Goal: Transaction & Acquisition: Download file/media

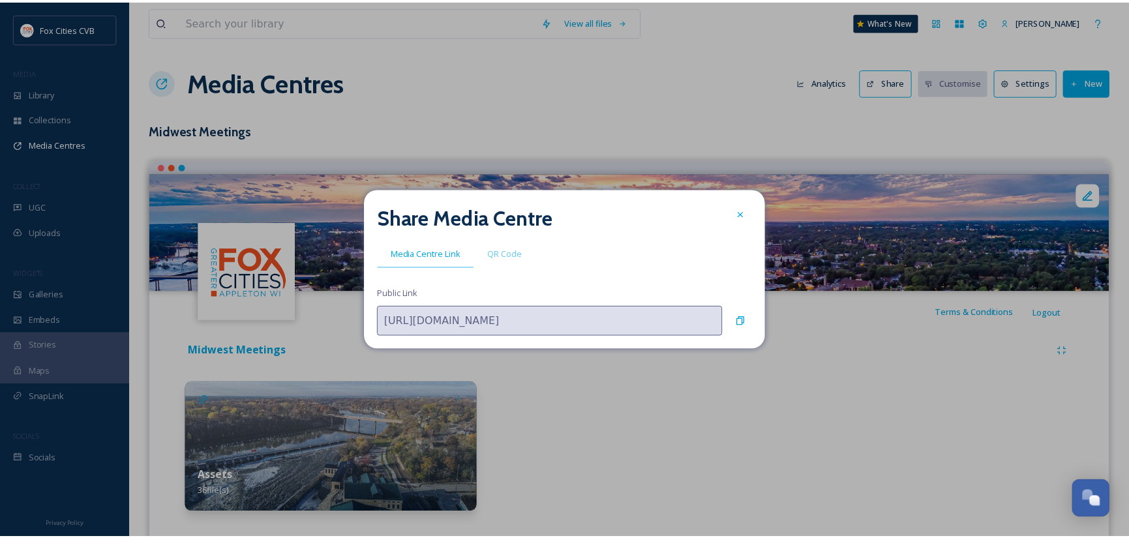
scroll to position [905, 0]
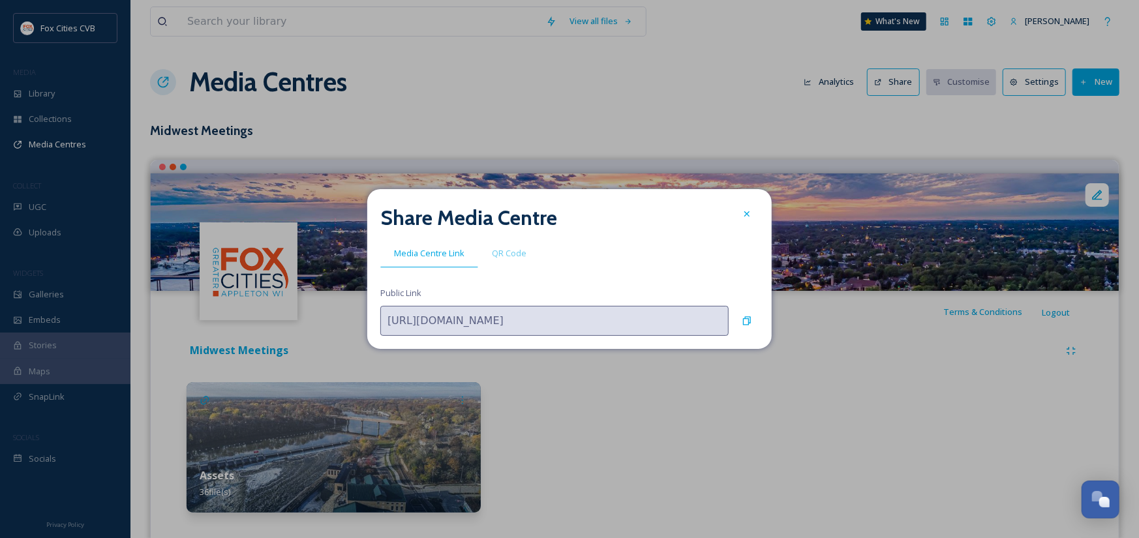
drag, startPoint x: 704, startPoint y: 393, endPoint x: 711, endPoint y: 390, distance: 7.3
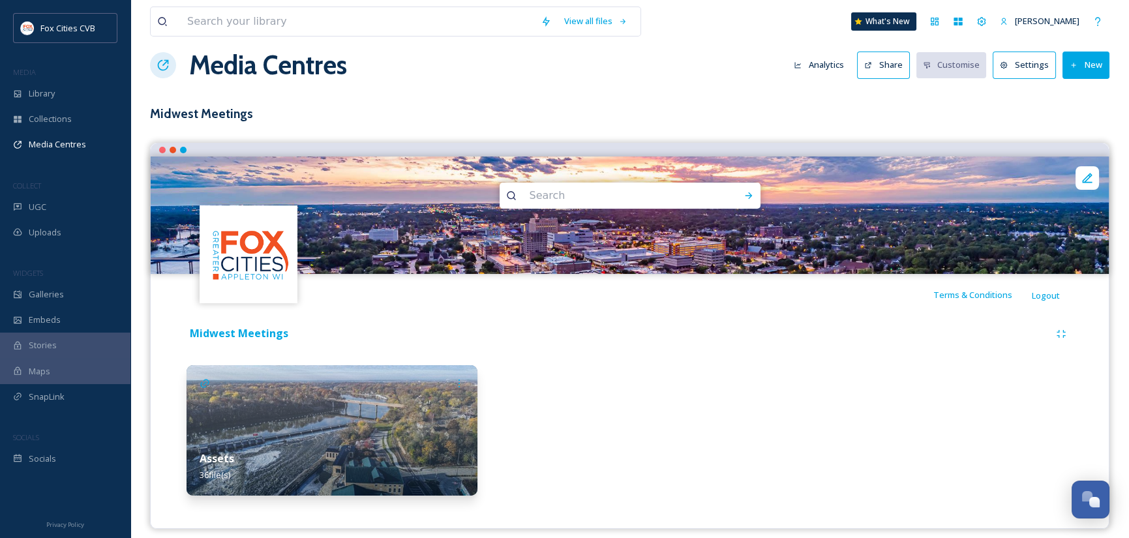
scroll to position [26, 0]
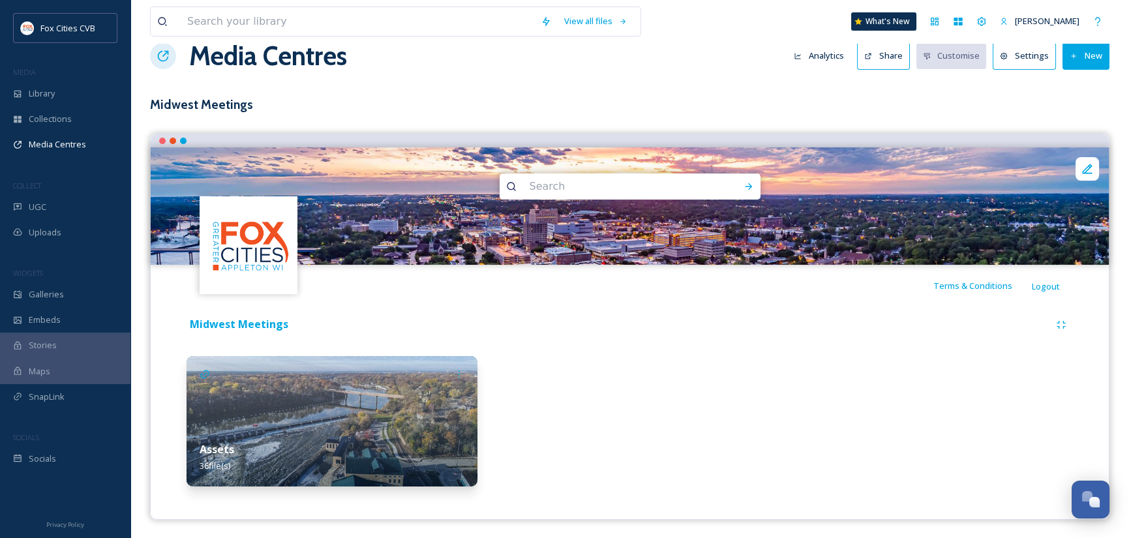
click at [365, 404] on img at bounding box center [332, 421] width 291 height 130
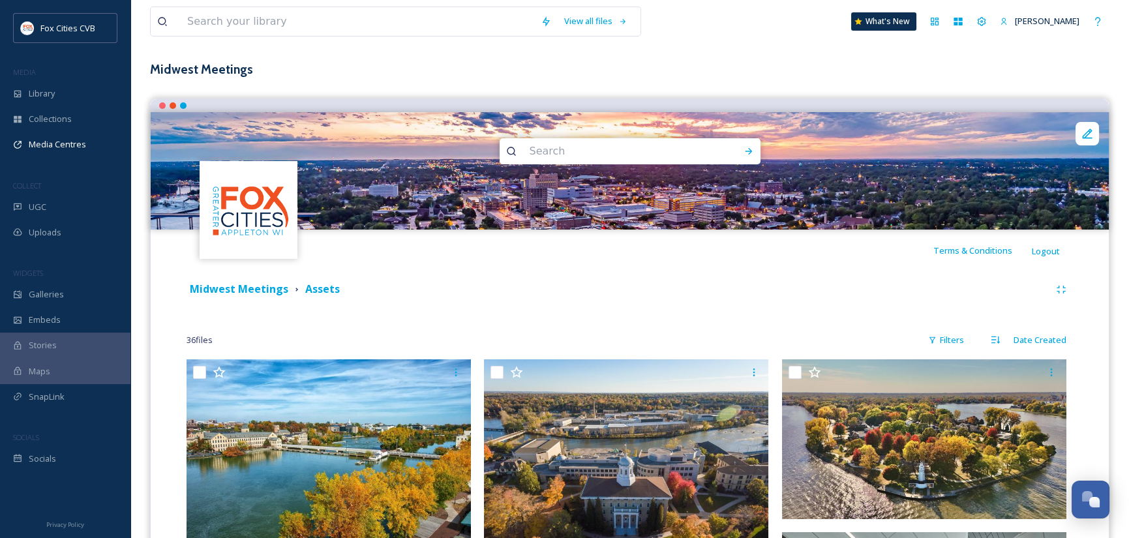
scroll to position [130, 0]
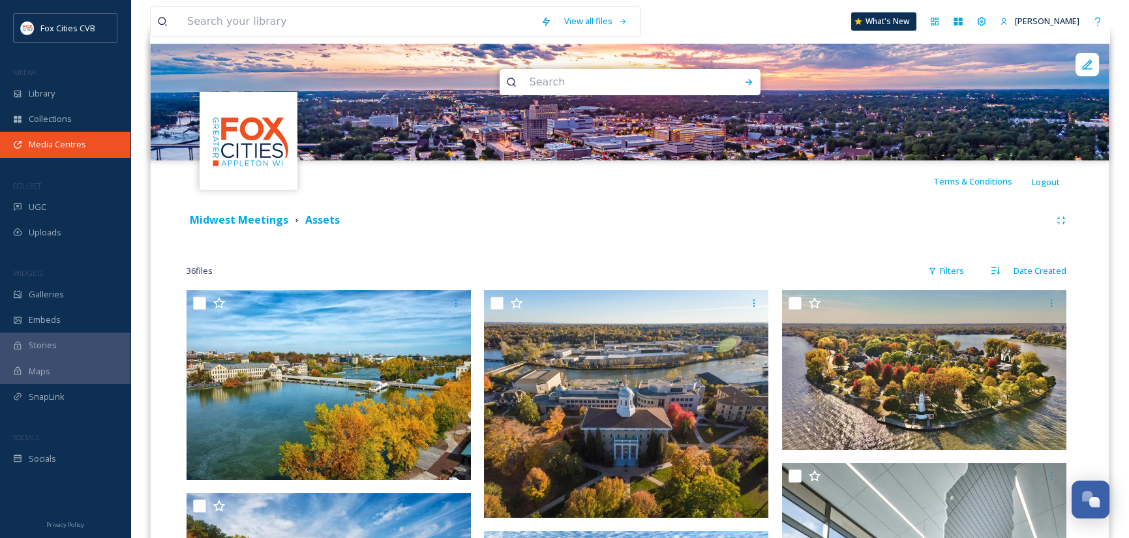
click at [56, 140] on span "Media Centres" at bounding box center [57, 144] width 57 height 12
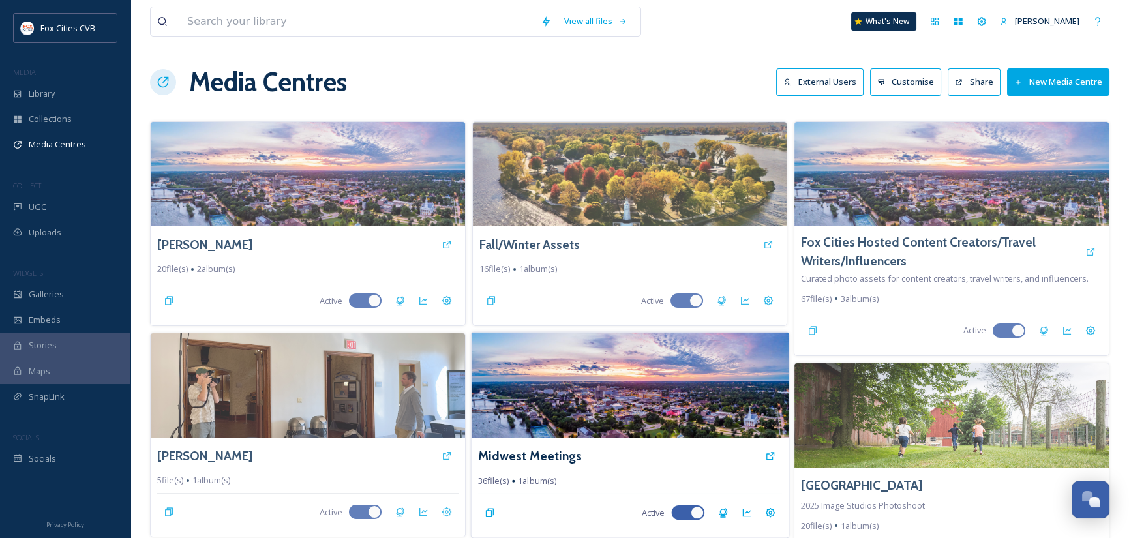
scroll to position [65, 0]
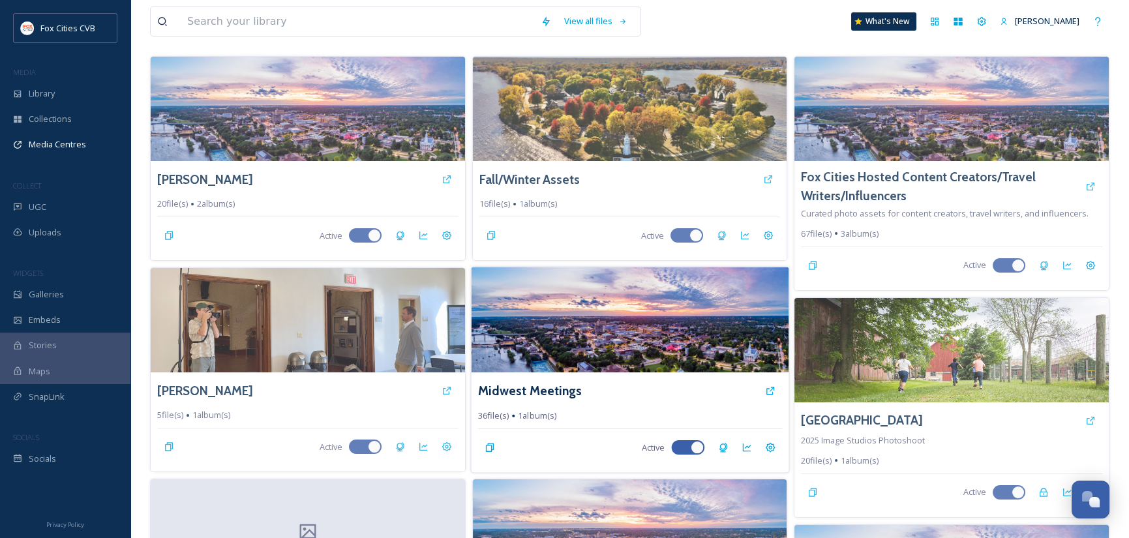
click at [655, 330] on img at bounding box center [629, 320] width 317 height 106
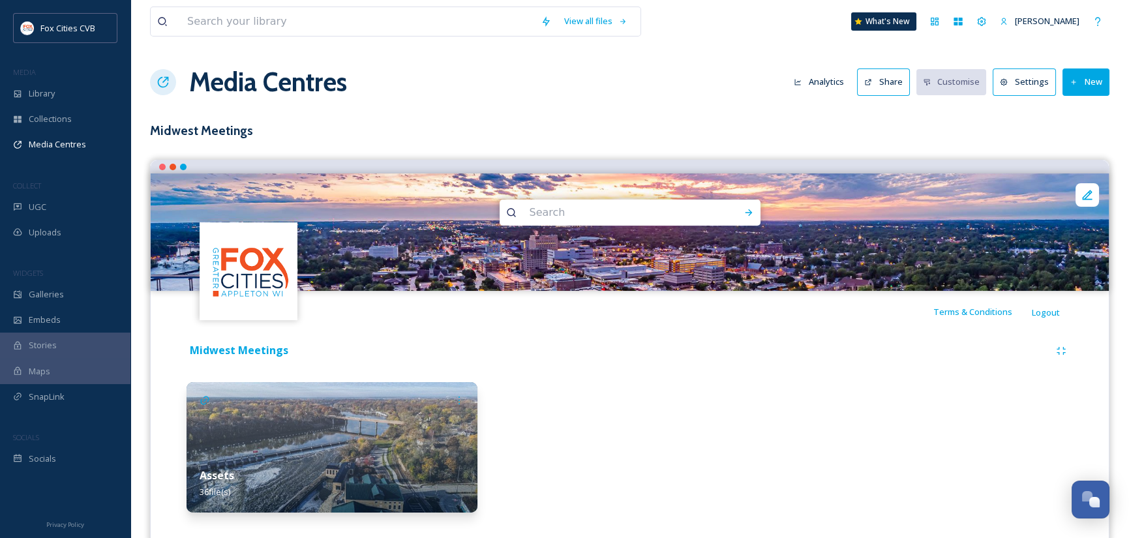
click at [432, 436] on img at bounding box center [332, 447] width 291 height 130
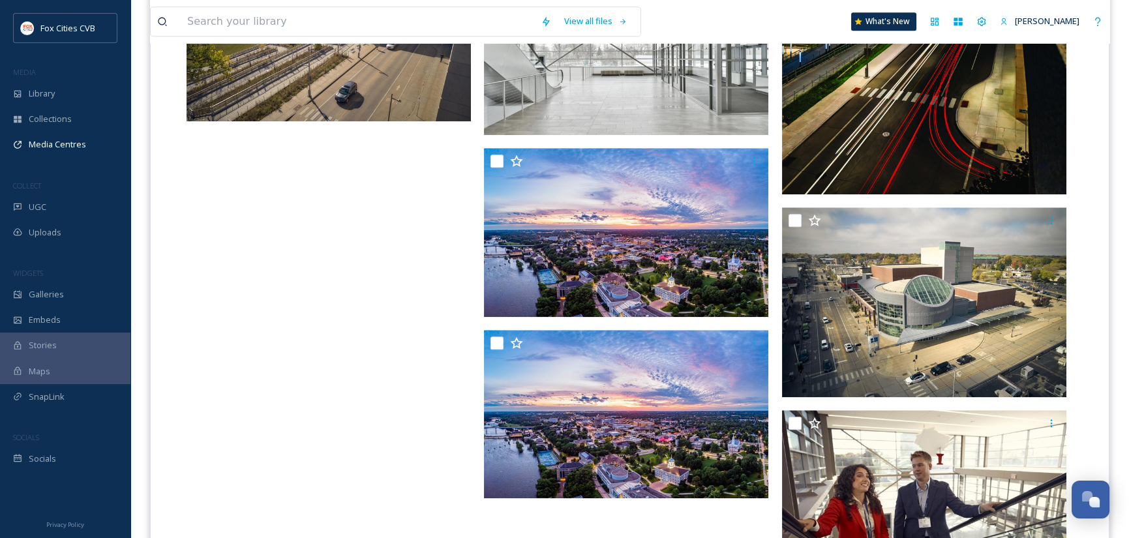
scroll to position [2870, 0]
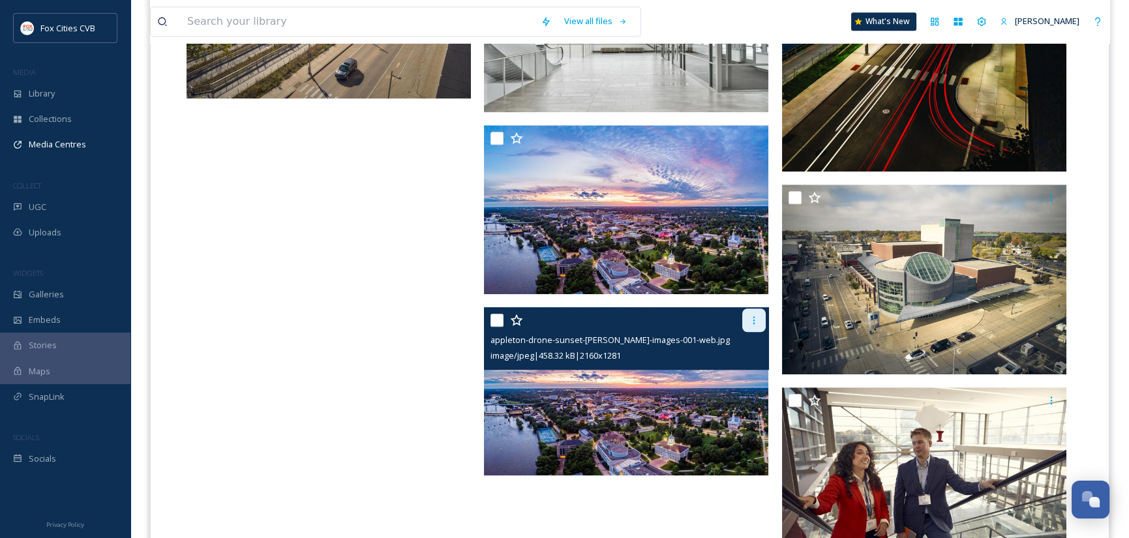
click at [749, 318] on icon at bounding box center [754, 320] width 10 height 10
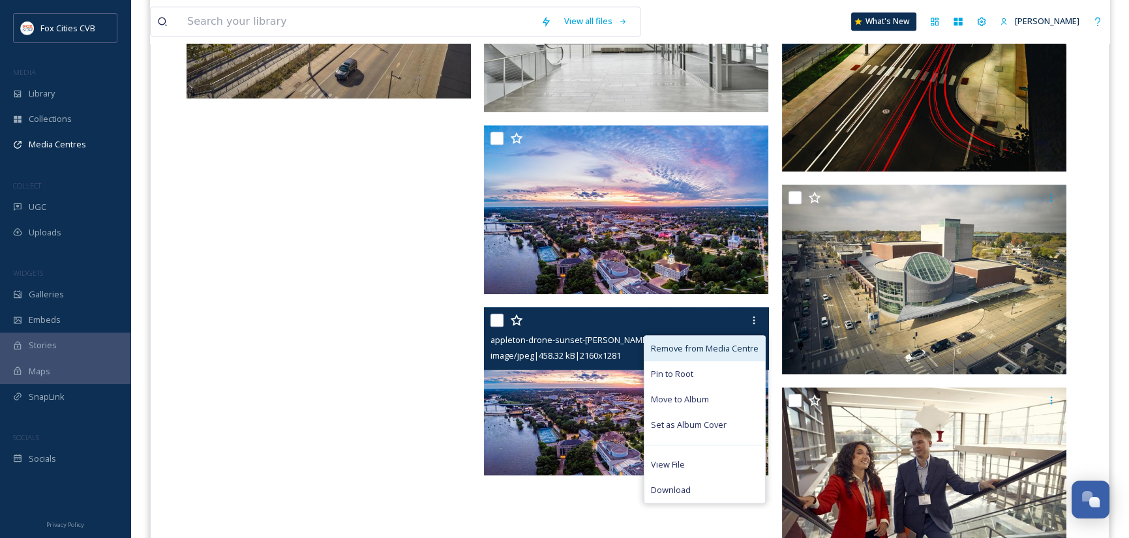
click at [691, 346] on span "Remove from Media Centre" at bounding box center [705, 348] width 108 height 12
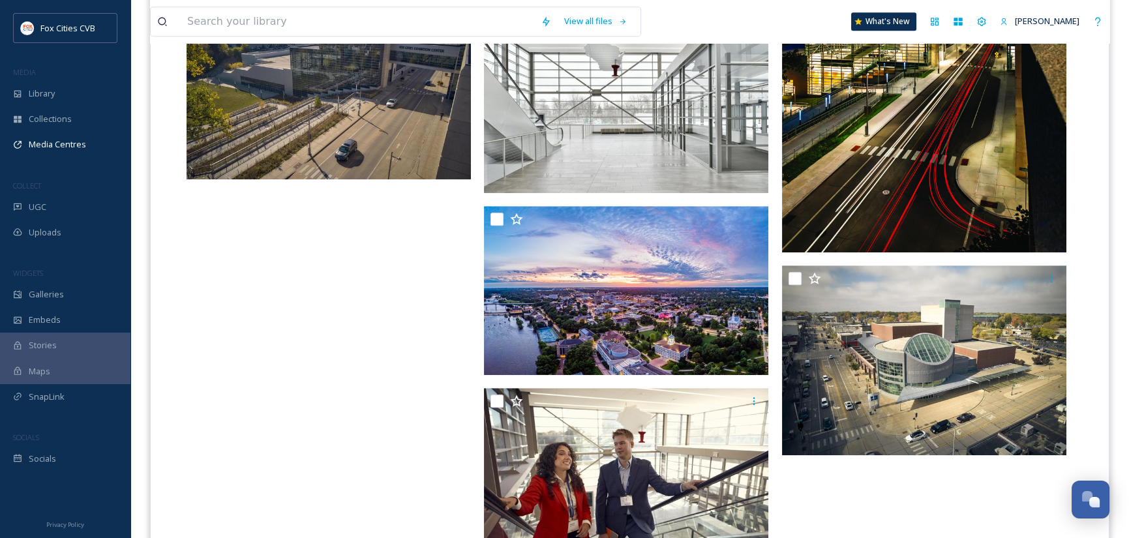
scroll to position [2765, 0]
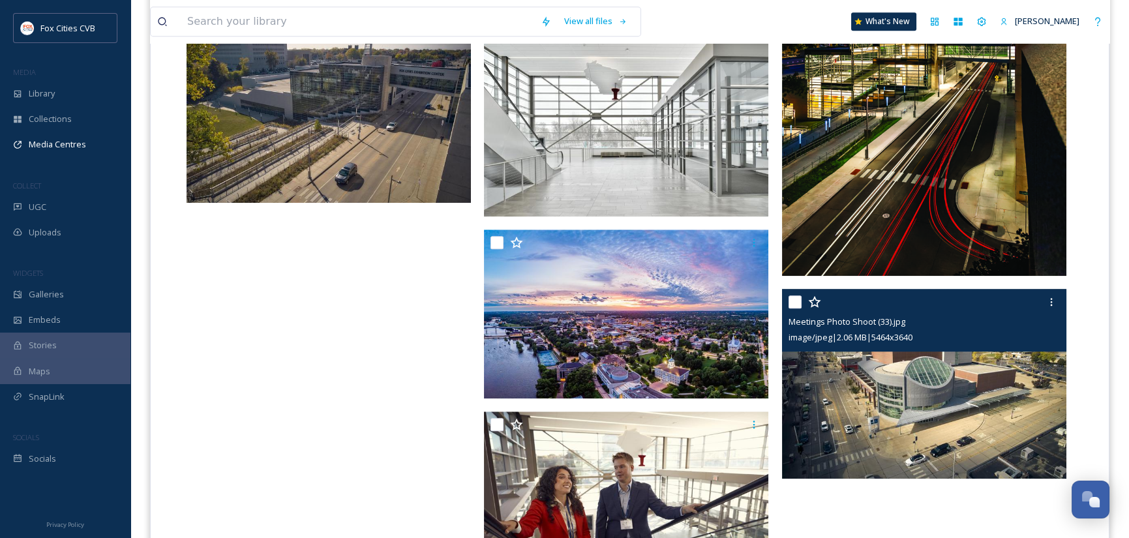
click at [797, 302] on input "checkbox" at bounding box center [795, 301] width 13 height 13
checkbox input "true"
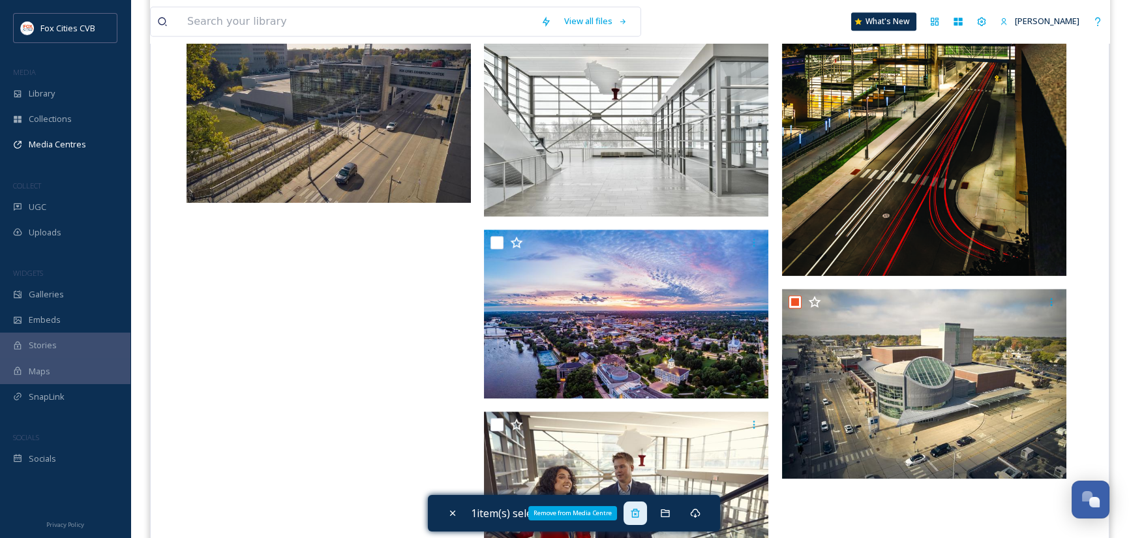
click at [639, 516] on icon at bounding box center [635, 513] width 10 height 10
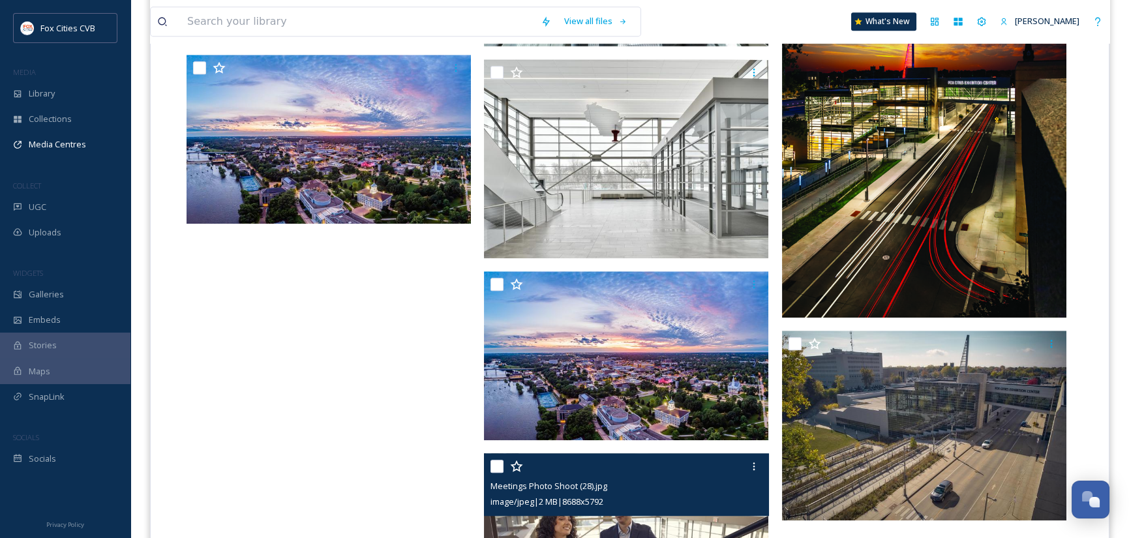
scroll to position [2700, 0]
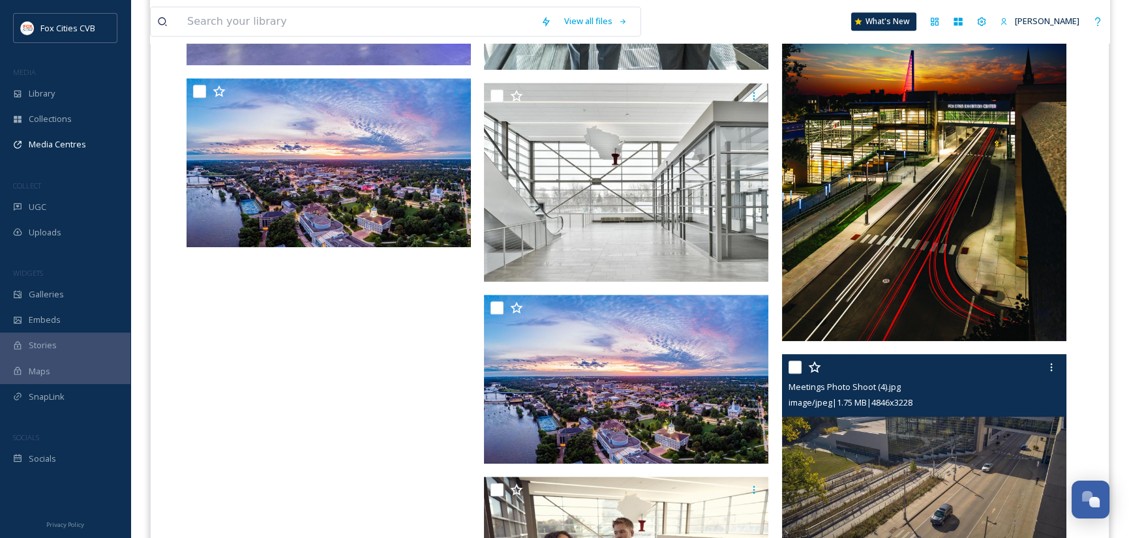
click at [797, 371] on input "checkbox" at bounding box center [795, 367] width 13 height 13
checkbox input "true"
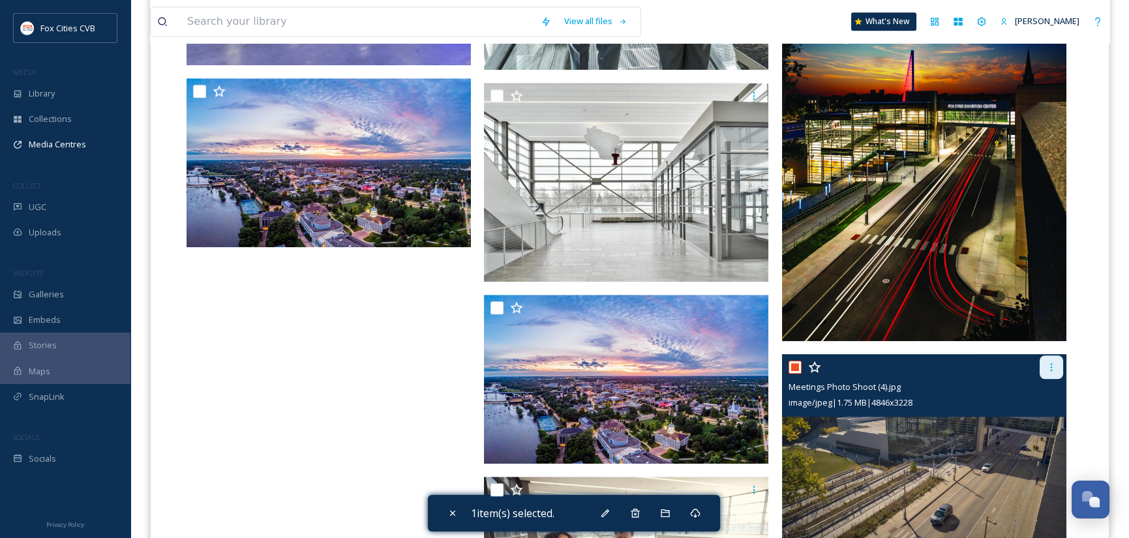
click at [1055, 369] on icon at bounding box center [1051, 367] width 10 height 10
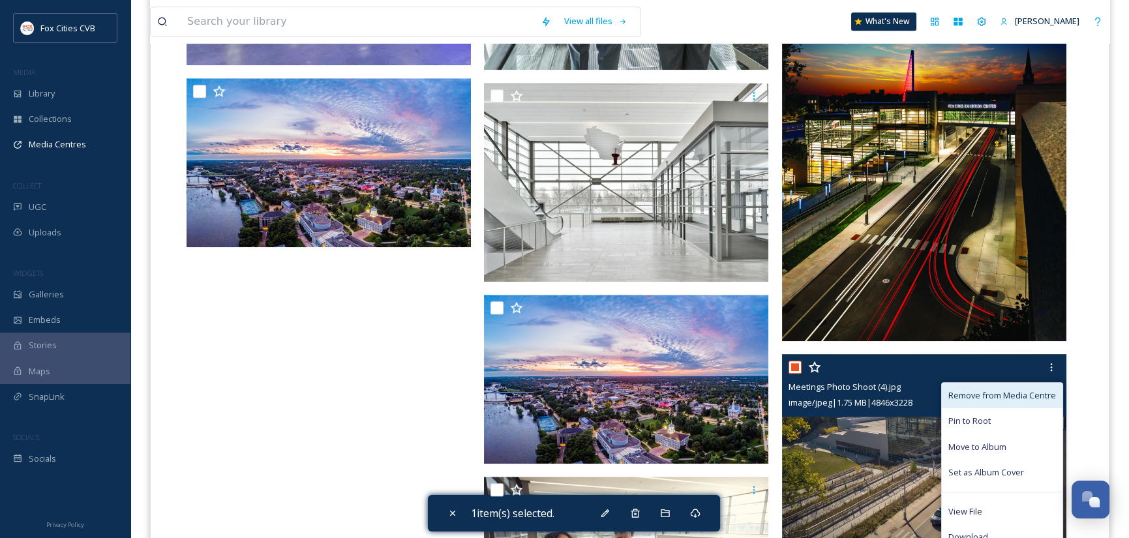
click at [1006, 397] on span "Remove from Media Centre" at bounding box center [1002, 395] width 108 height 12
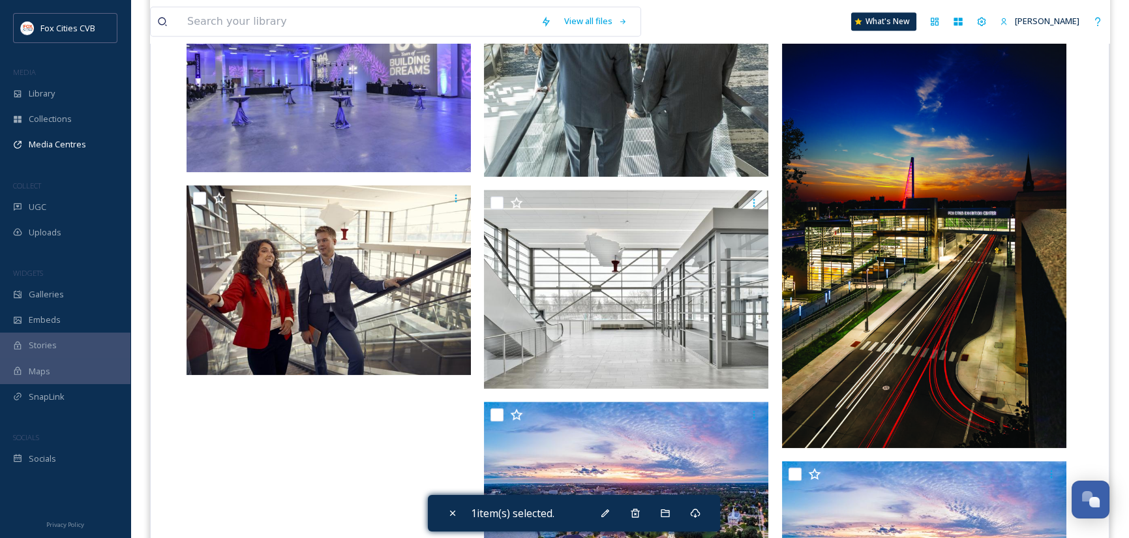
scroll to position [2570, 0]
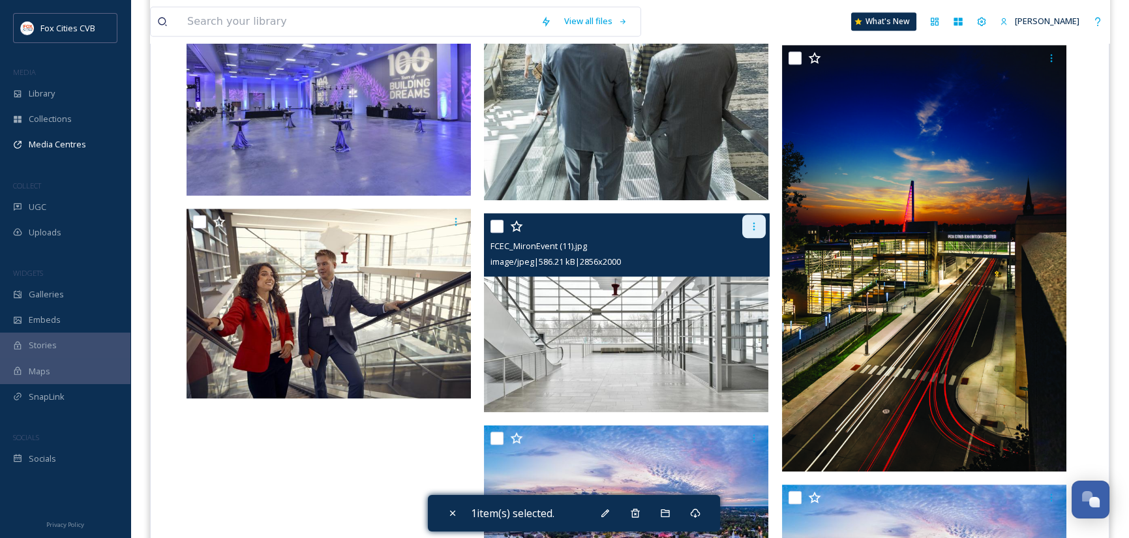
click at [752, 224] on icon at bounding box center [754, 226] width 10 height 10
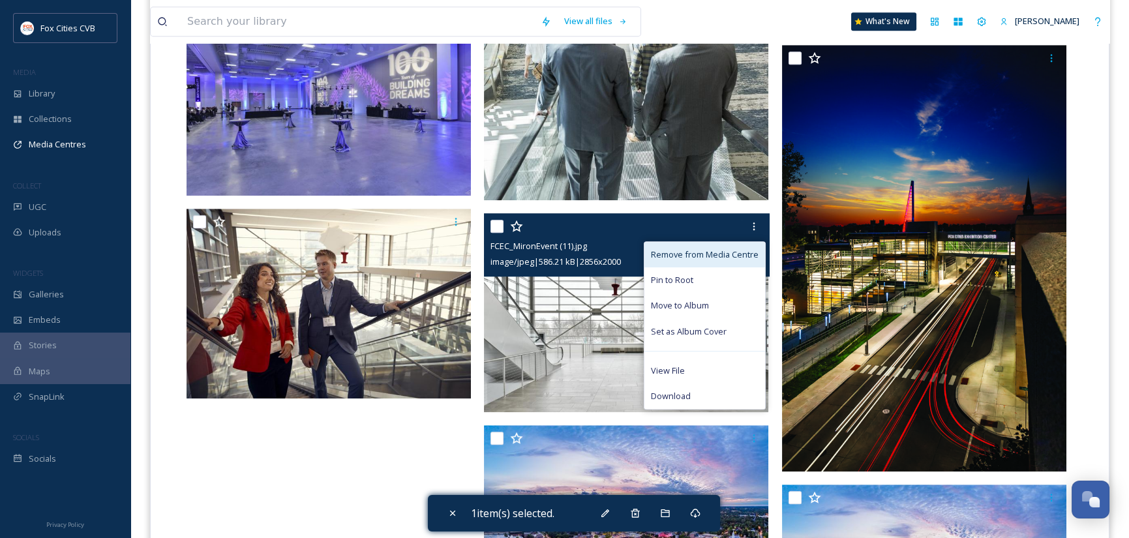
click at [717, 249] on span "Remove from Media Centre" at bounding box center [705, 255] width 108 height 12
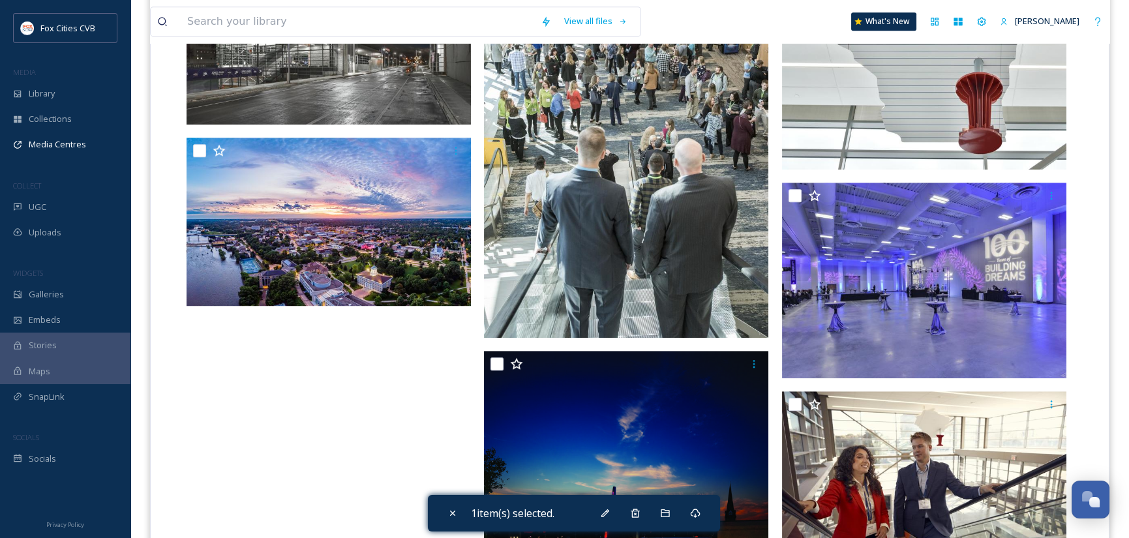
scroll to position [2374, 0]
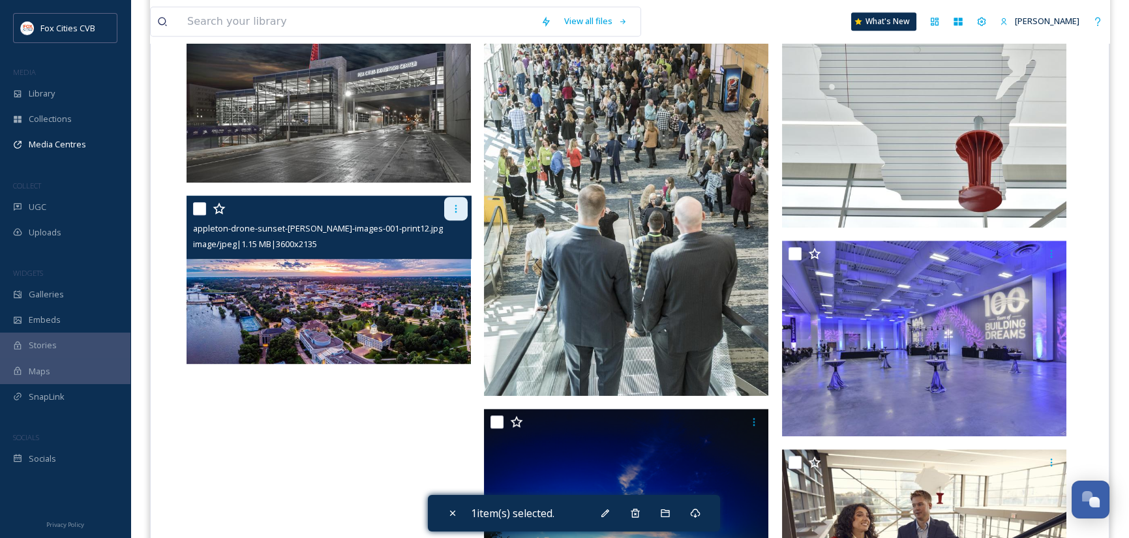
click at [457, 205] on icon at bounding box center [456, 209] width 2 height 8
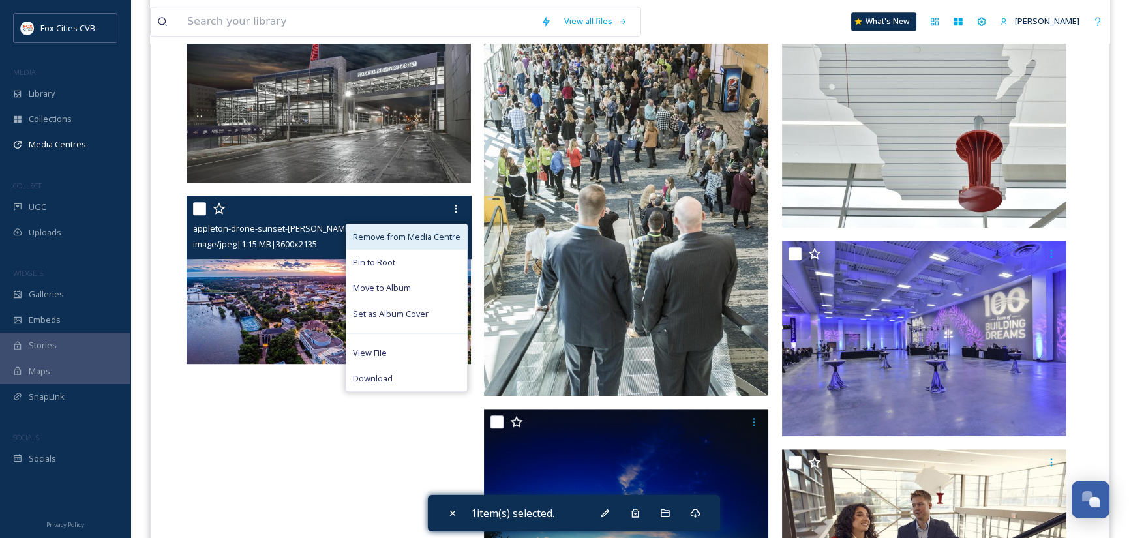
click at [395, 237] on span "Remove from Media Centre" at bounding box center [407, 237] width 108 height 12
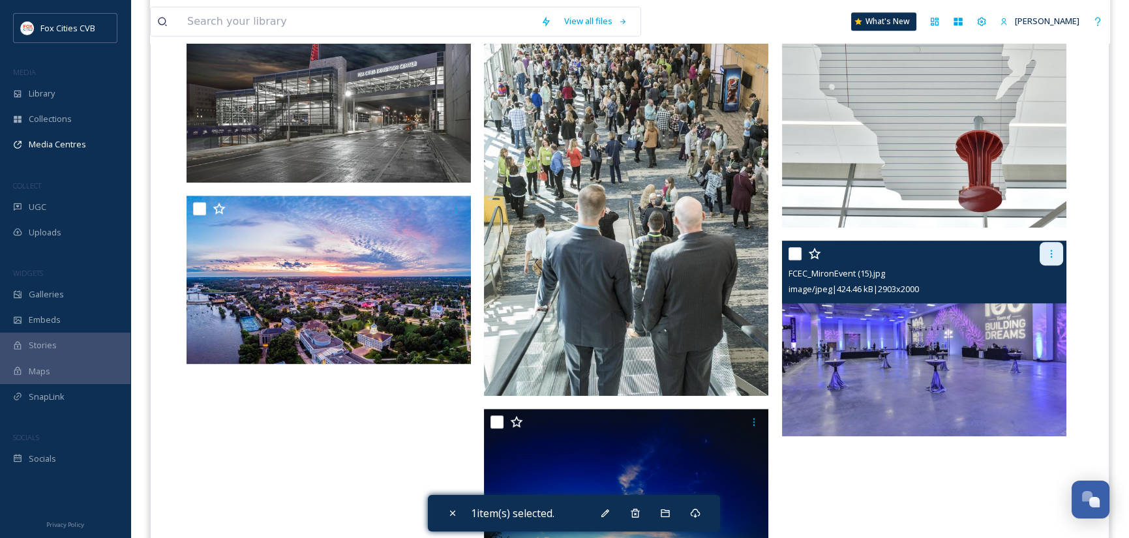
click at [1058, 249] on div at bounding box center [1051, 253] width 23 height 23
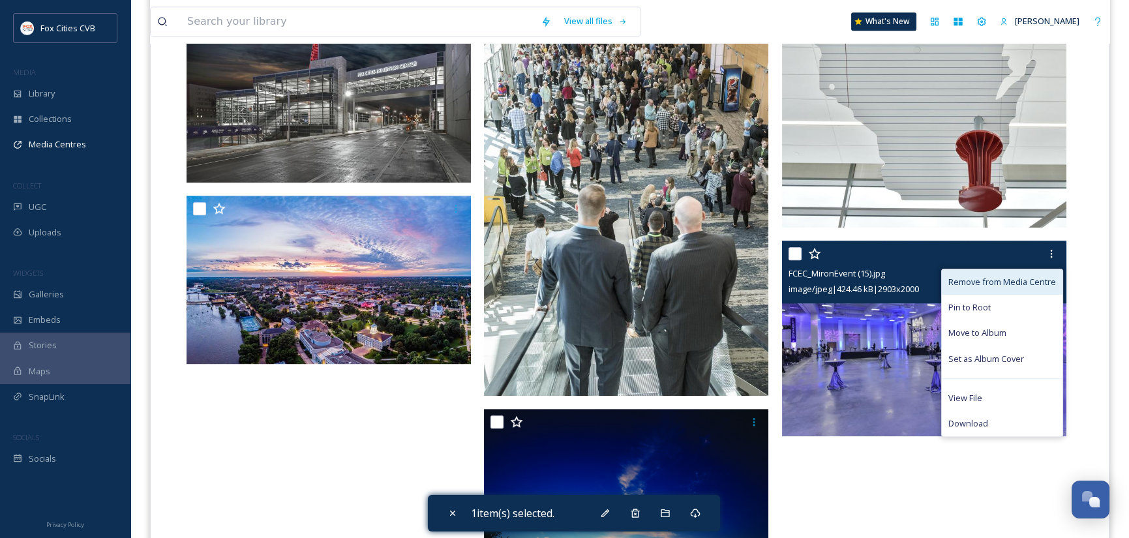
click at [1011, 276] on span "Remove from Media Centre" at bounding box center [1002, 282] width 108 height 12
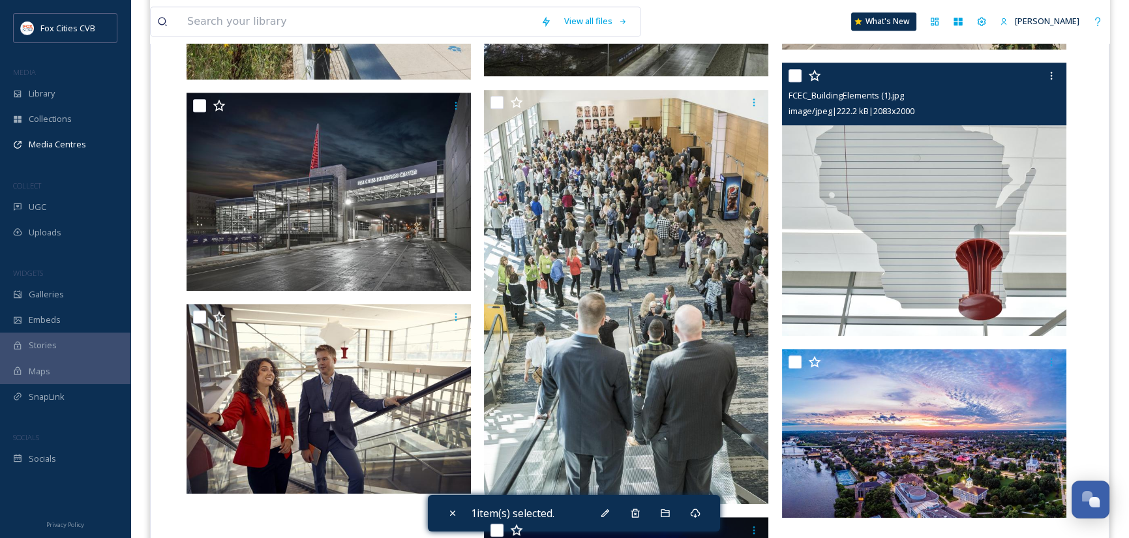
scroll to position [2178, 0]
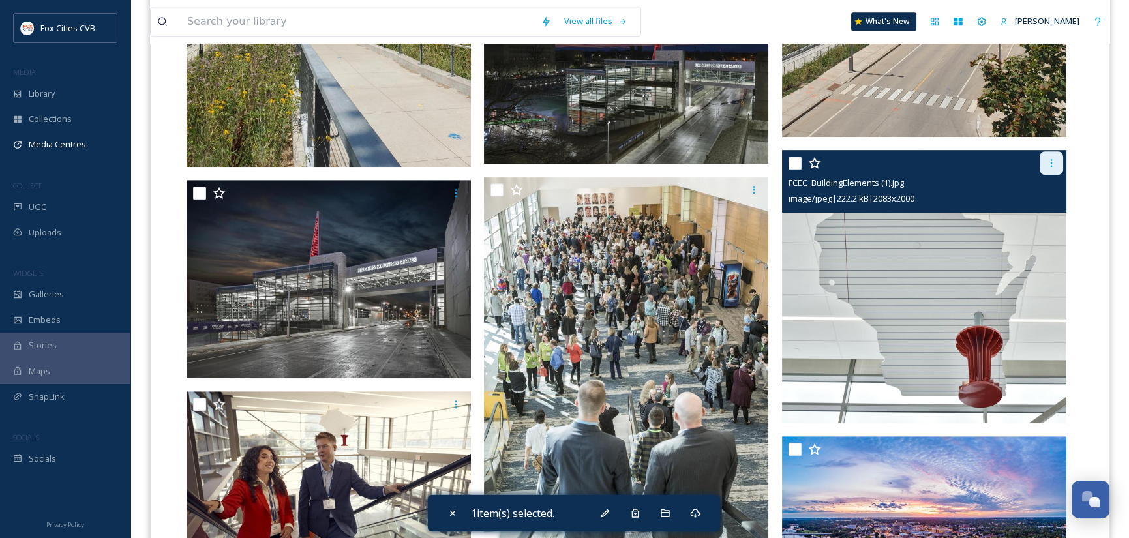
click at [1057, 166] on div at bounding box center [1051, 162] width 23 height 23
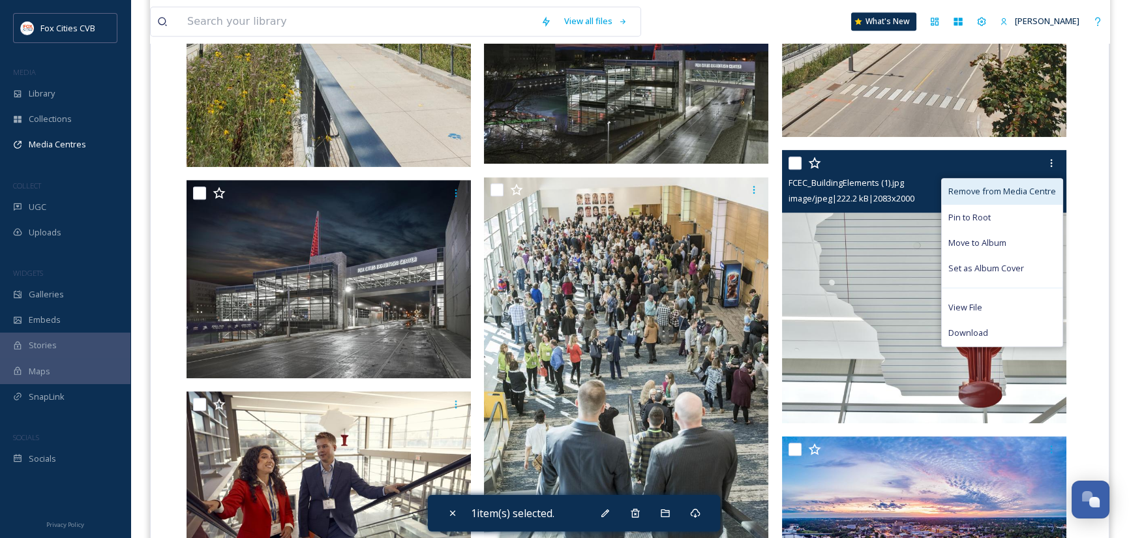
click at [1014, 192] on span "Remove from Media Centre" at bounding box center [1002, 191] width 108 height 12
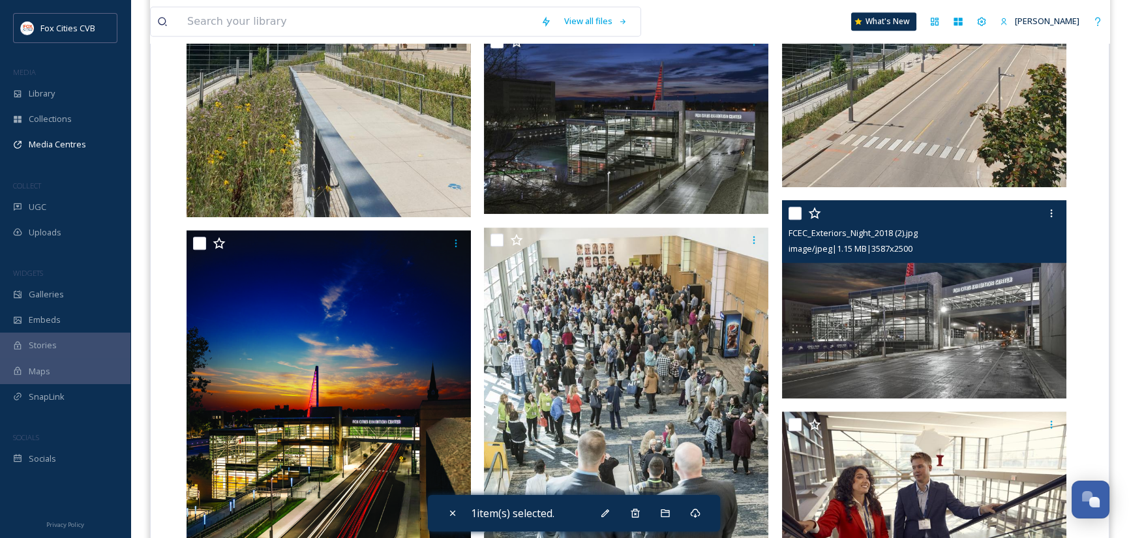
scroll to position [2113, 0]
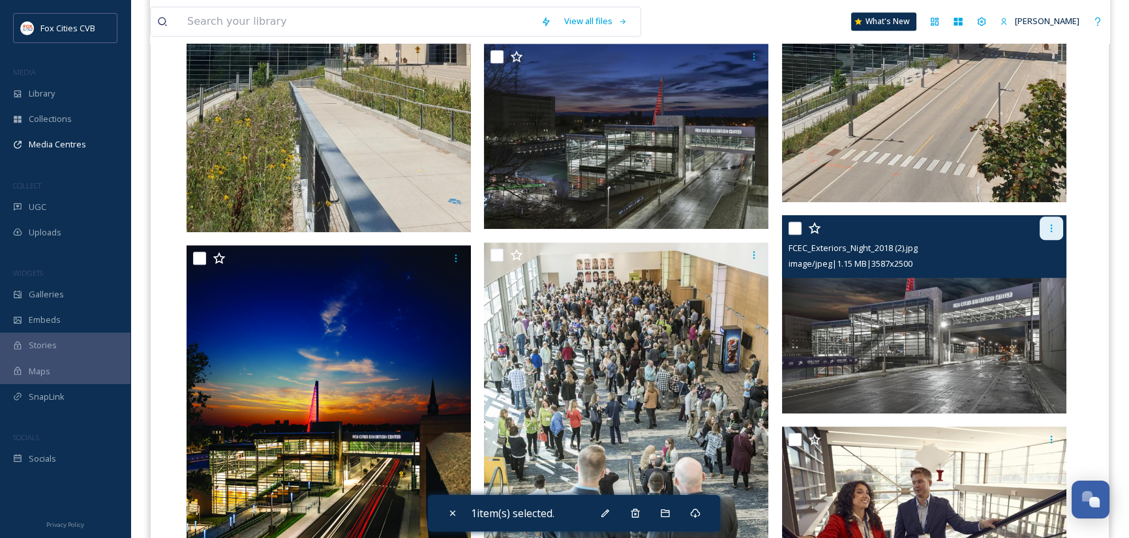
click at [1049, 230] on icon at bounding box center [1051, 228] width 10 height 10
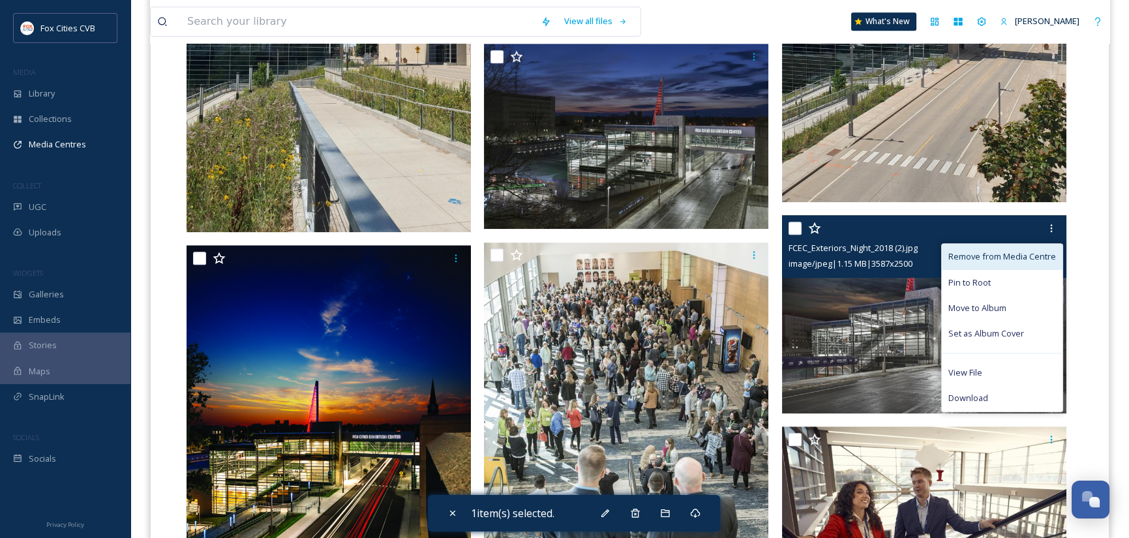
click at [1027, 253] on span "Remove from Media Centre" at bounding box center [1002, 256] width 108 height 12
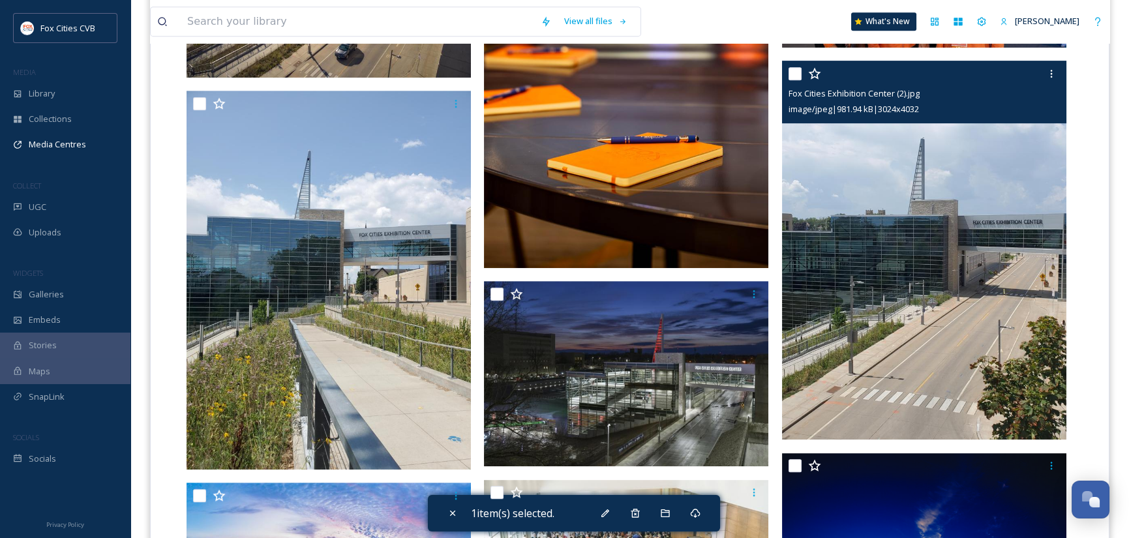
scroll to position [1852, 0]
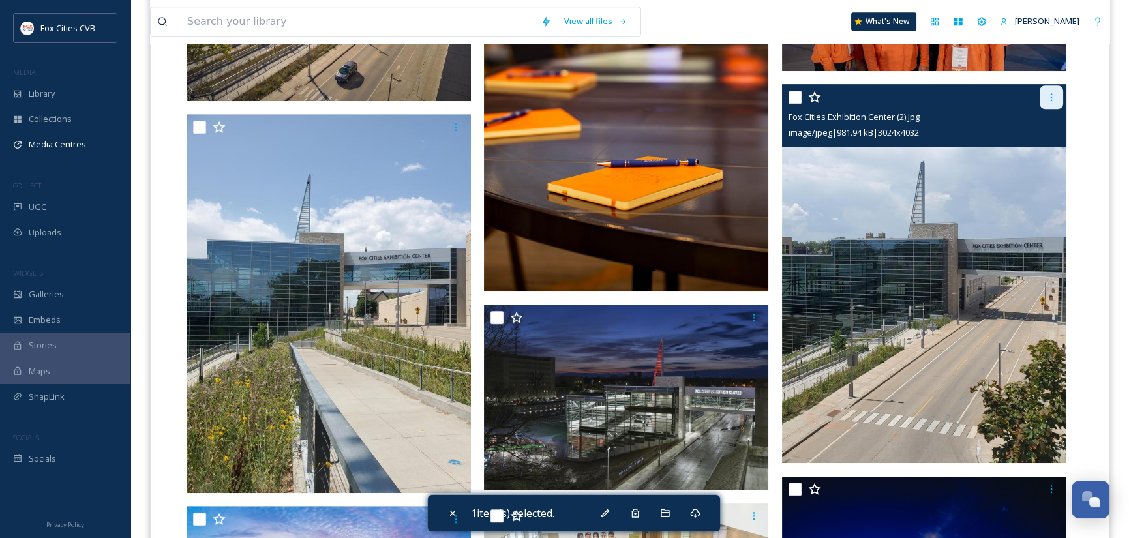
click at [1058, 97] on div at bounding box center [1051, 96] width 23 height 23
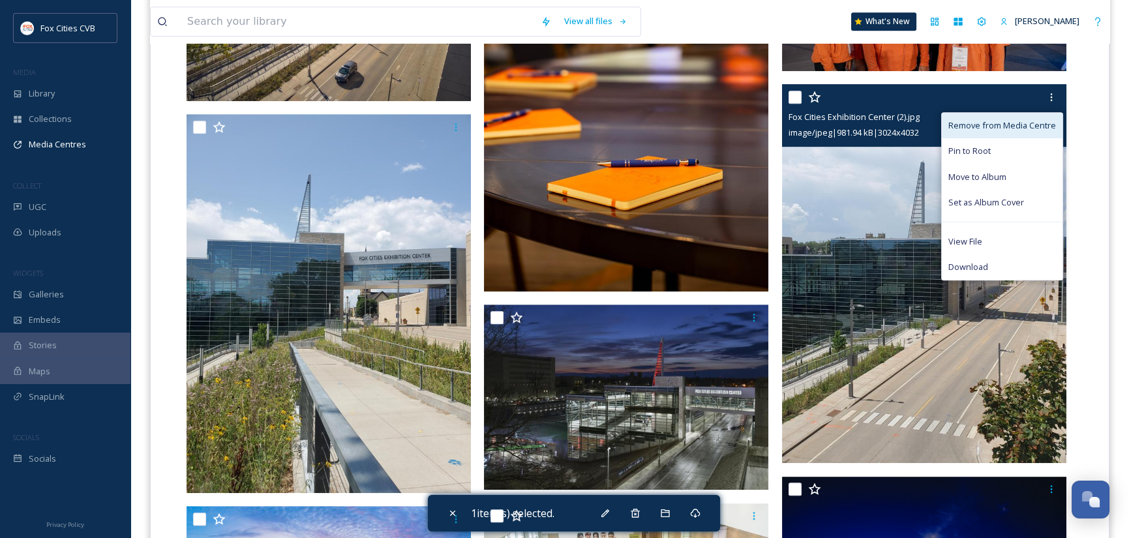
click at [1017, 117] on div "Remove from Media Centre" at bounding box center [1002, 125] width 121 height 25
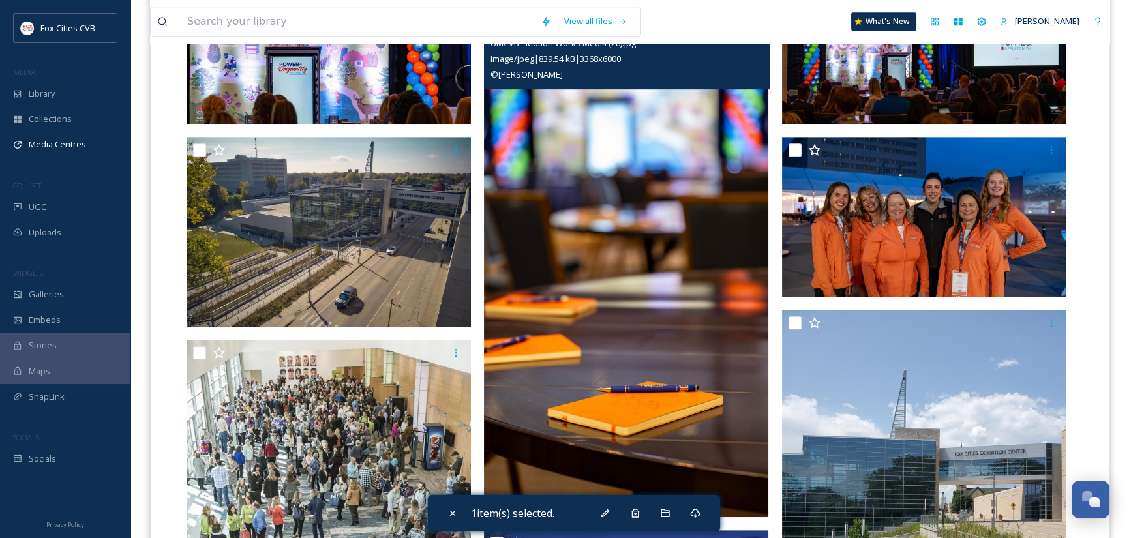
scroll to position [1591, 0]
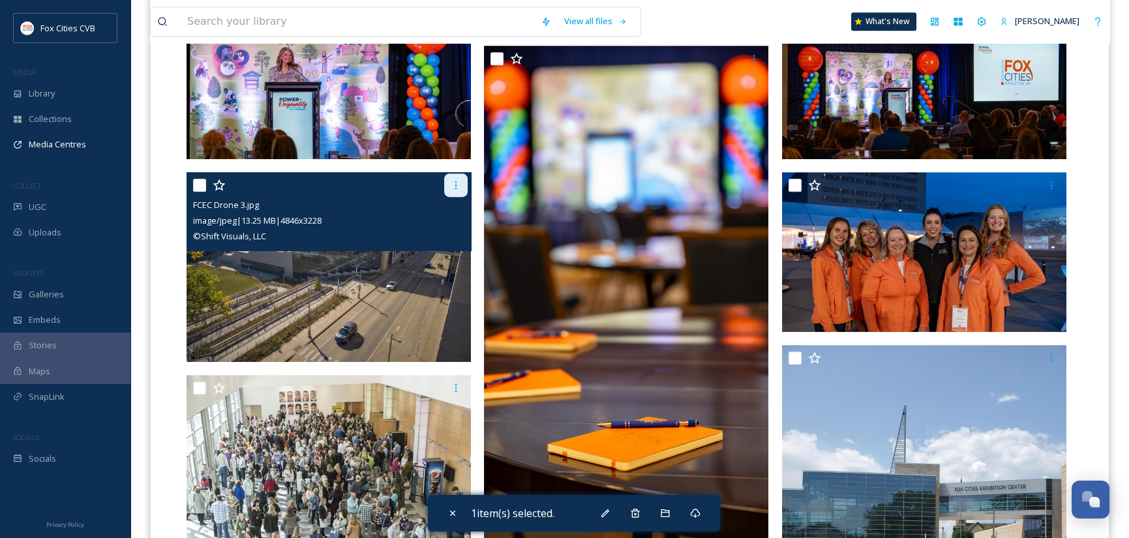
click at [449, 185] on div at bounding box center [455, 184] width 23 height 23
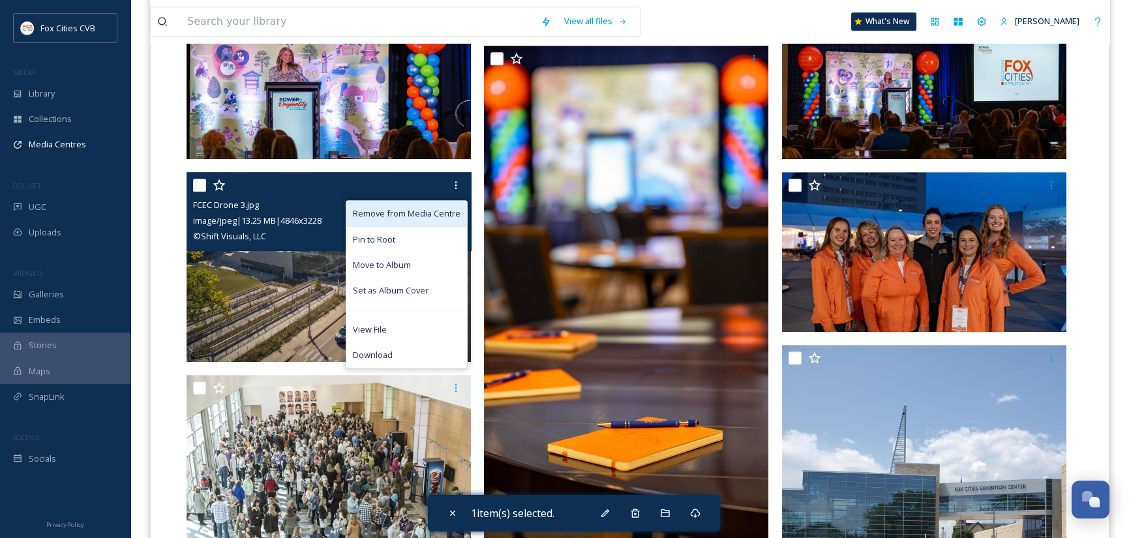
click at [424, 211] on span "Remove from Media Centre" at bounding box center [407, 213] width 108 height 12
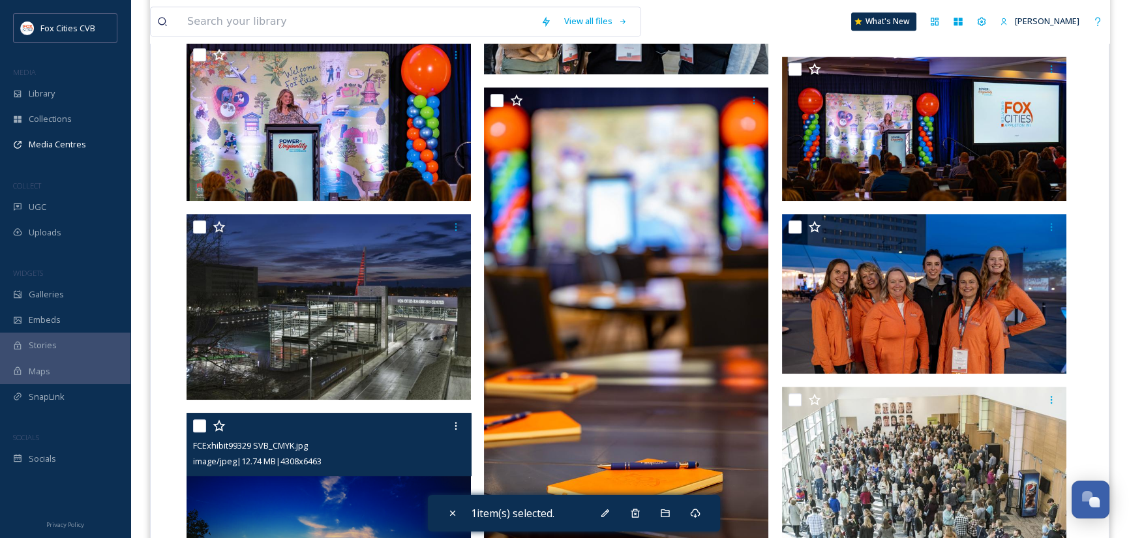
scroll to position [1461, 0]
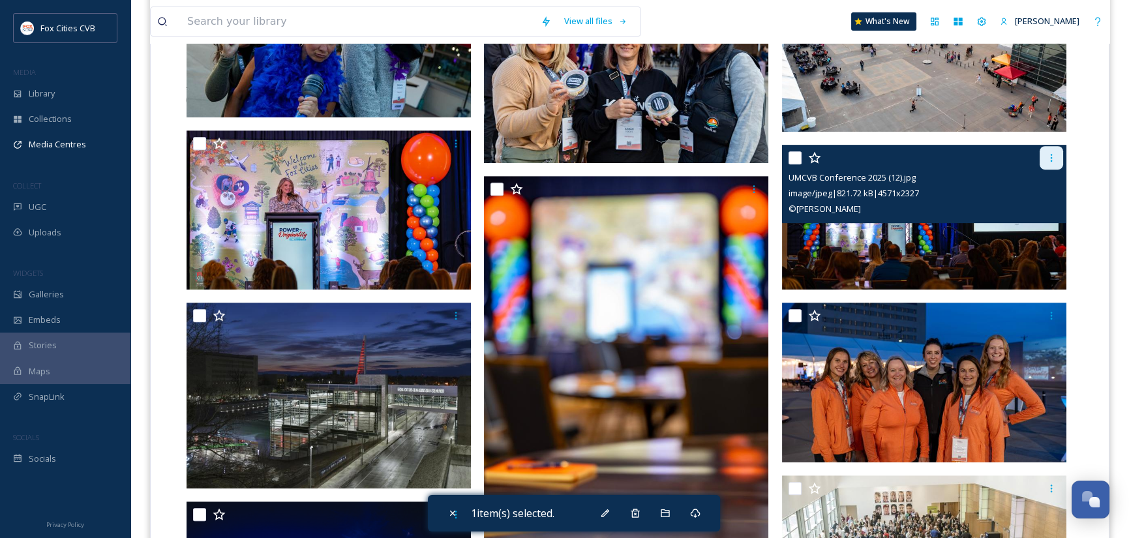
click at [1051, 151] on div at bounding box center [1051, 157] width 23 height 23
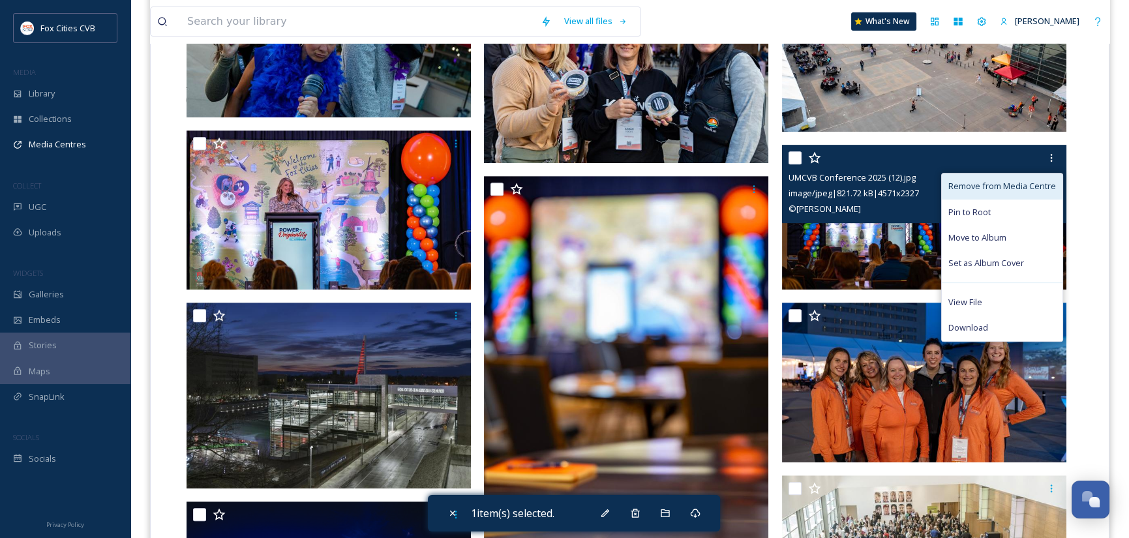
click at [1025, 181] on span "Remove from Media Centre" at bounding box center [1002, 186] width 108 height 12
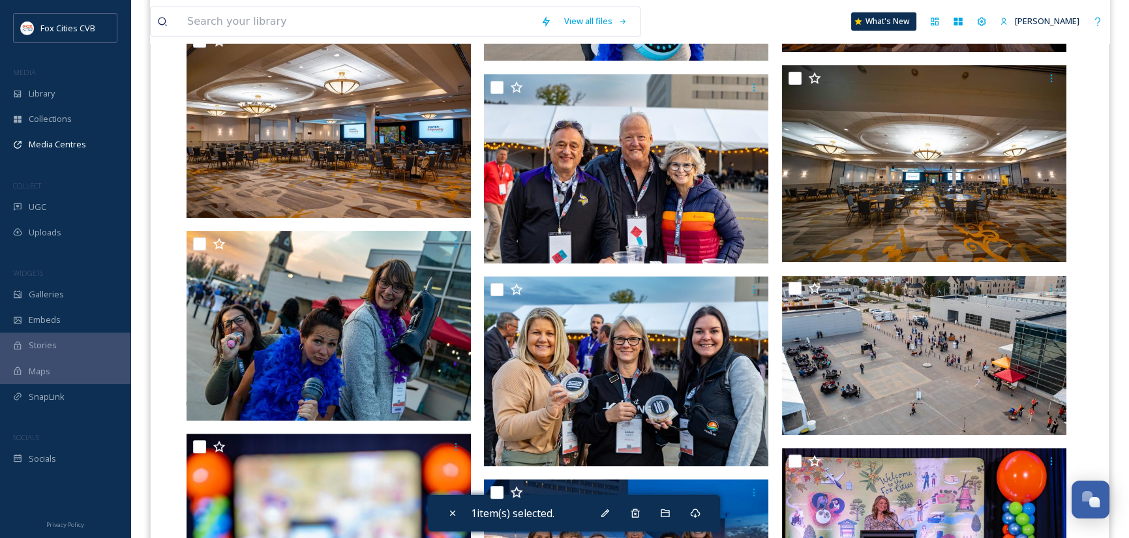
scroll to position [1135, 0]
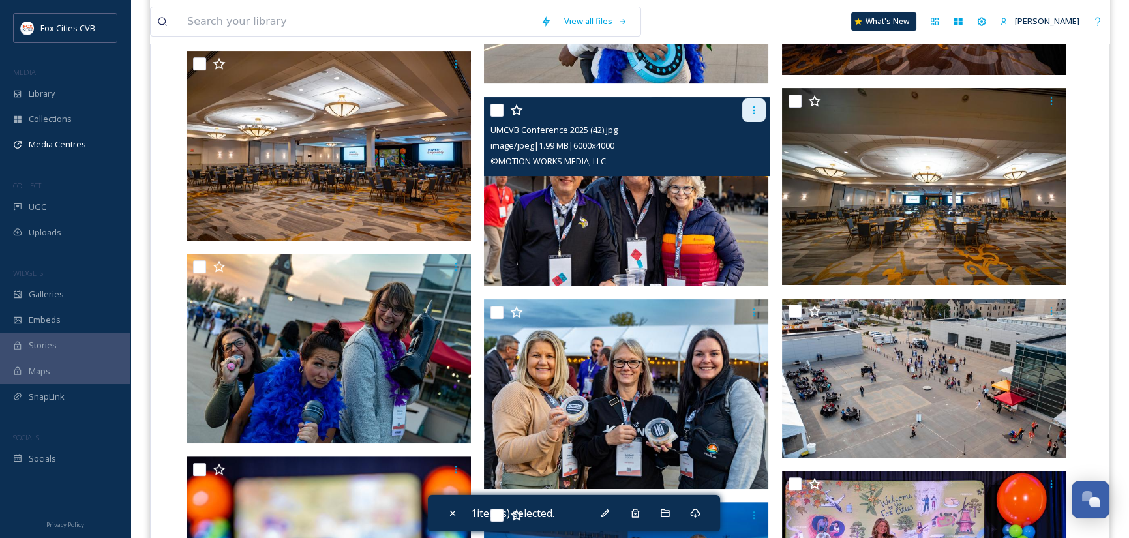
click at [753, 111] on icon at bounding box center [754, 110] width 10 height 10
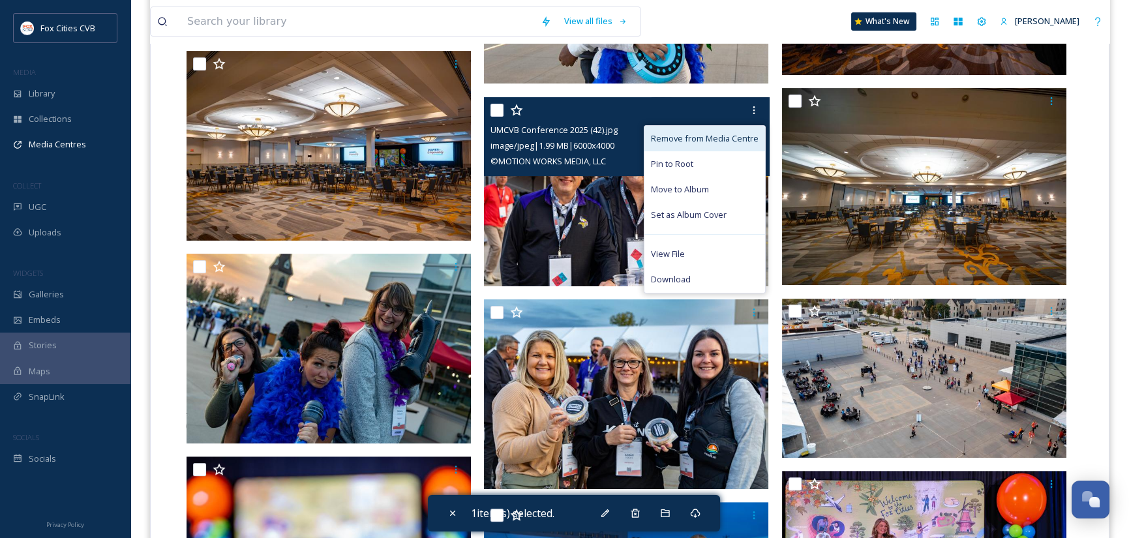
click at [723, 139] on span "Remove from Media Centre" at bounding box center [705, 138] width 108 height 12
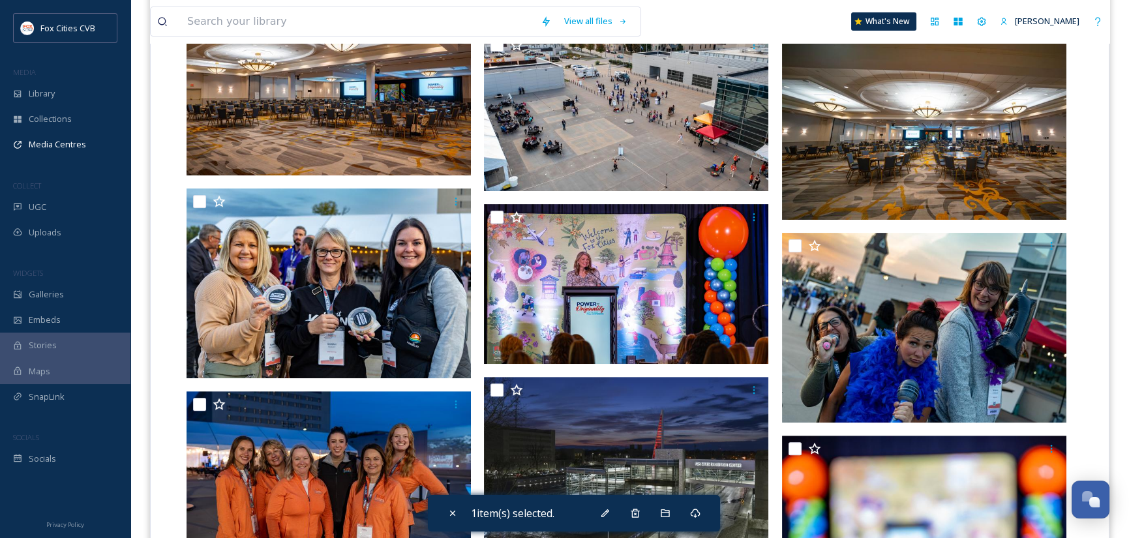
scroll to position [1265, 0]
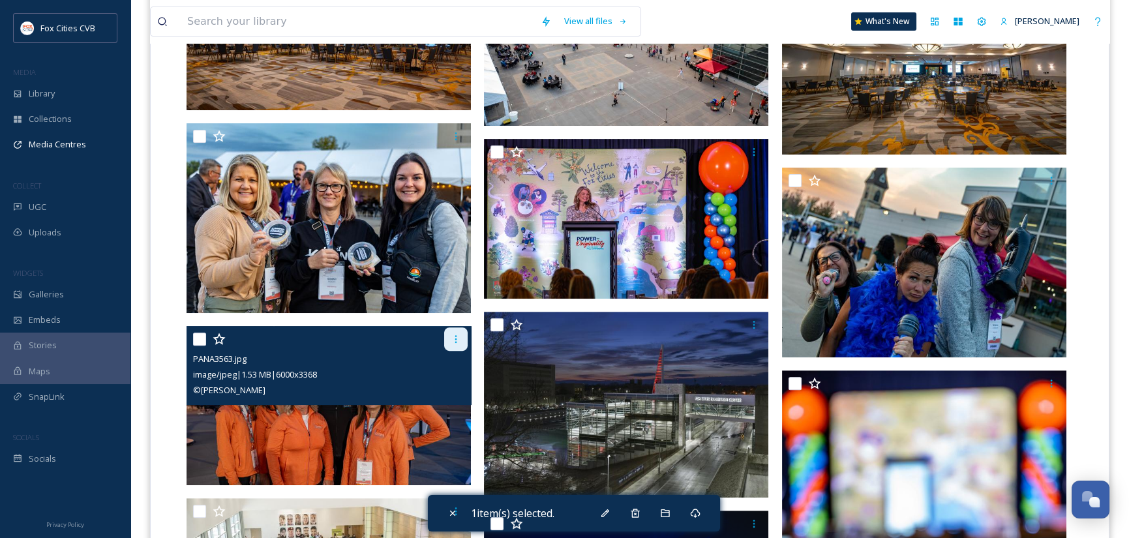
click at [454, 334] on icon at bounding box center [456, 339] width 10 height 10
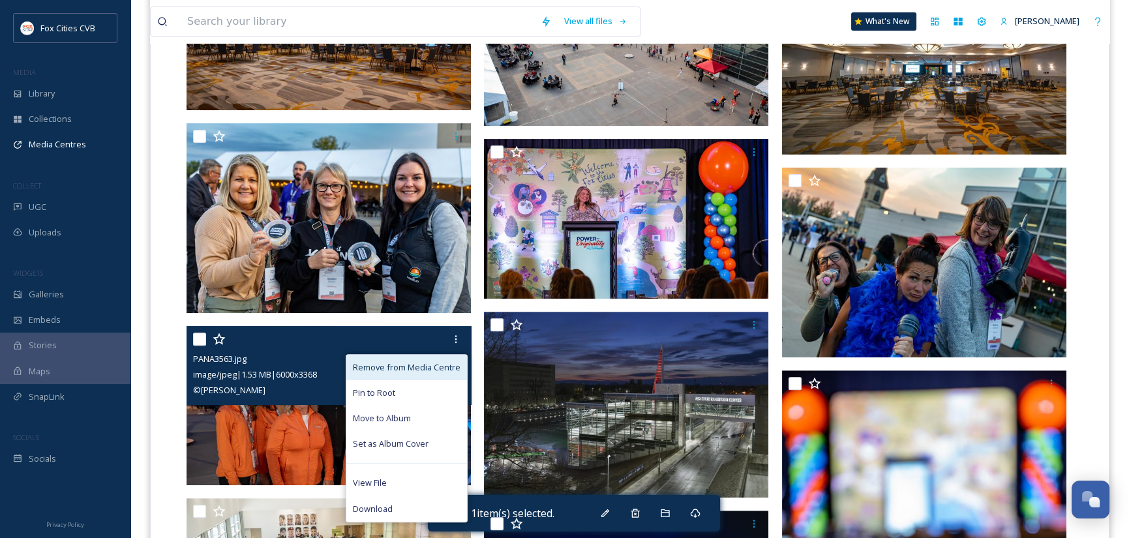
click at [408, 367] on span "Remove from Media Centre" at bounding box center [407, 367] width 108 height 12
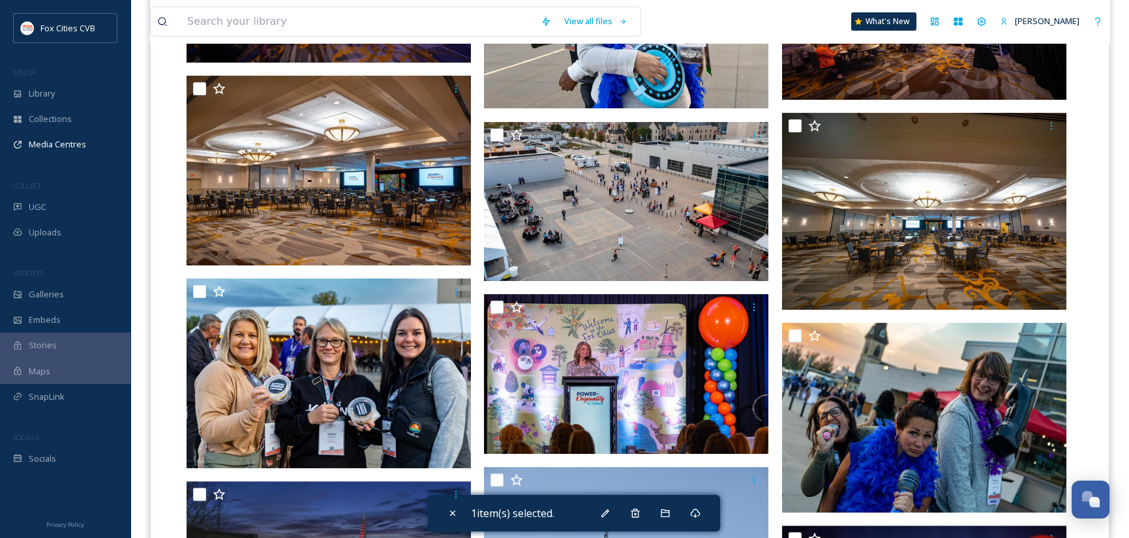
scroll to position [1070, 0]
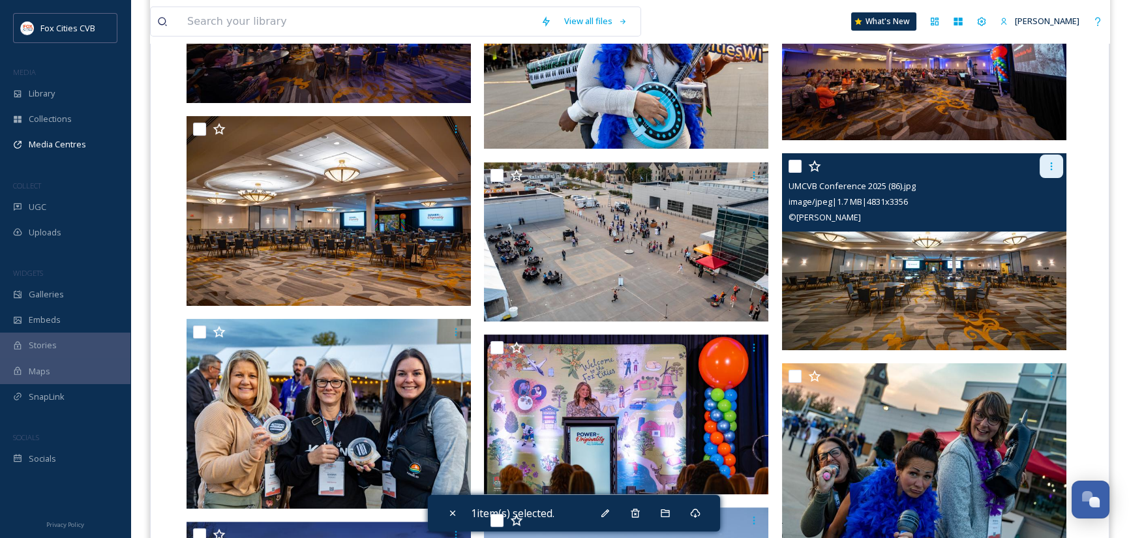
click at [1057, 169] on div at bounding box center [1051, 166] width 23 height 23
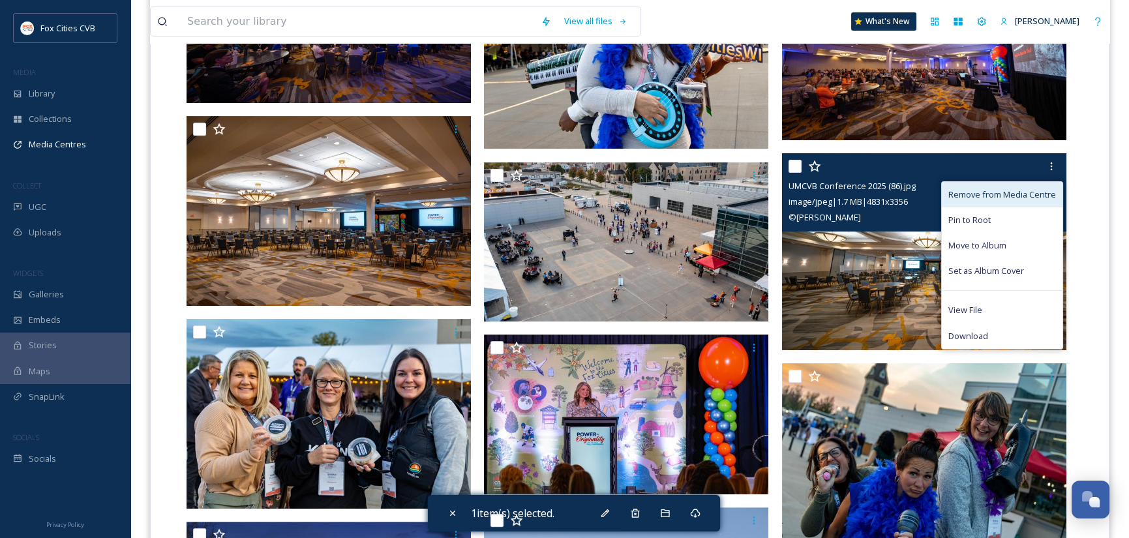
click at [1016, 192] on span "Remove from Media Centre" at bounding box center [1002, 194] width 108 height 12
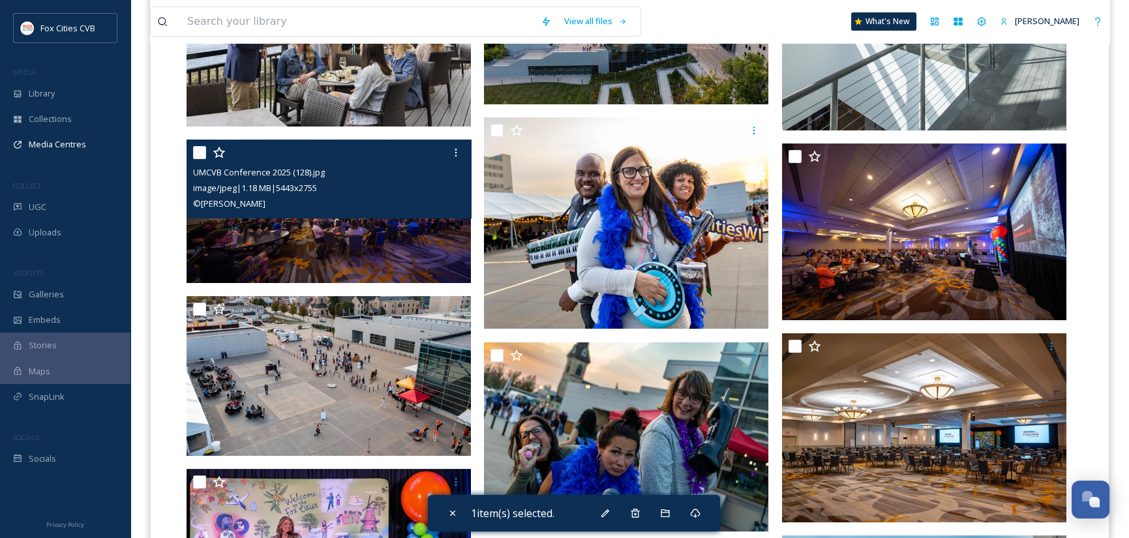
scroll to position [874, 0]
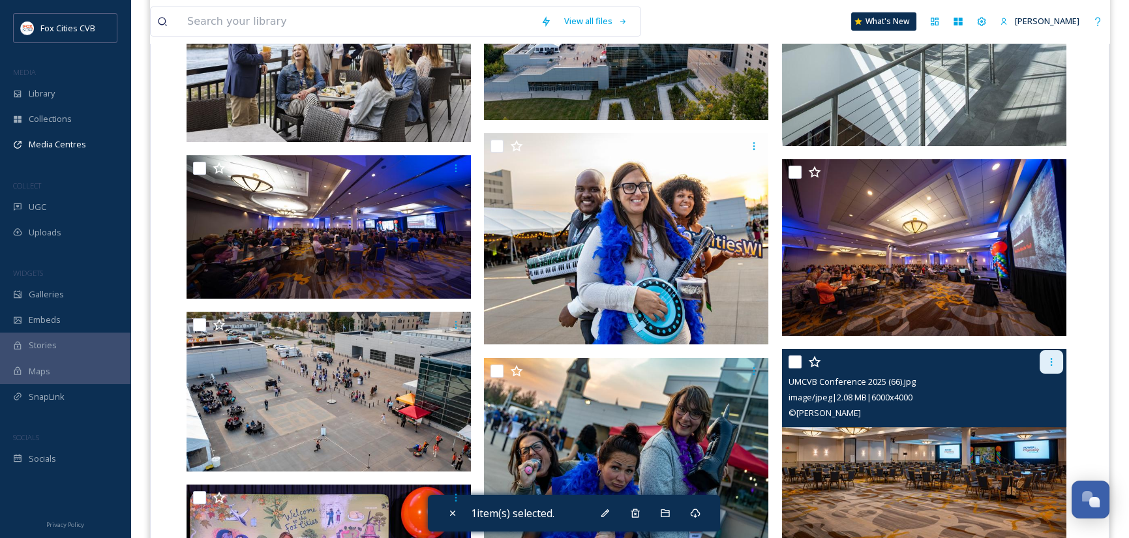
click at [1054, 362] on icon at bounding box center [1051, 362] width 10 height 10
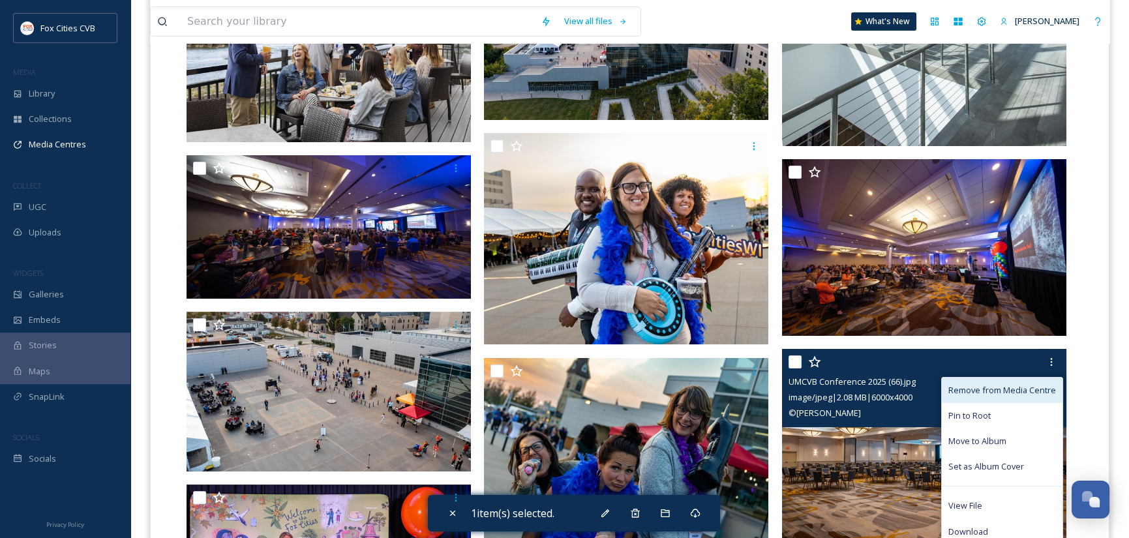
click at [1014, 388] on span "Remove from Media Centre" at bounding box center [1002, 390] width 108 height 12
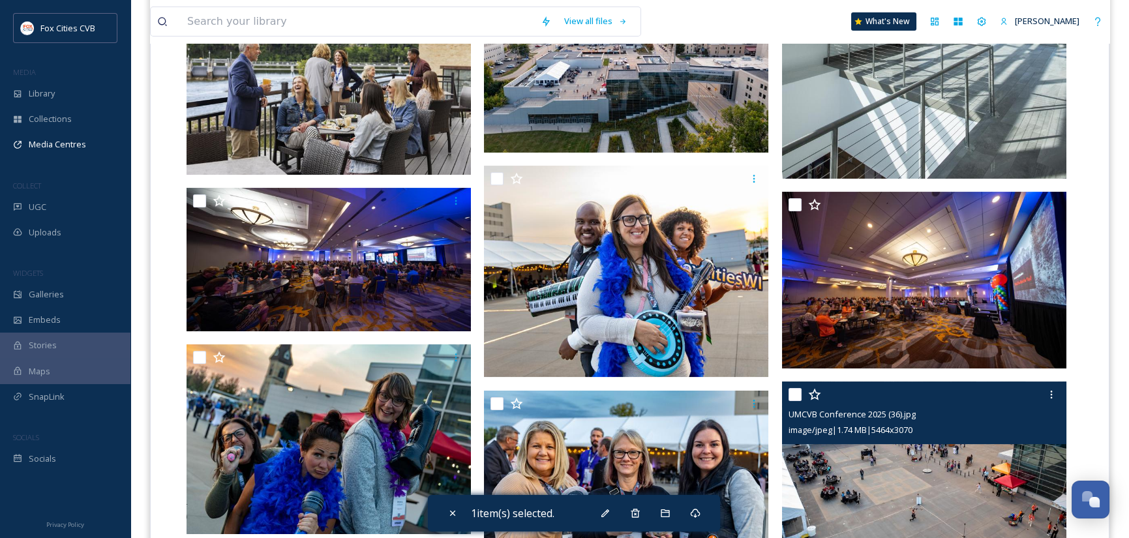
scroll to position [809, 0]
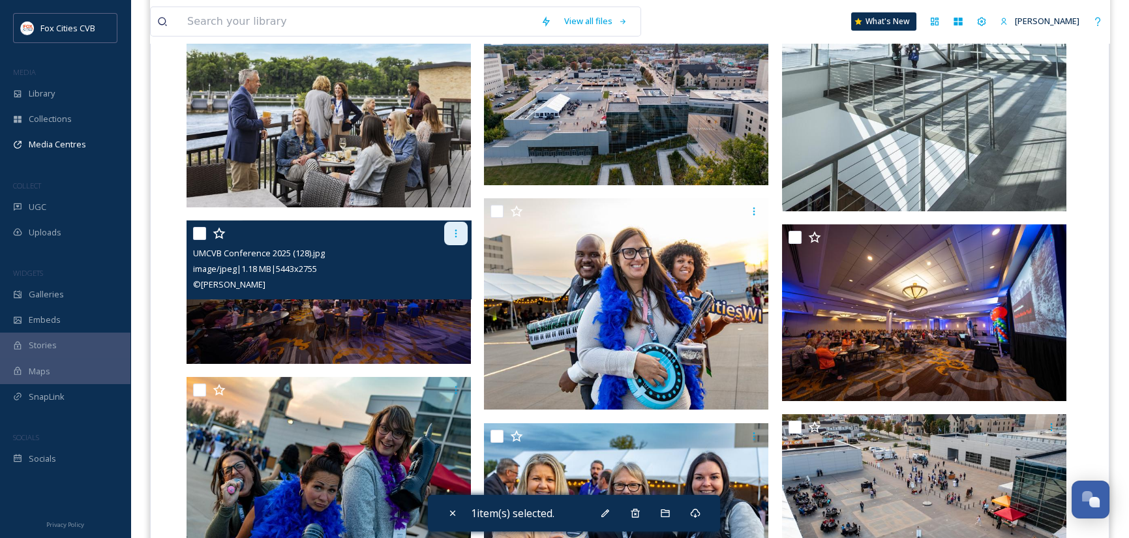
click at [451, 233] on icon at bounding box center [456, 233] width 10 height 10
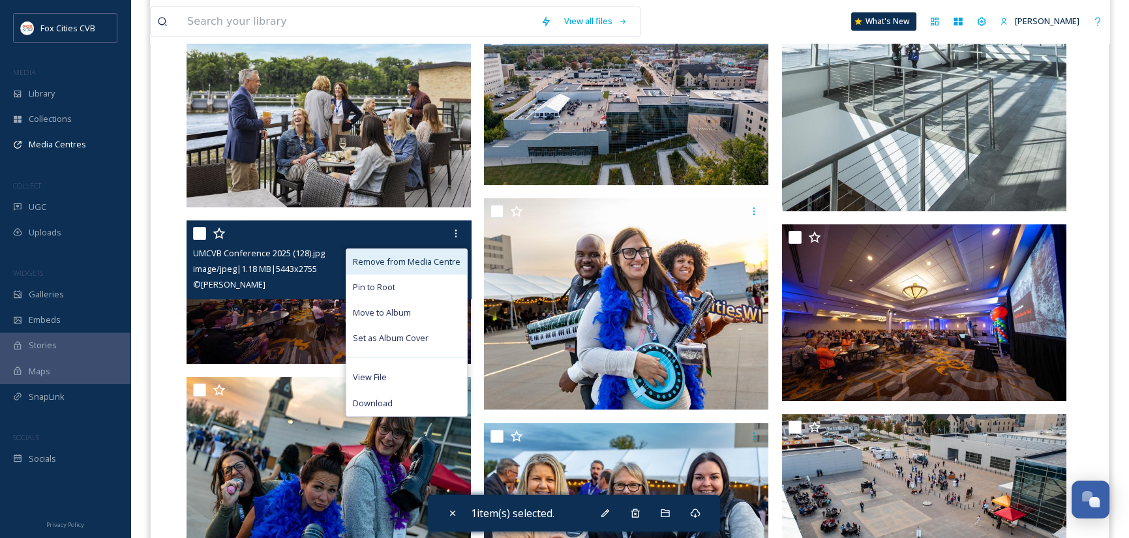
click at [434, 260] on span "Remove from Media Centre" at bounding box center [407, 262] width 108 height 12
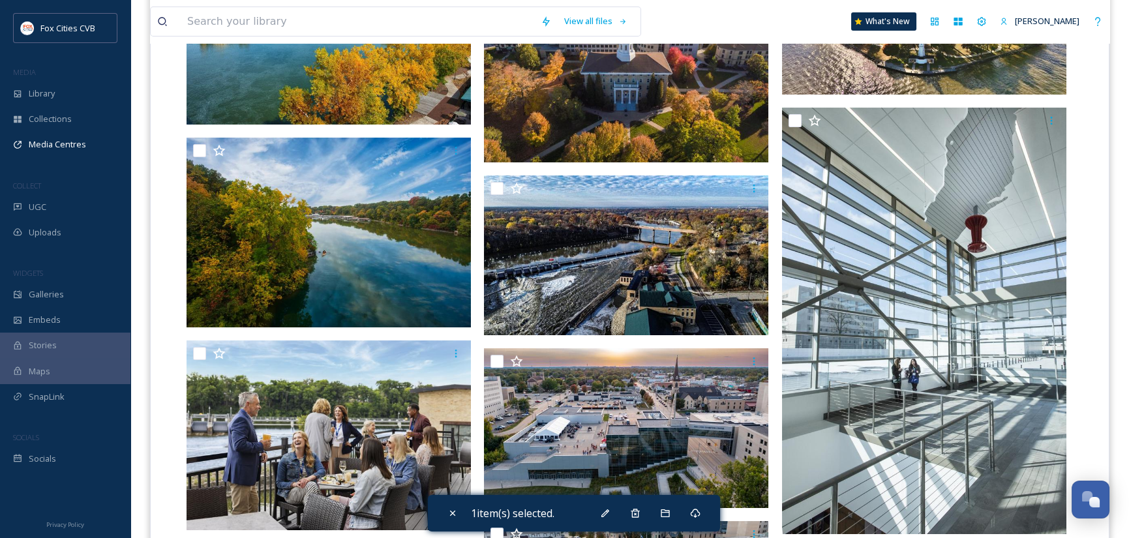
scroll to position [483, 0]
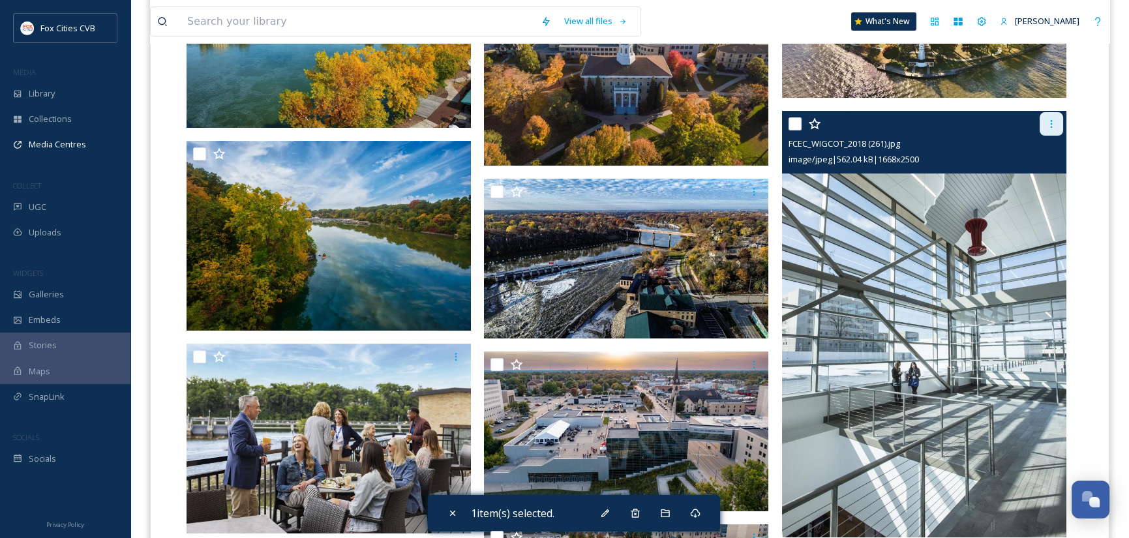
click at [1054, 124] on icon at bounding box center [1051, 124] width 10 height 10
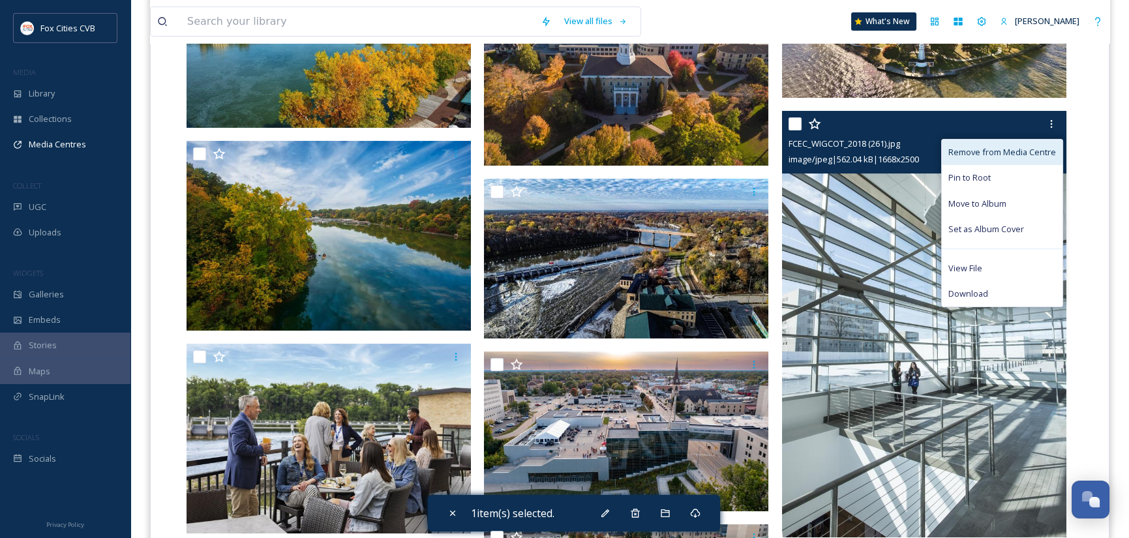
click at [997, 153] on span "Remove from Media Centre" at bounding box center [1002, 152] width 108 height 12
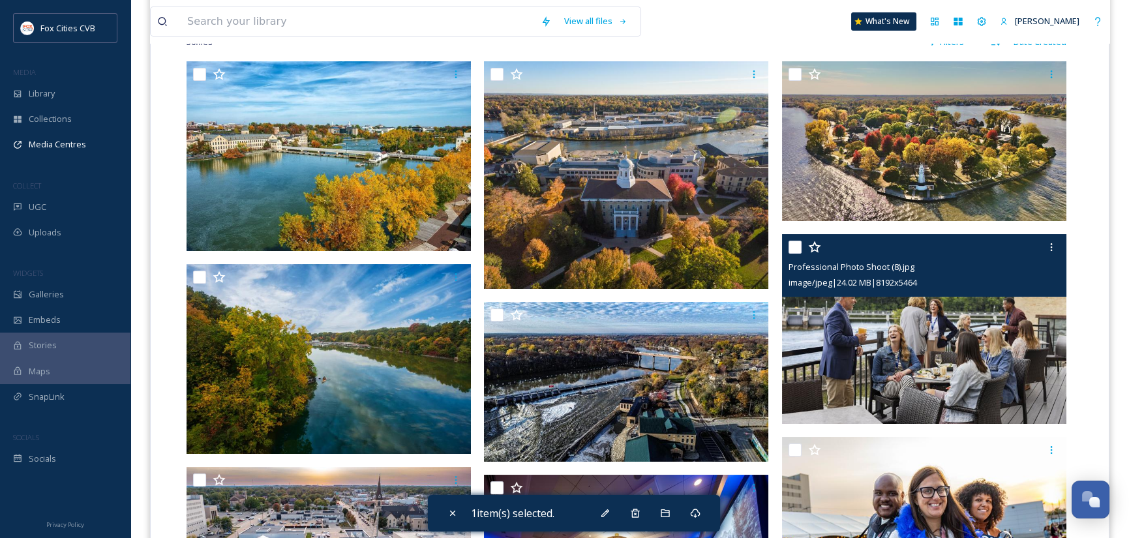
scroll to position [352, 0]
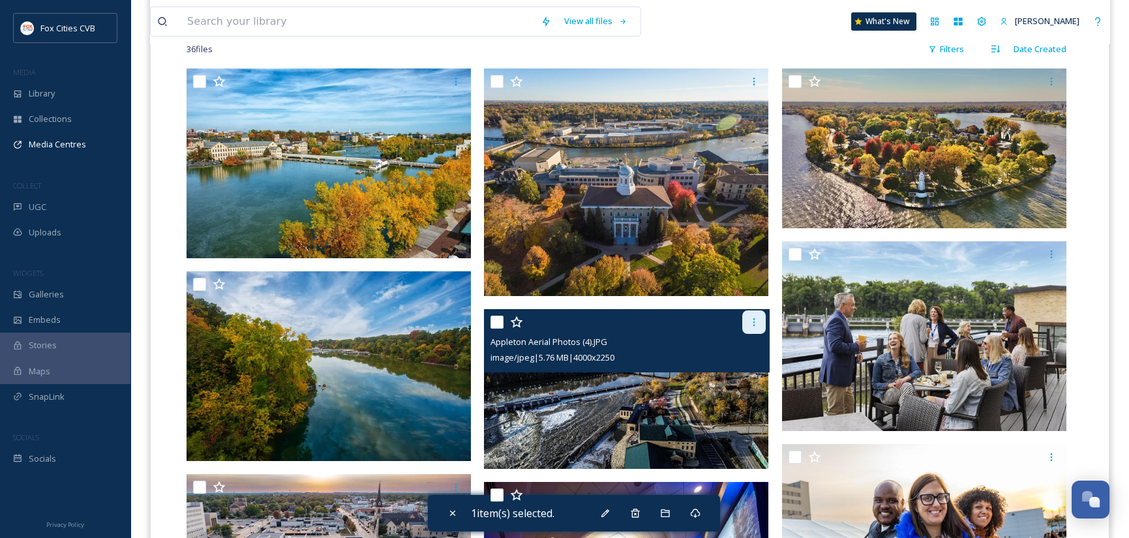
click at [750, 319] on icon at bounding box center [754, 322] width 10 height 10
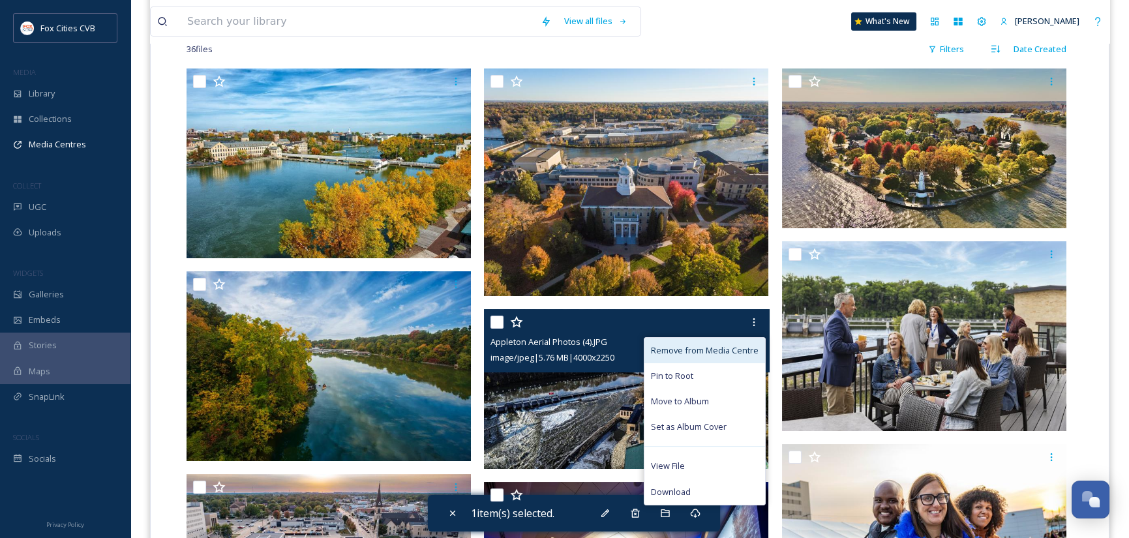
click at [729, 348] on span "Remove from Media Centre" at bounding box center [705, 350] width 108 height 12
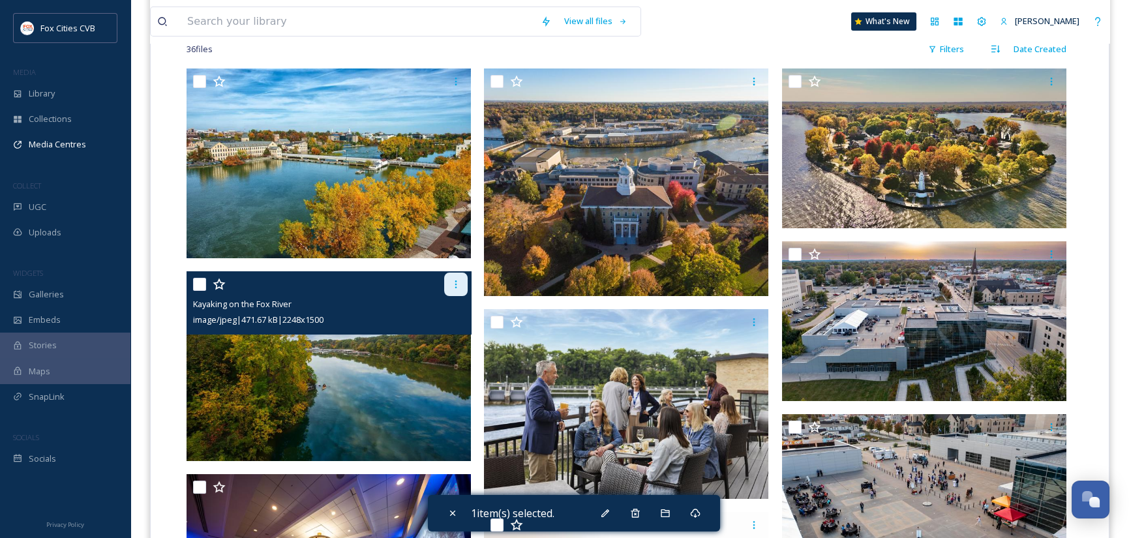
click at [457, 281] on icon at bounding box center [456, 284] width 10 height 10
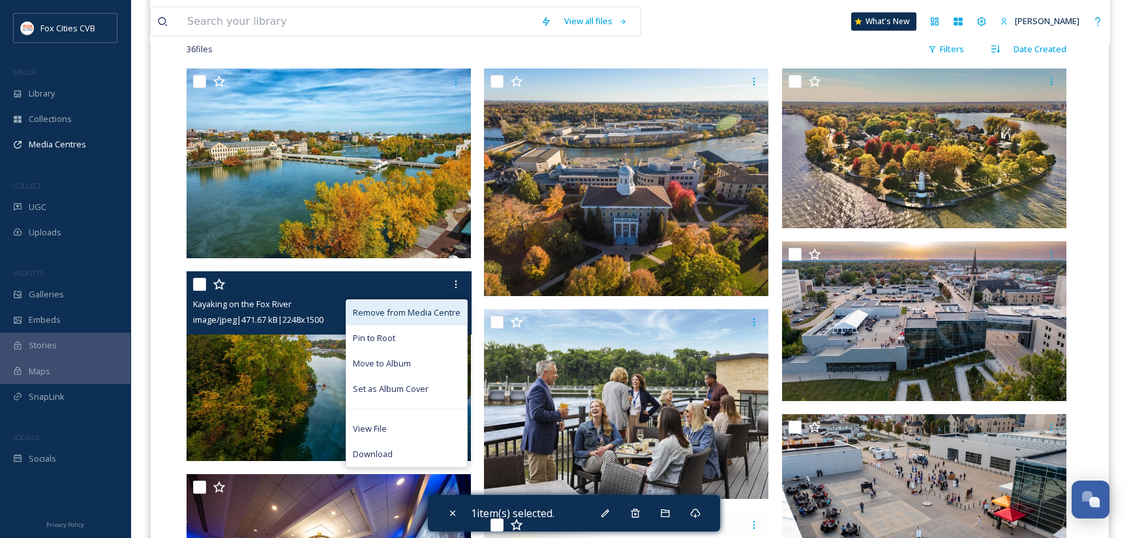
click at [432, 307] on span "Remove from Media Centre" at bounding box center [407, 313] width 108 height 12
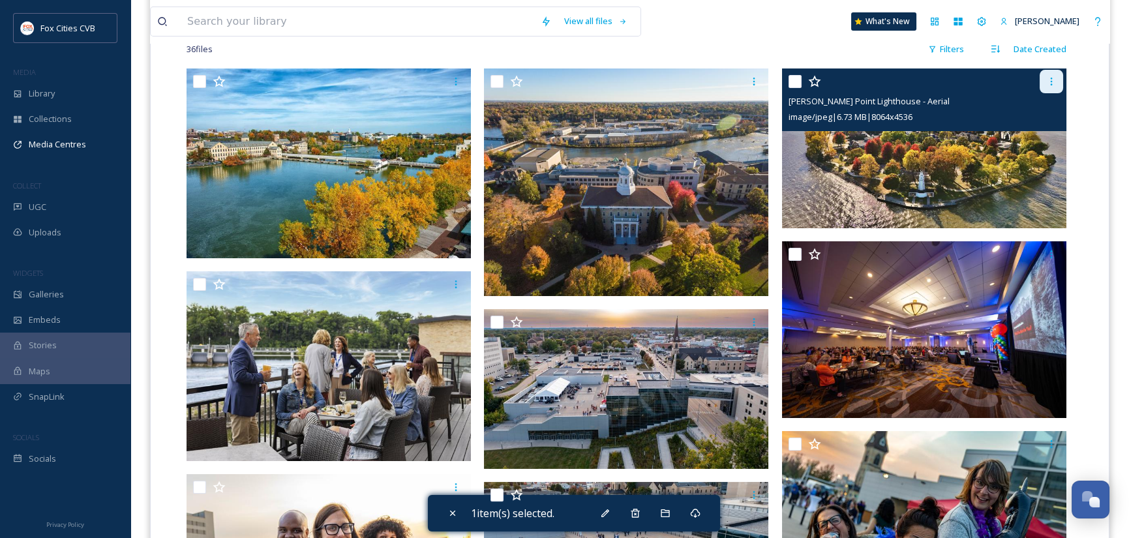
click at [1053, 85] on icon at bounding box center [1051, 81] width 10 height 10
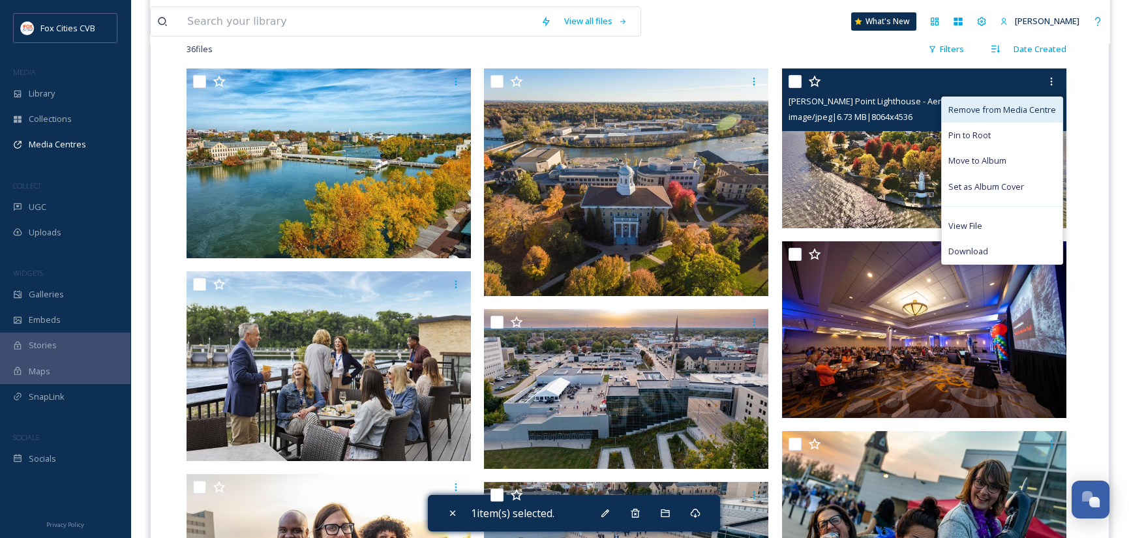
click at [1045, 104] on span "Remove from Media Centre" at bounding box center [1002, 110] width 108 height 12
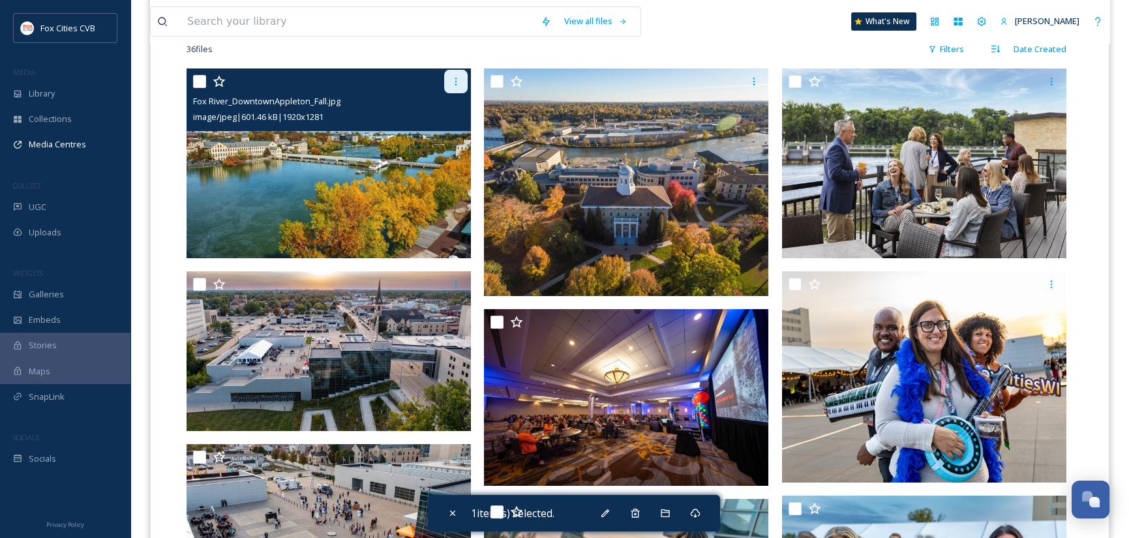
click at [449, 76] on div at bounding box center [455, 81] width 23 height 23
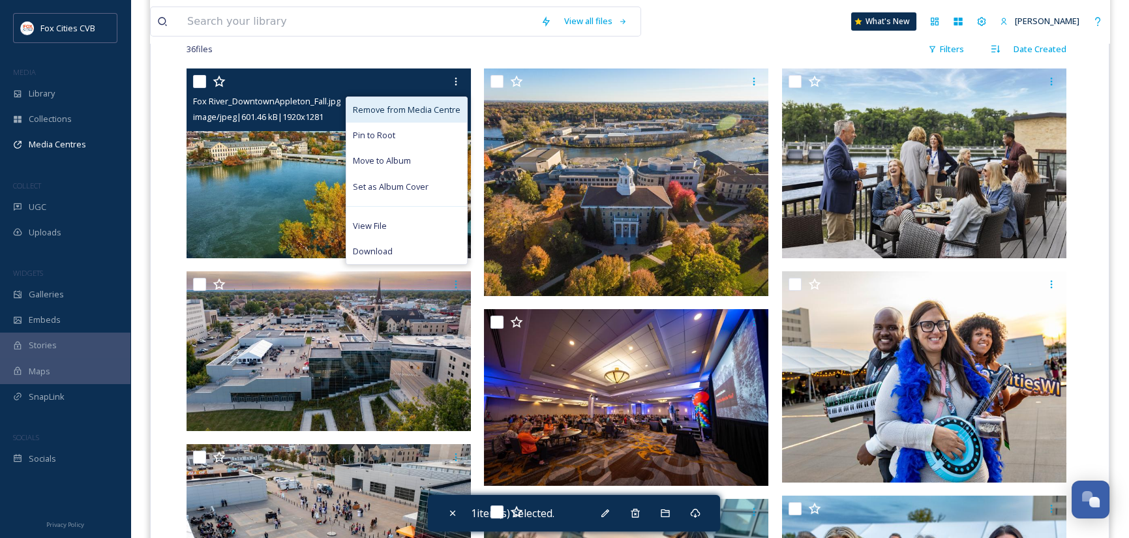
click at [416, 112] on span "Remove from Media Centre" at bounding box center [407, 110] width 108 height 12
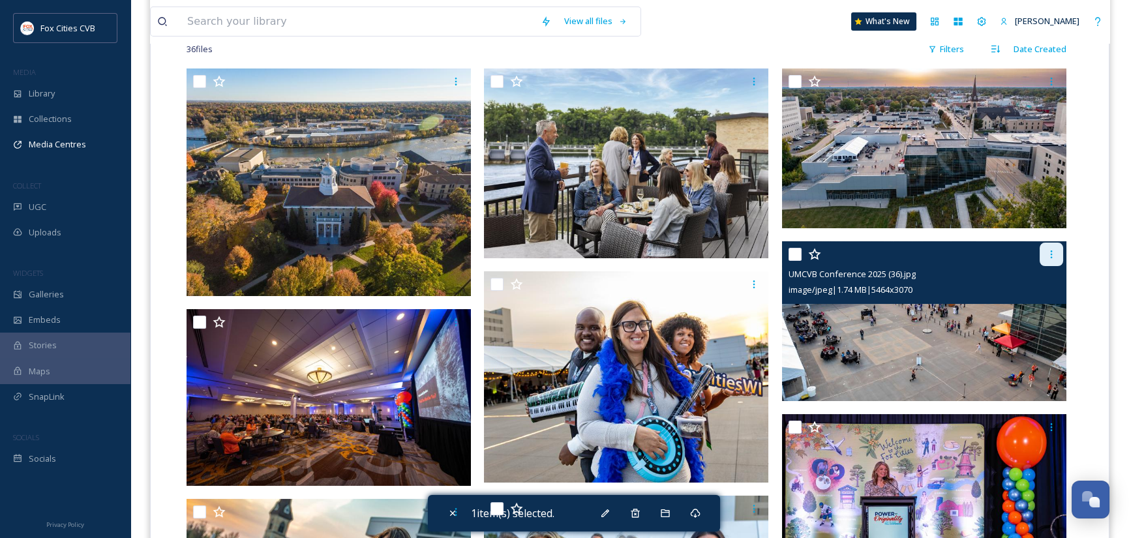
click at [1053, 252] on icon at bounding box center [1051, 254] width 10 height 10
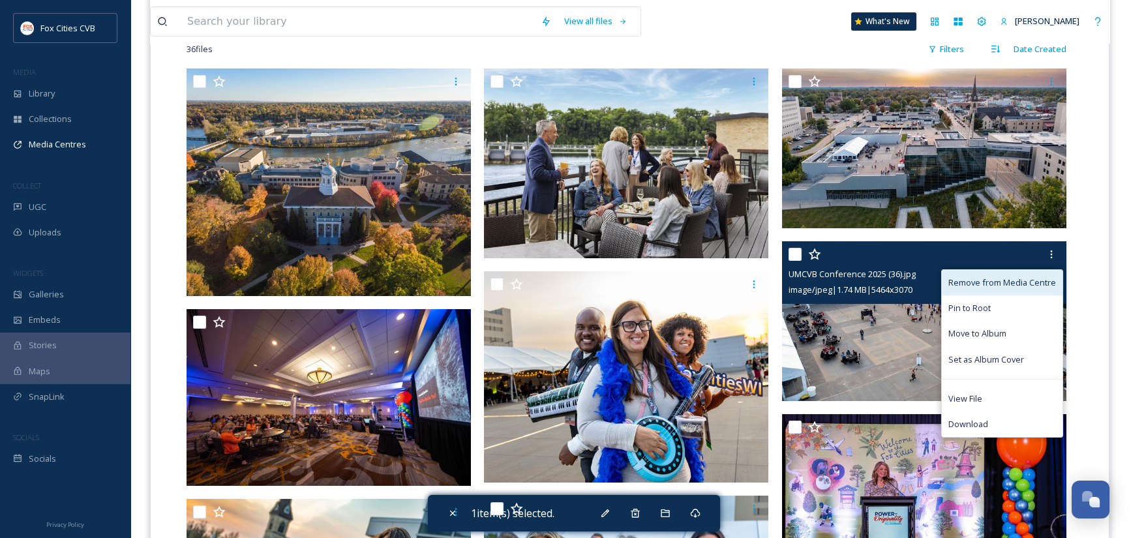
click at [1026, 280] on span "Remove from Media Centre" at bounding box center [1002, 283] width 108 height 12
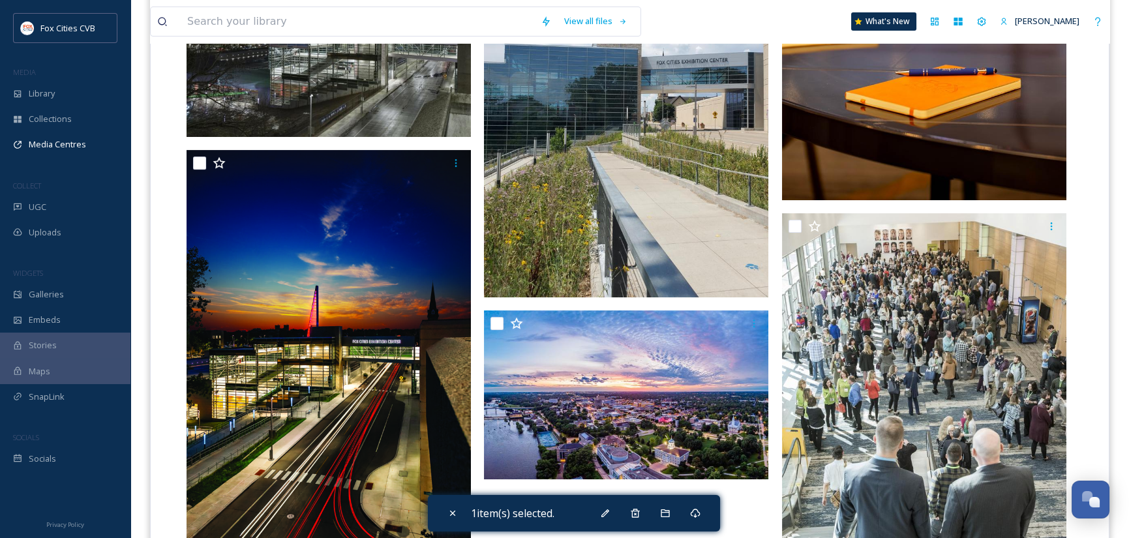
scroll to position [939, 0]
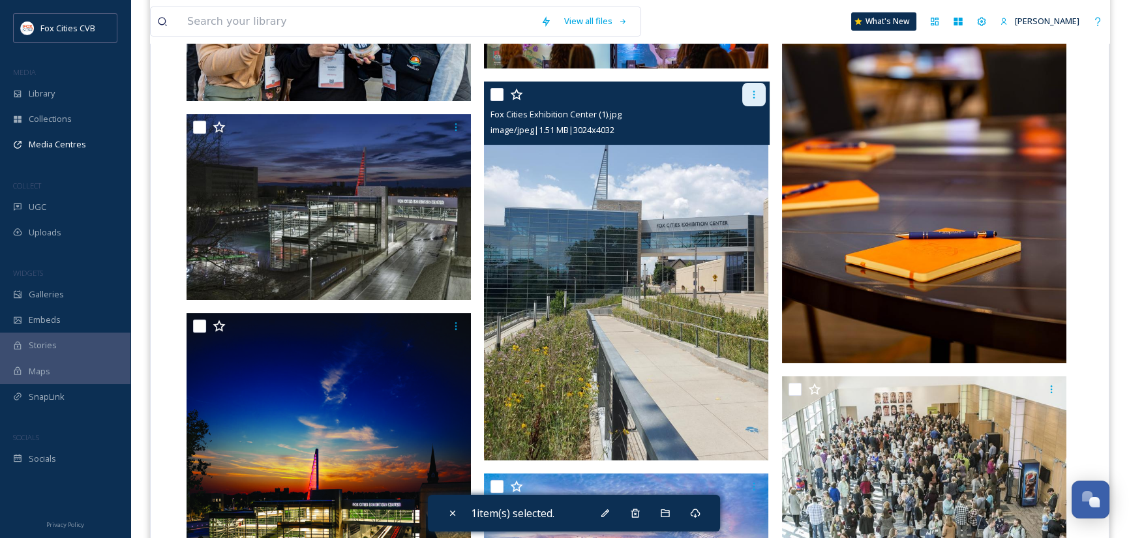
click at [763, 91] on div at bounding box center [753, 94] width 23 height 23
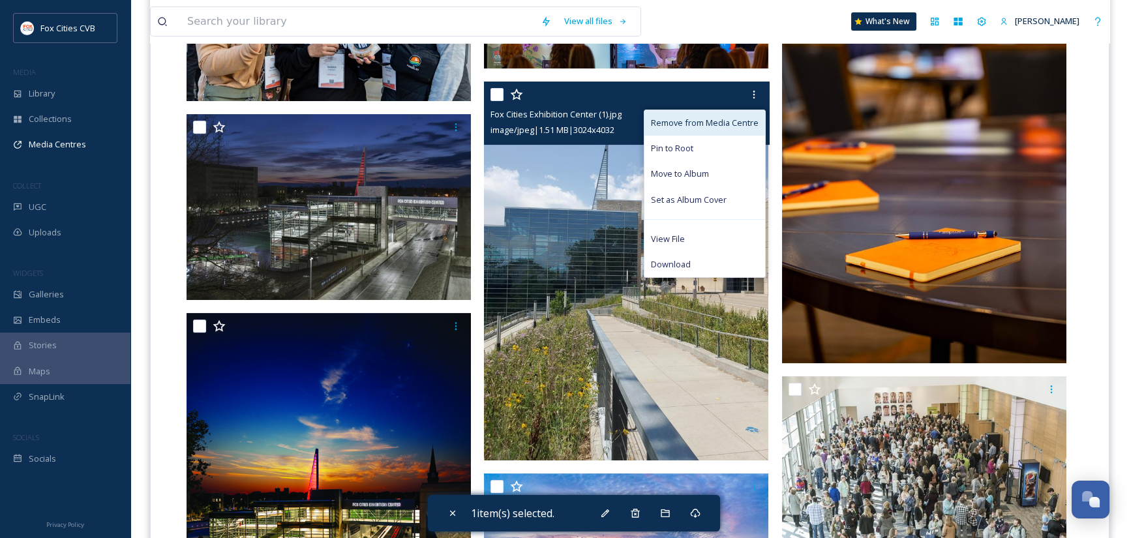
click at [749, 123] on span "Remove from Media Centre" at bounding box center [705, 123] width 108 height 12
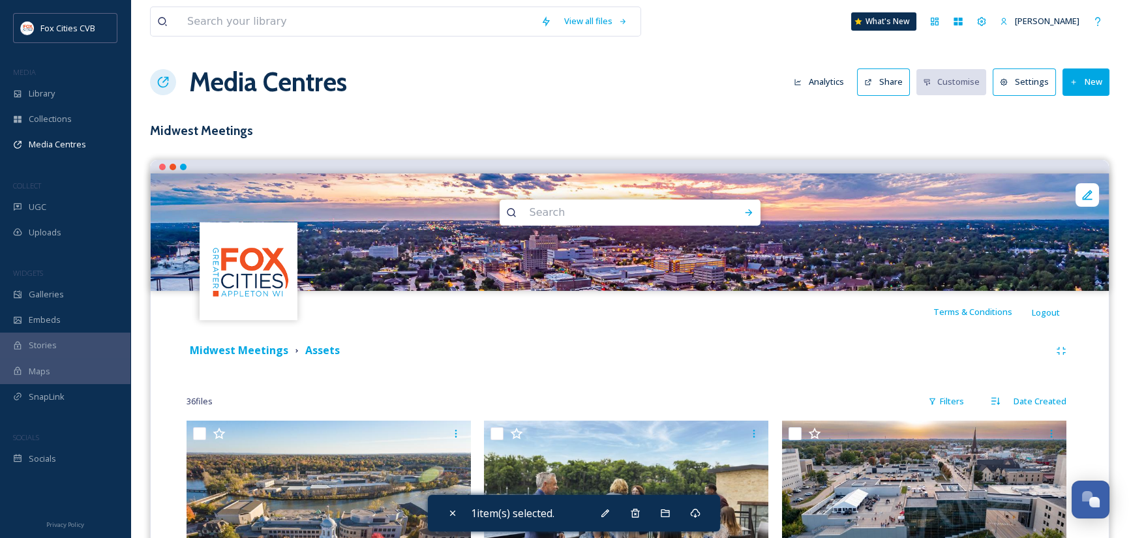
scroll to position [0, 0]
click at [45, 86] on div "Library" at bounding box center [65, 93] width 130 height 25
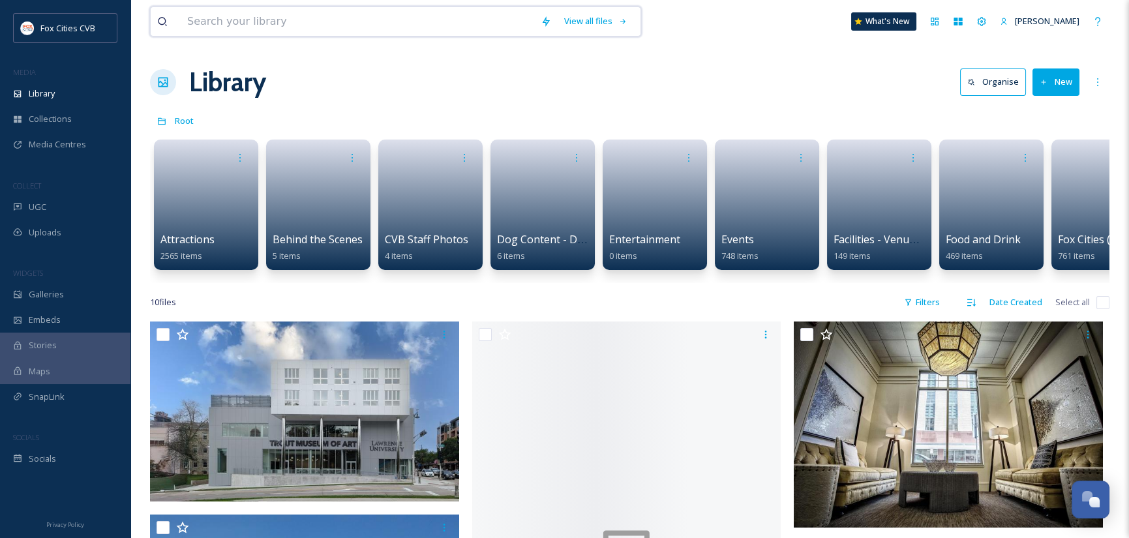
click at [289, 25] on input at bounding box center [358, 21] width 354 height 29
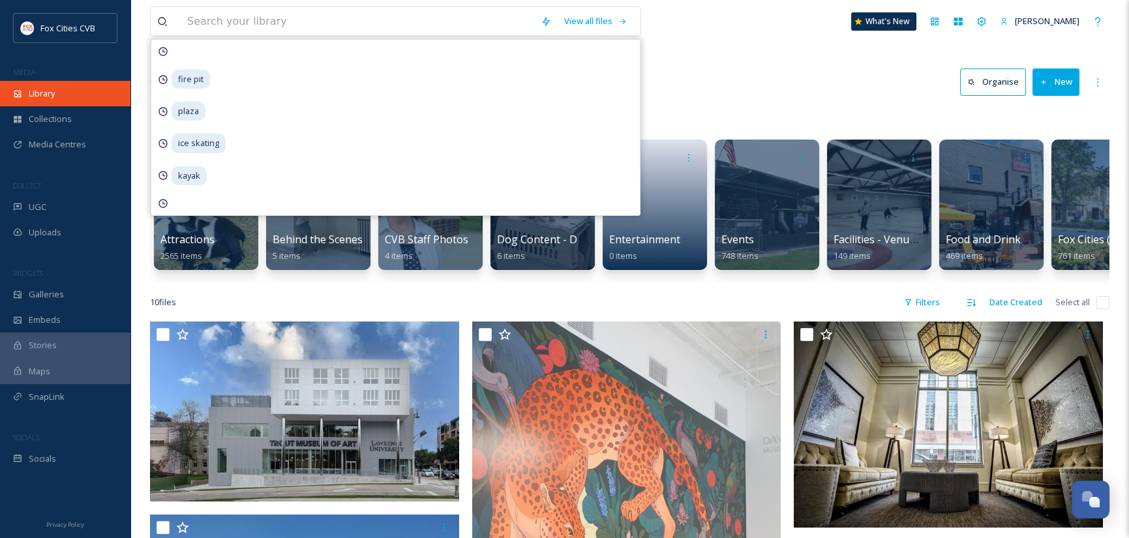
click at [61, 95] on div "Library" at bounding box center [65, 93] width 130 height 25
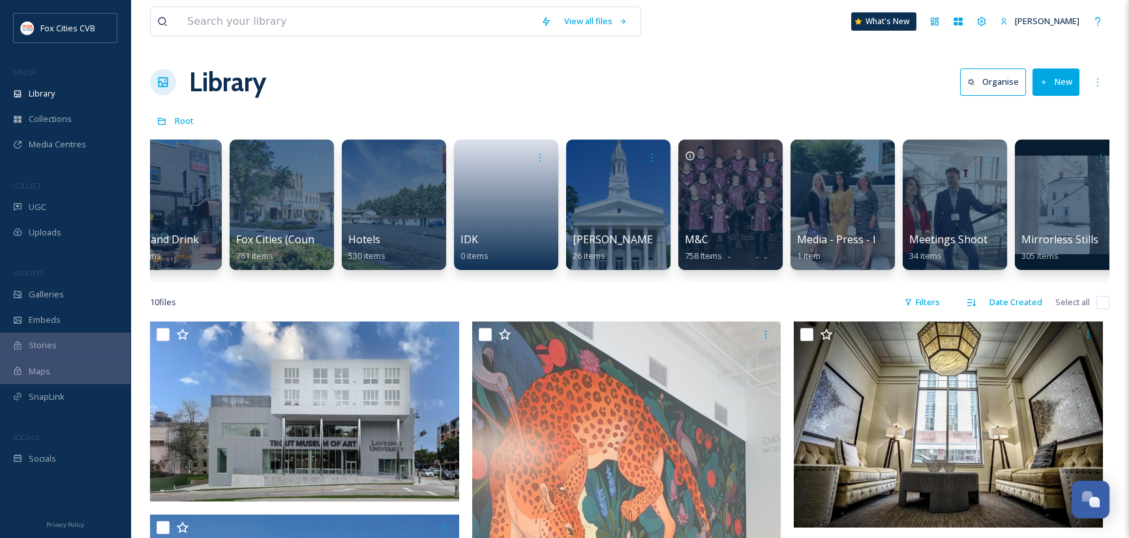
scroll to position [0, 826]
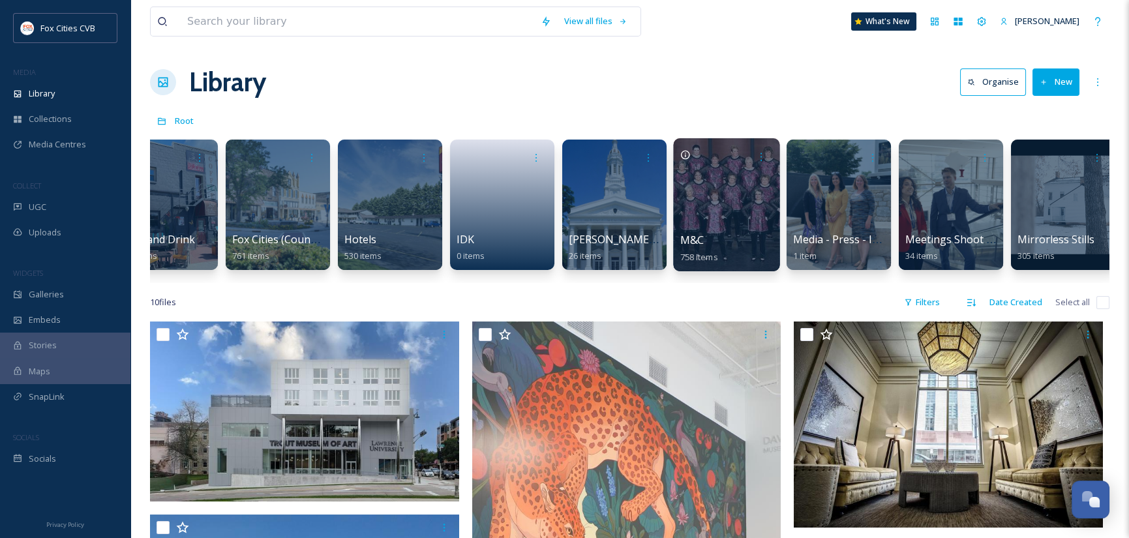
click at [708, 187] on div at bounding box center [726, 204] width 106 height 133
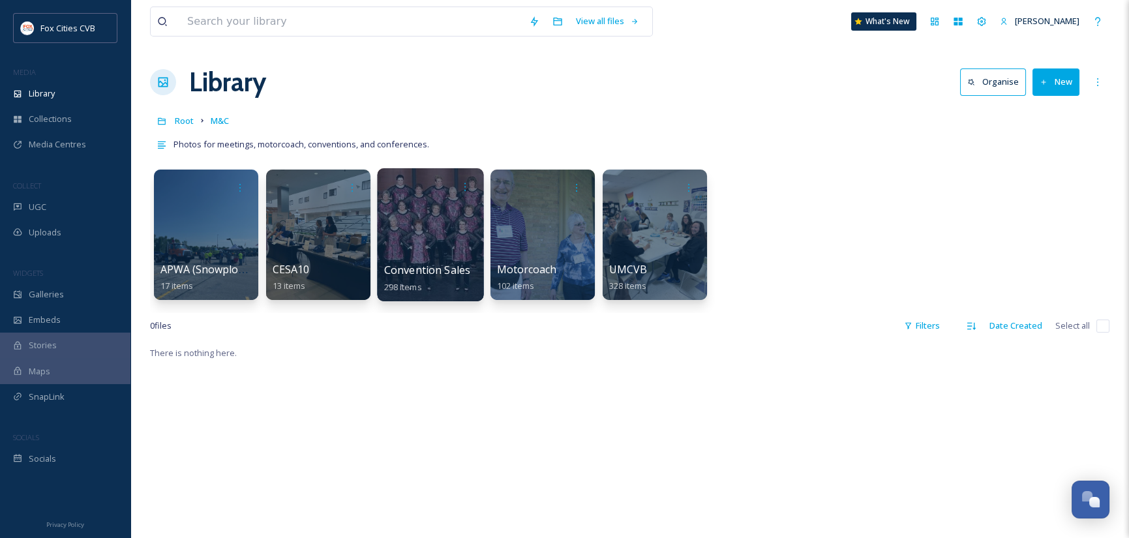
click at [436, 217] on div at bounding box center [430, 234] width 106 height 133
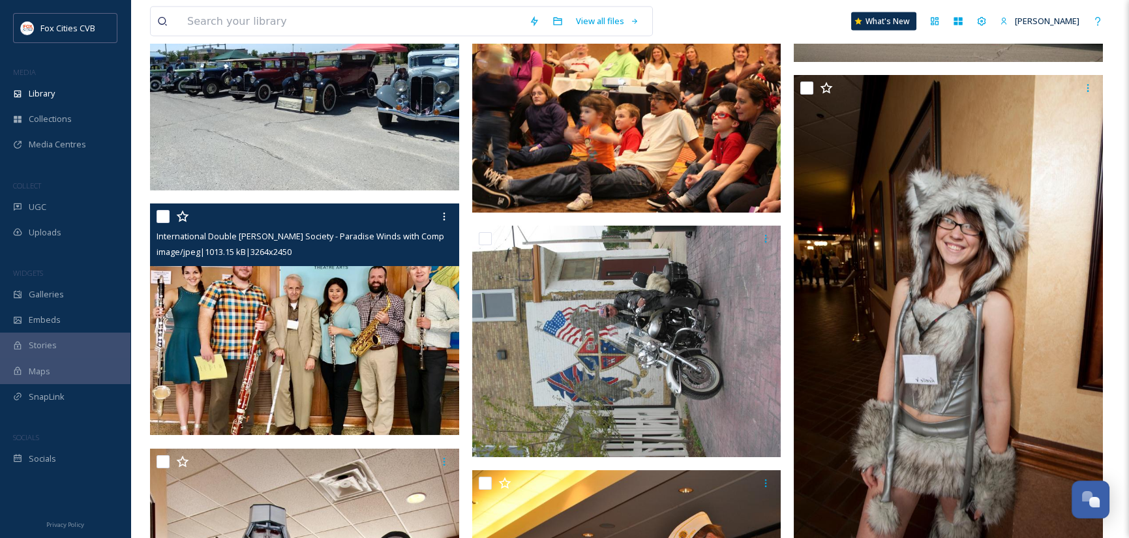
scroll to position [7435, 0]
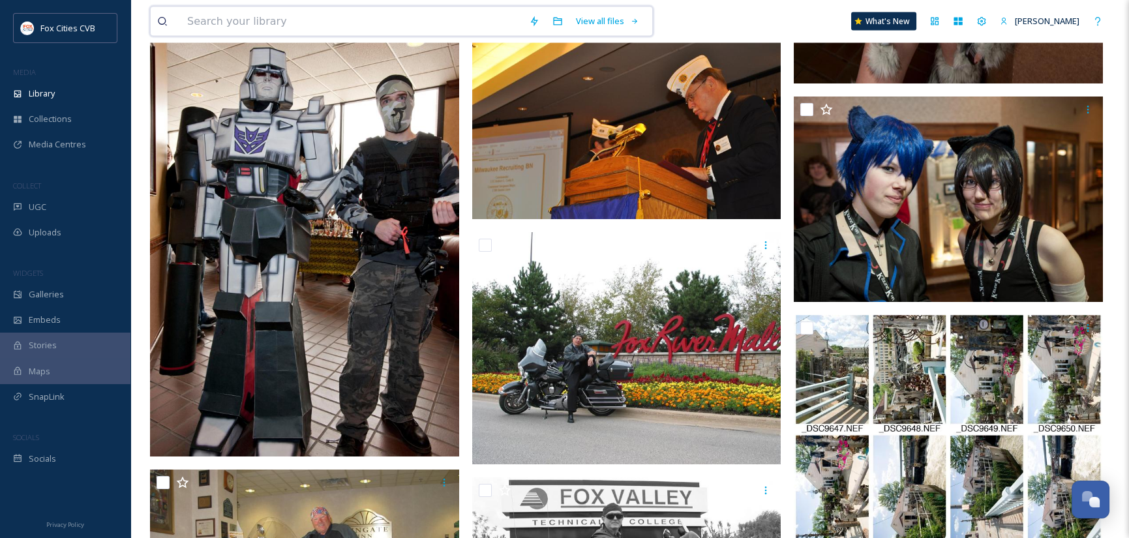
click at [310, 26] on input at bounding box center [352, 21] width 342 height 29
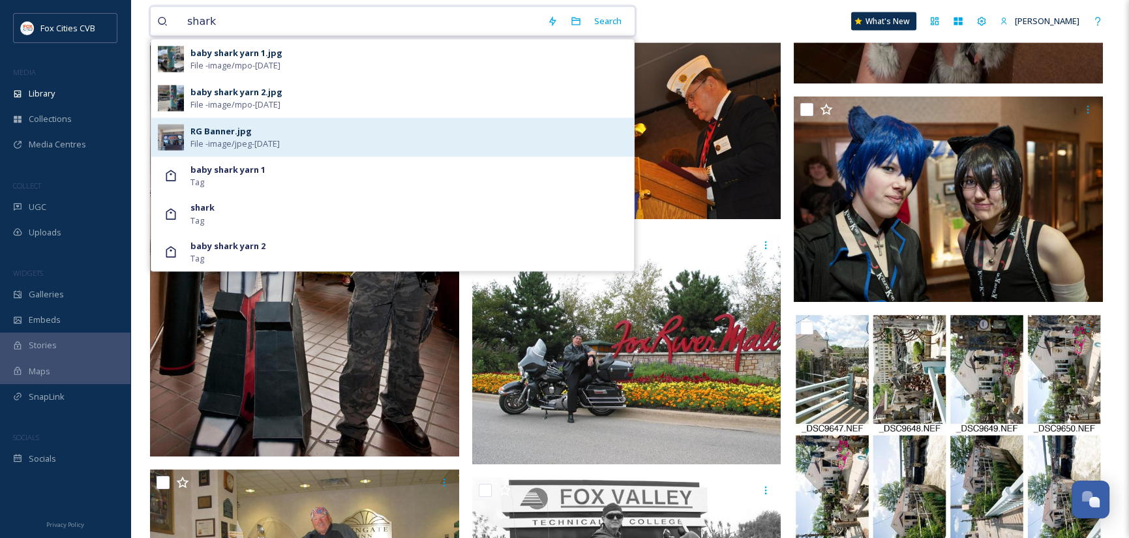
type input "shark"
click at [211, 132] on div "RG Banner.jpg" at bounding box center [220, 131] width 61 height 12
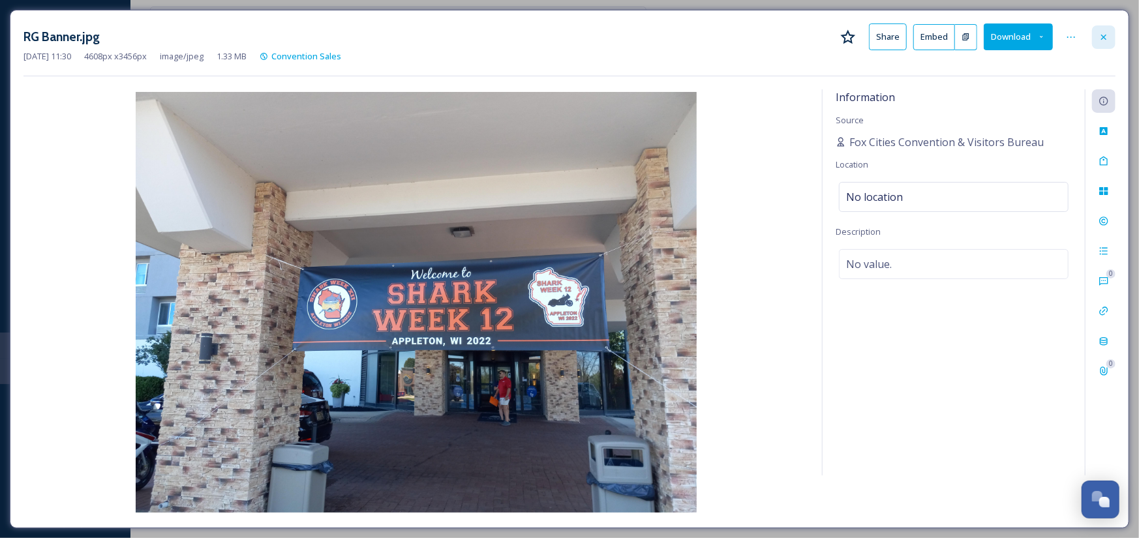
click at [1109, 36] on icon at bounding box center [1103, 37] width 10 height 10
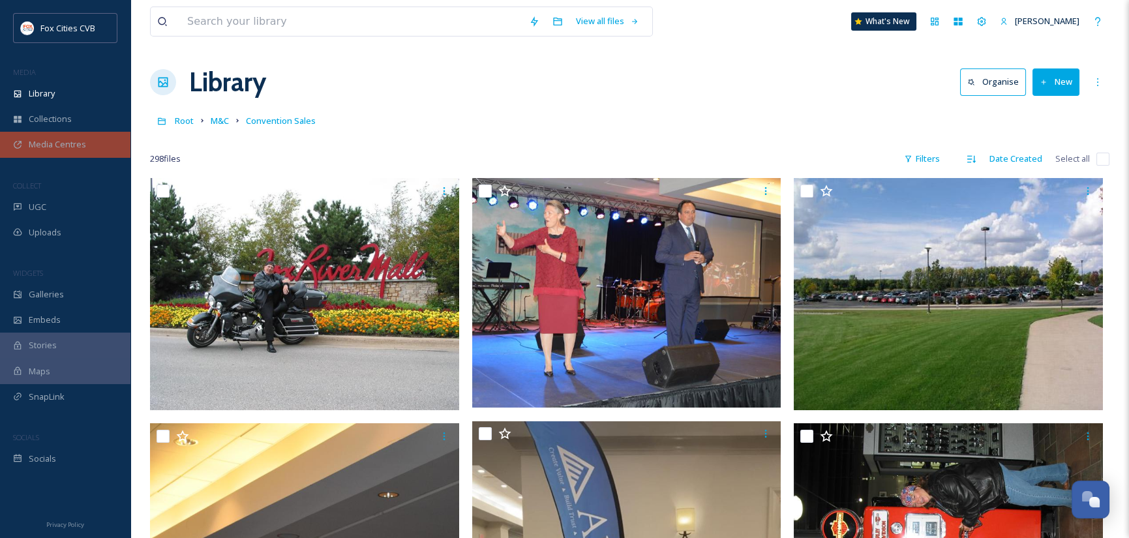
click at [52, 140] on span "Media Centres" at bounding box center [57, 144] width 57 height 12
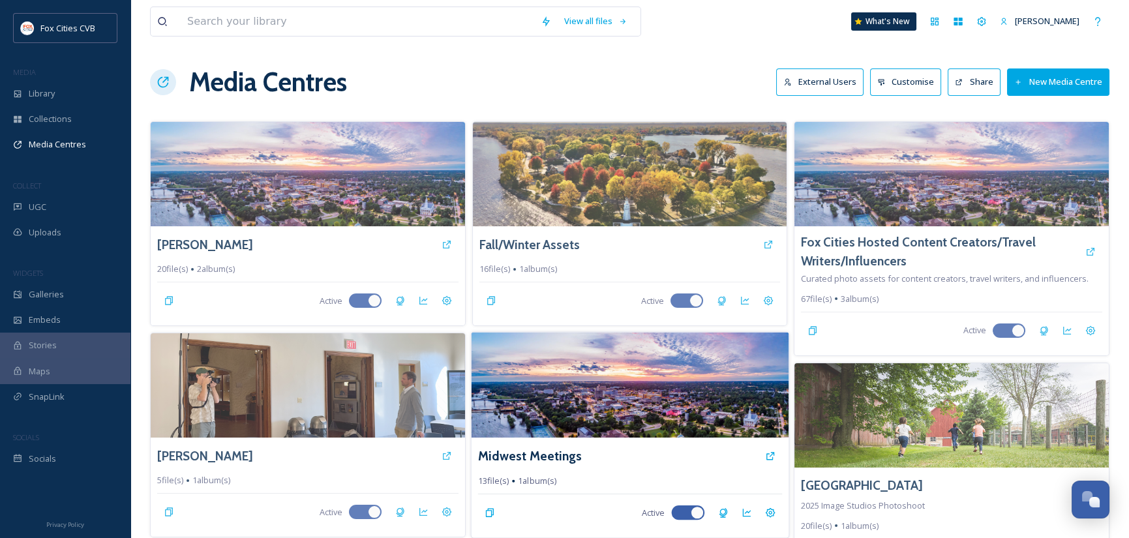
click at [615, 394] on img at bounding box center [629, 386] width 317 height 106
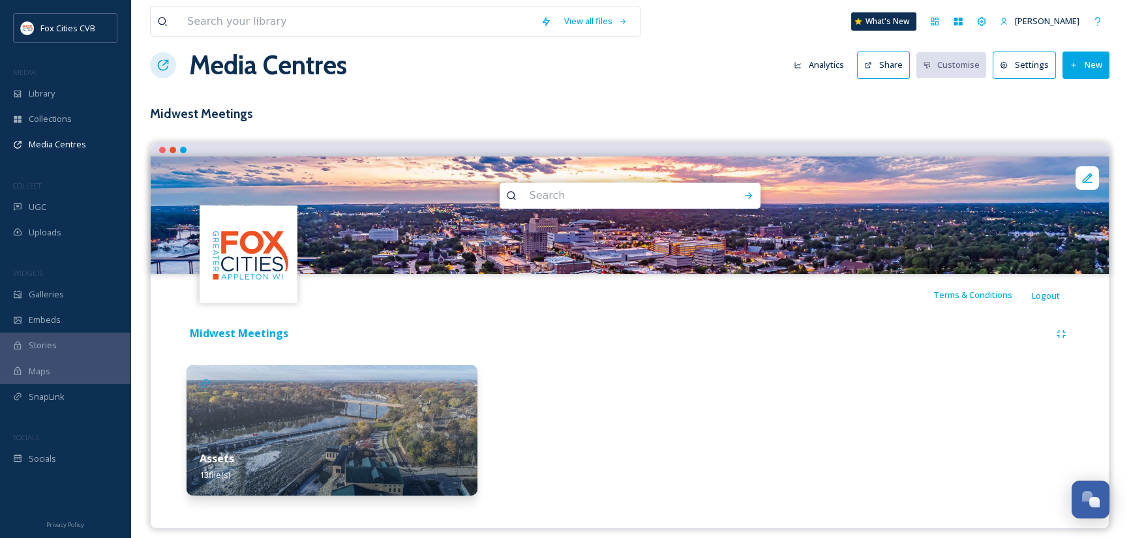
scroll to position [26, 0]
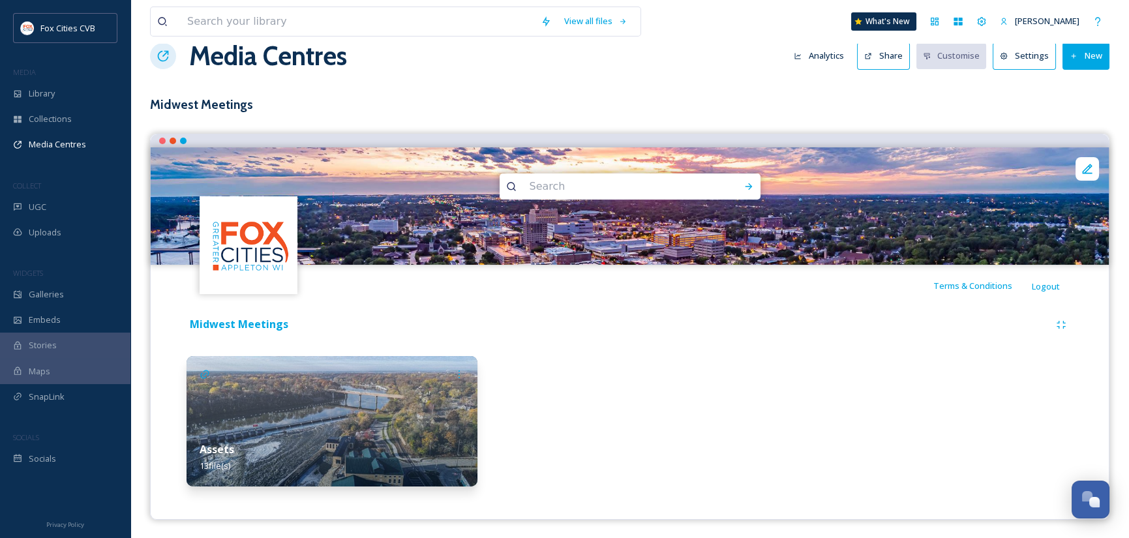
click at [412, 417] on img at bounding box center [332, 421] width 291 height 130
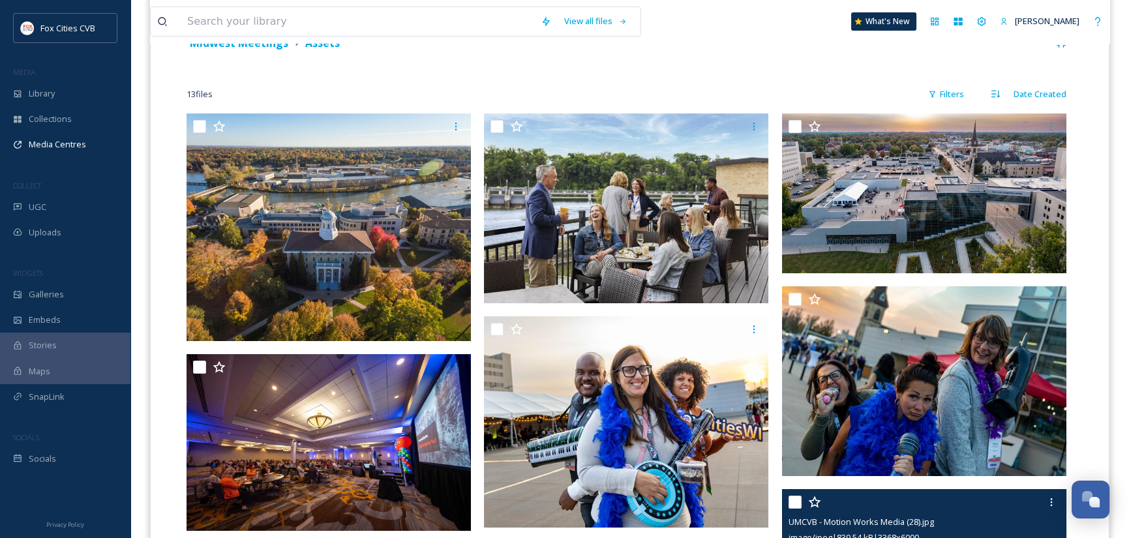
scroll to position [294, 0]
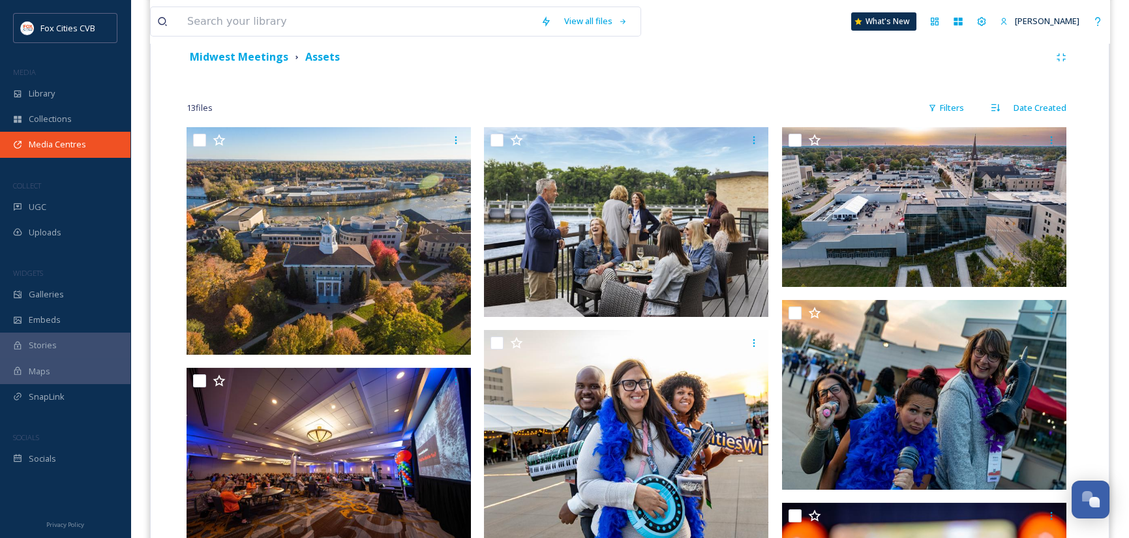
click at [67, 142] on span "Media Centres" at bounding box center [57, 144] width 57 height 12
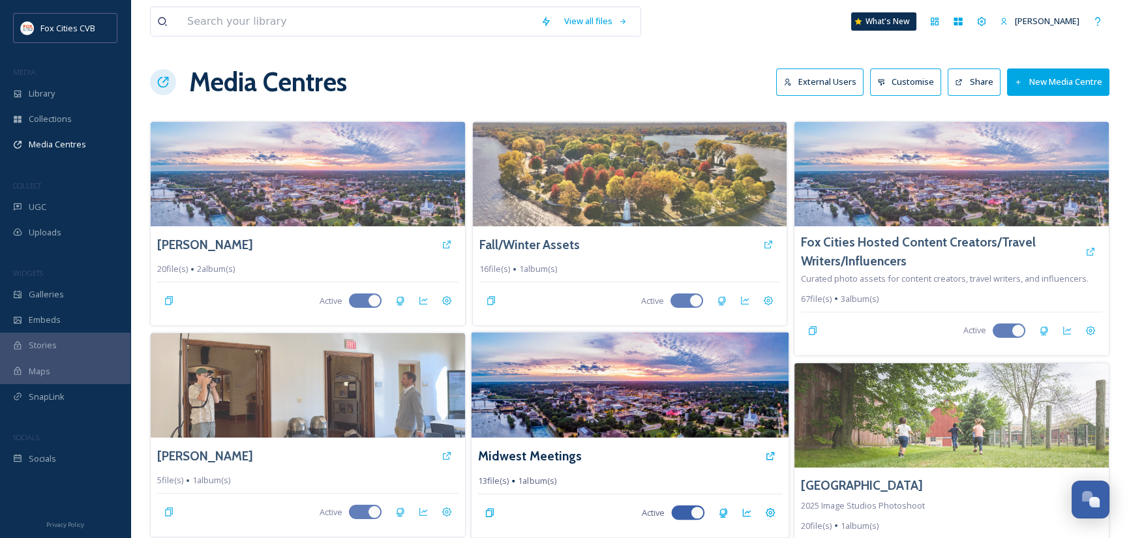
click at [667, 458] on div "Midwest Meetings" at bounding box center [629, 455] width 304 height 23
click at [670, 429] on img at bounding box center [629, 386] width 317 height 106
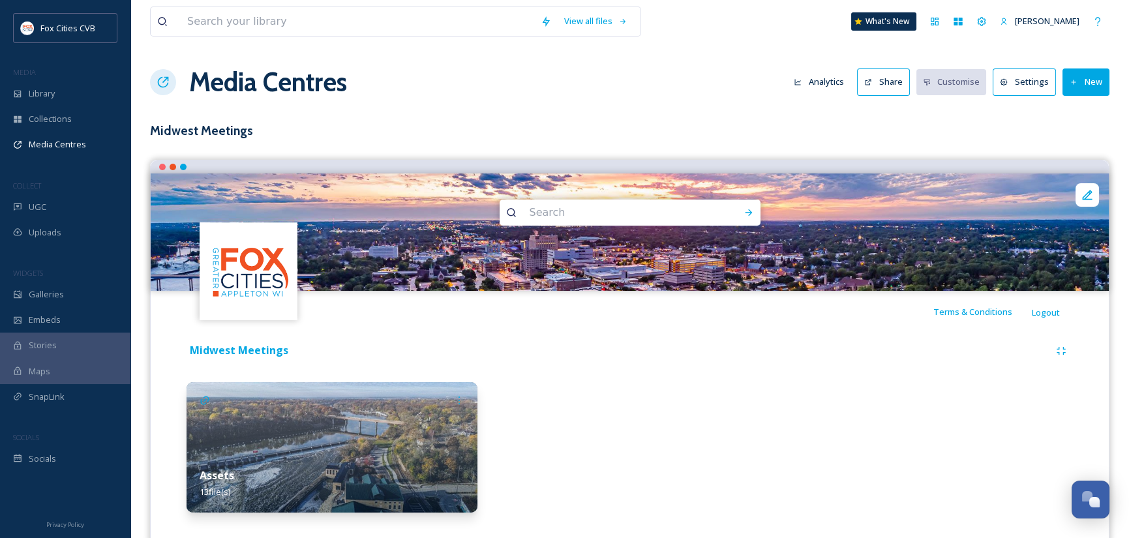
click at [877, 77] on button "Share" at bounding box center [883, 81] width 53 height 27
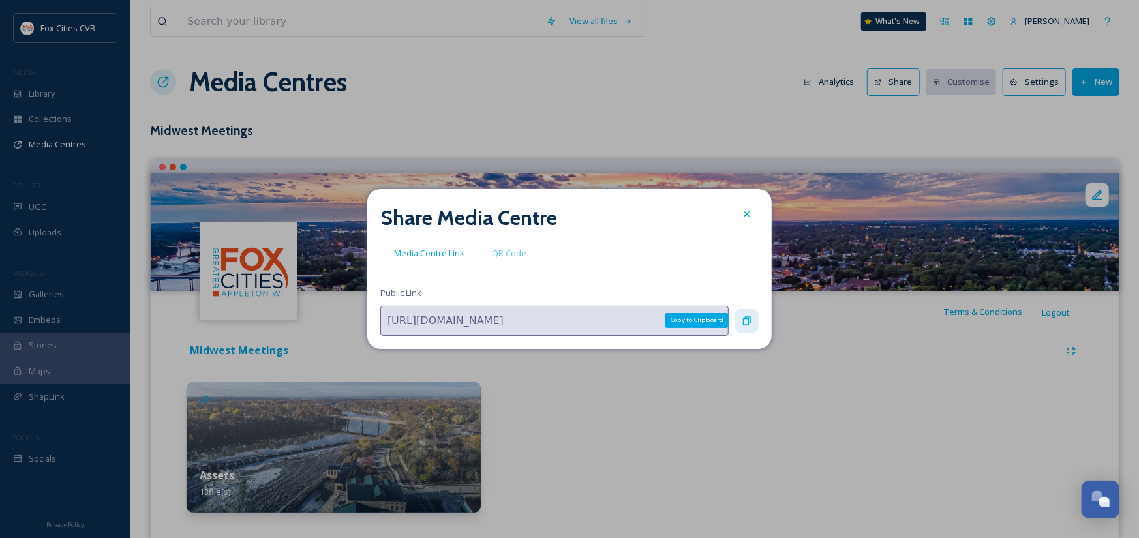
click at [750, 320] on icon at bounding box center [747, 320] width 8 height 8
click at [748, 214] on icon at bounding box center [747, 214] width 10 height 10
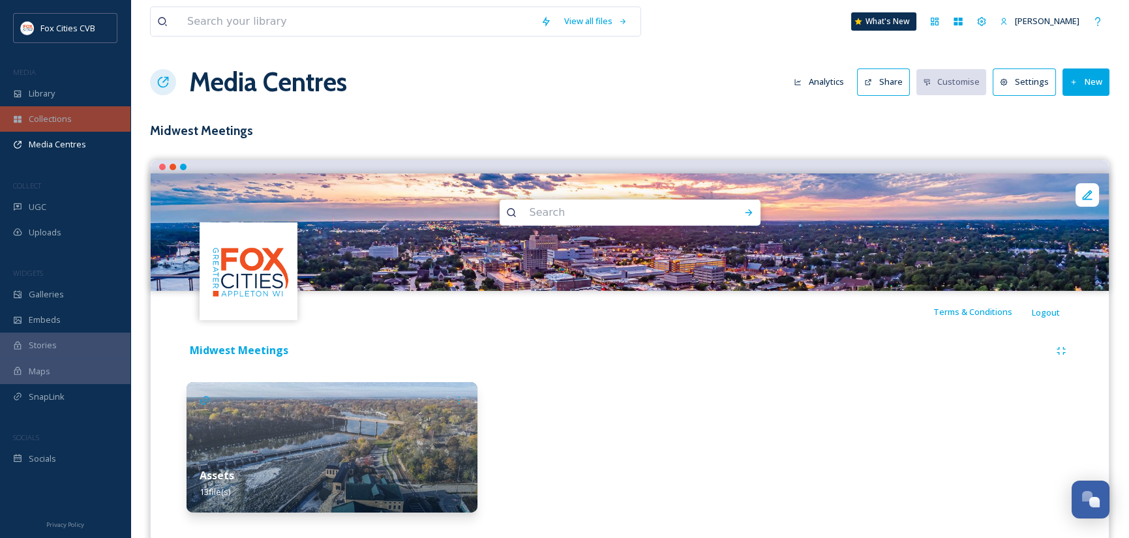
click at [83, 125] on div "Collections" at bounding box center [65, 118] width 130 height 25
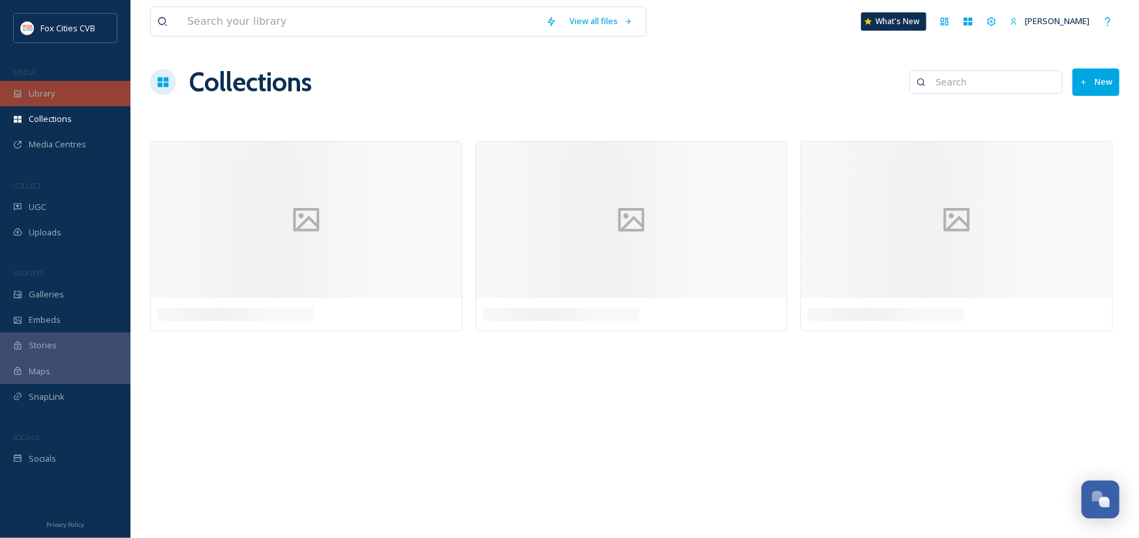
click at [52, 97] on span "Library" at bounding box center [42, 93] width 26 height 12
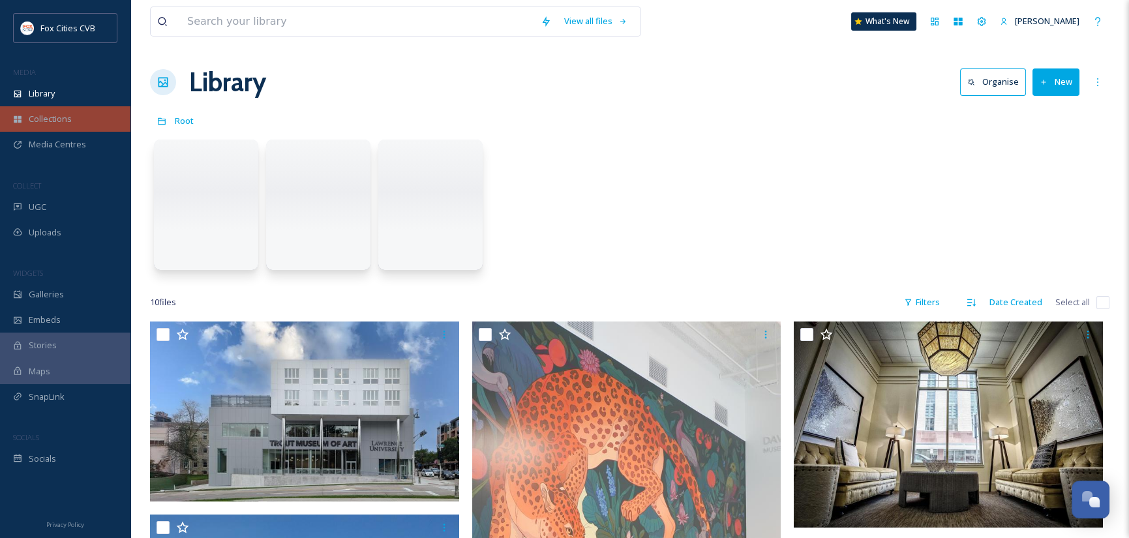
click at [53, 112] on div "Collections" at bounding box center [65, 118] width 130 height 25
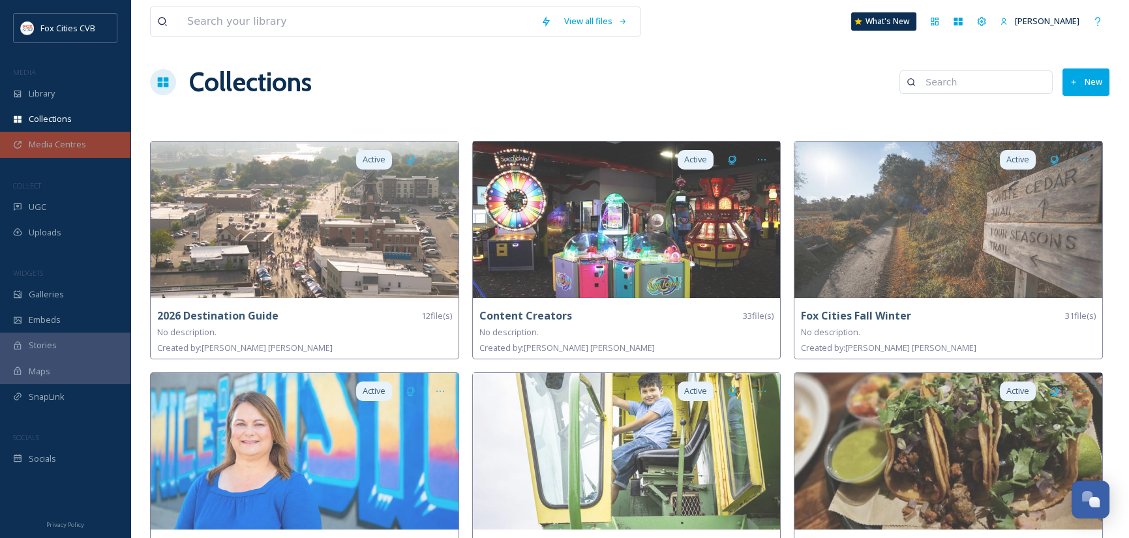
click at [78, 147] on span "Media Centres" at bounding box center [57, 144] width 57 height 12
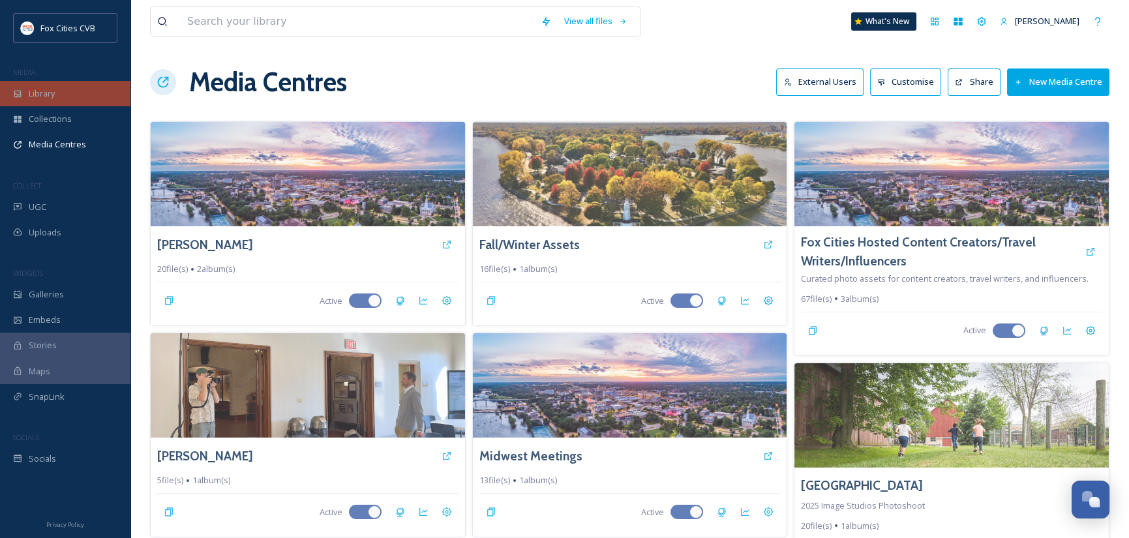
click at [51, 96] on span "Library" at bounding box center [42, 93] width 26 height 12
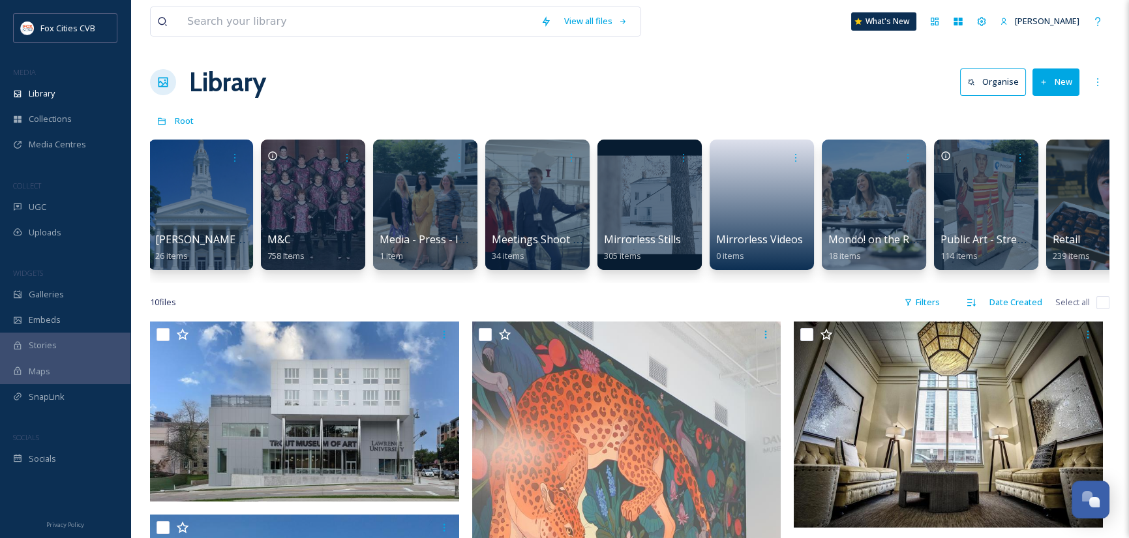
scroll to position [0, 1285]
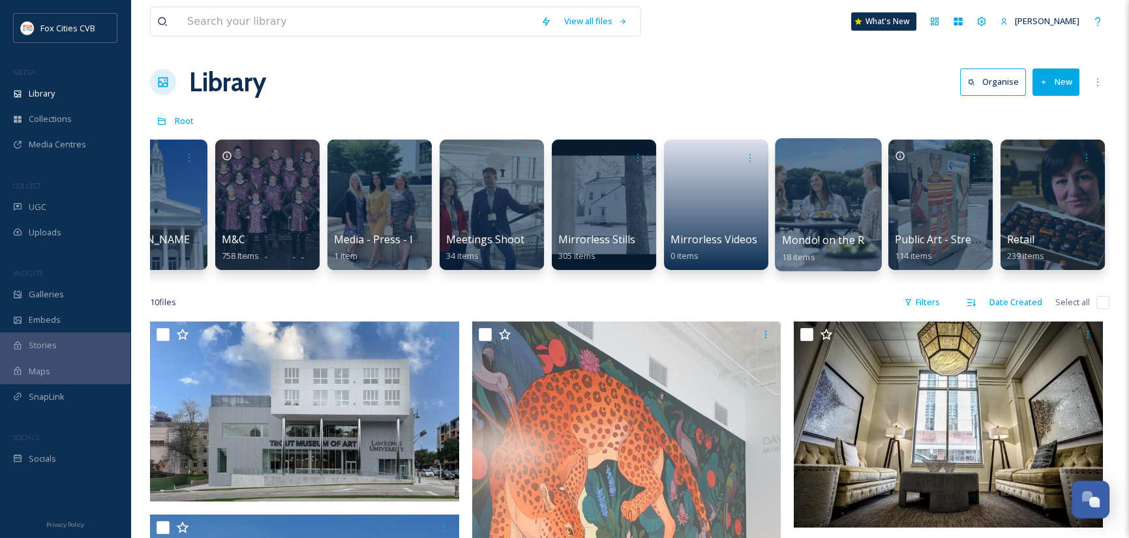
click at [832, 204] on div at bounding box center [828, 204] width 106 height 133
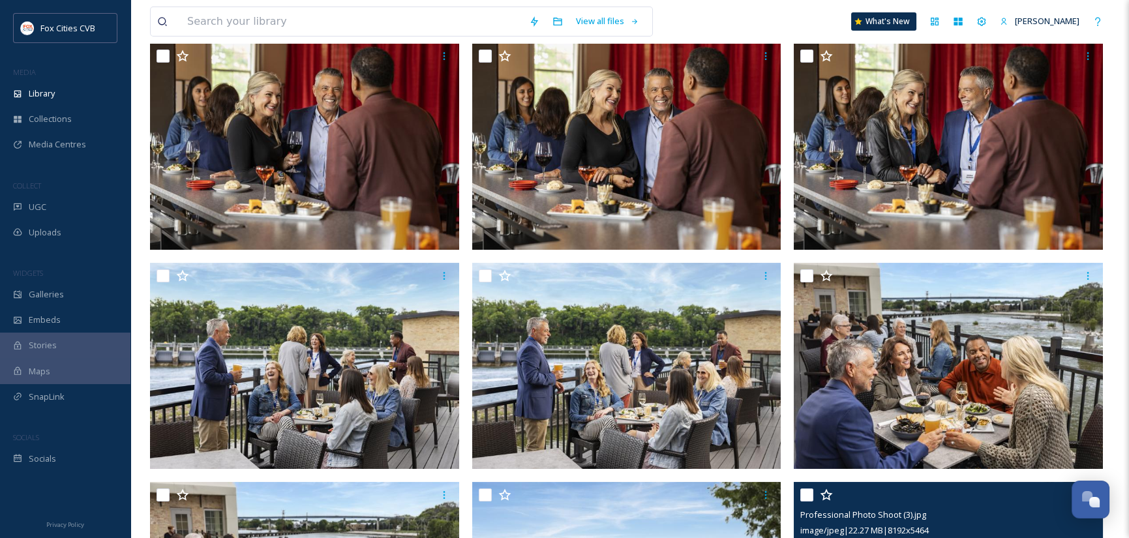
scroll to position [573, 0]
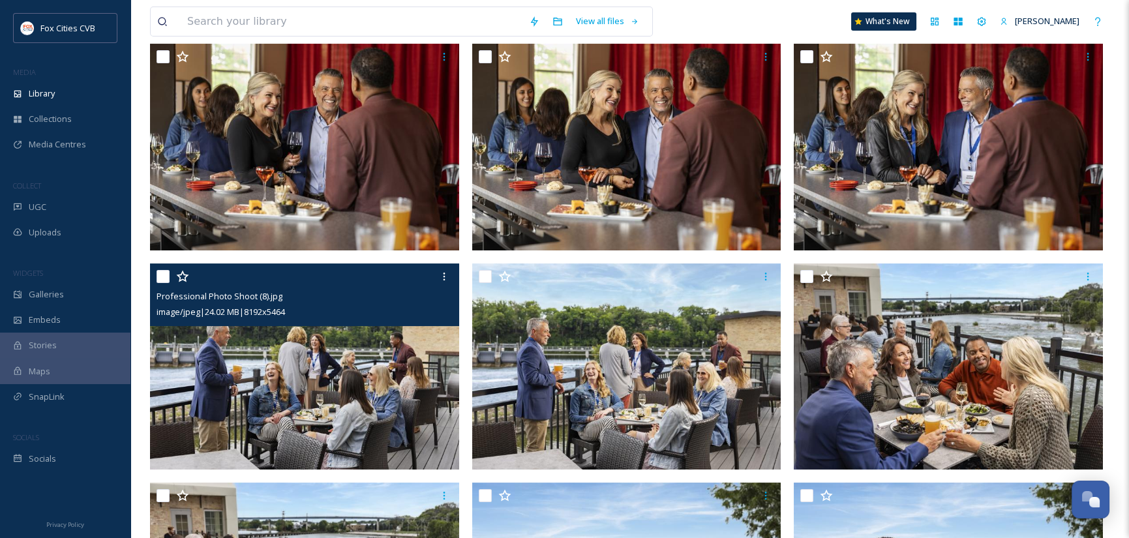
click at [367, 378] on img at bounding box center [304, 367] width 309 height 206
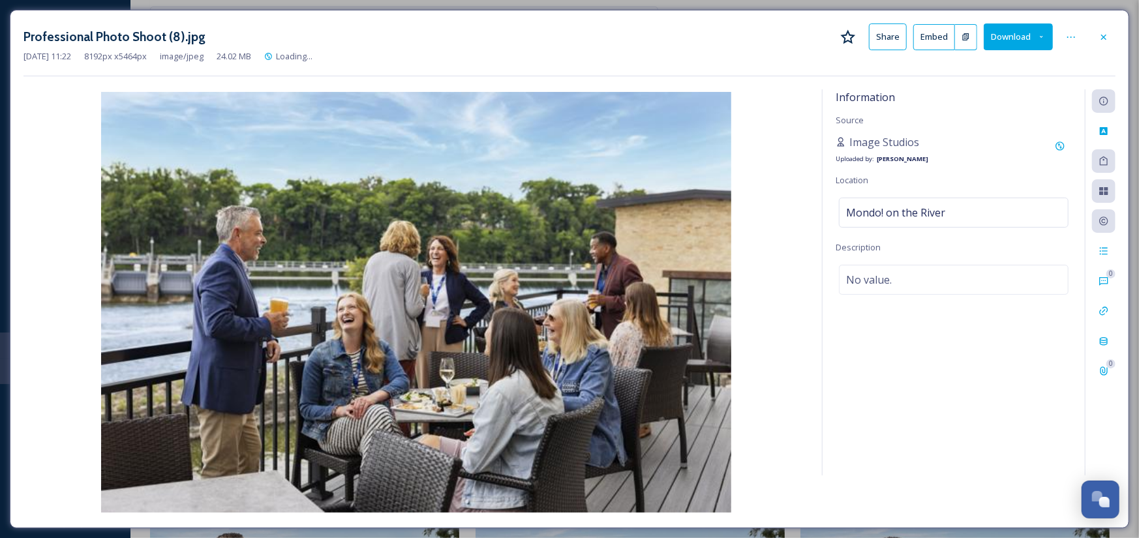
click at [367, 378] on img at bounding box center [415, 302] width 785 height 421
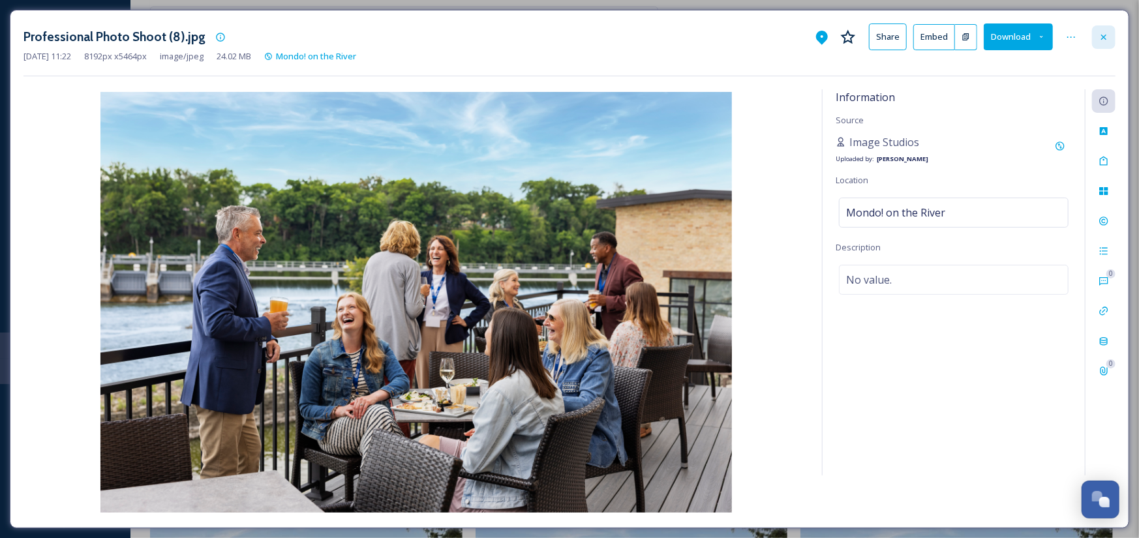
click at [1106, 32] on icon at bounding box center [1103, 37] width 10 height 10
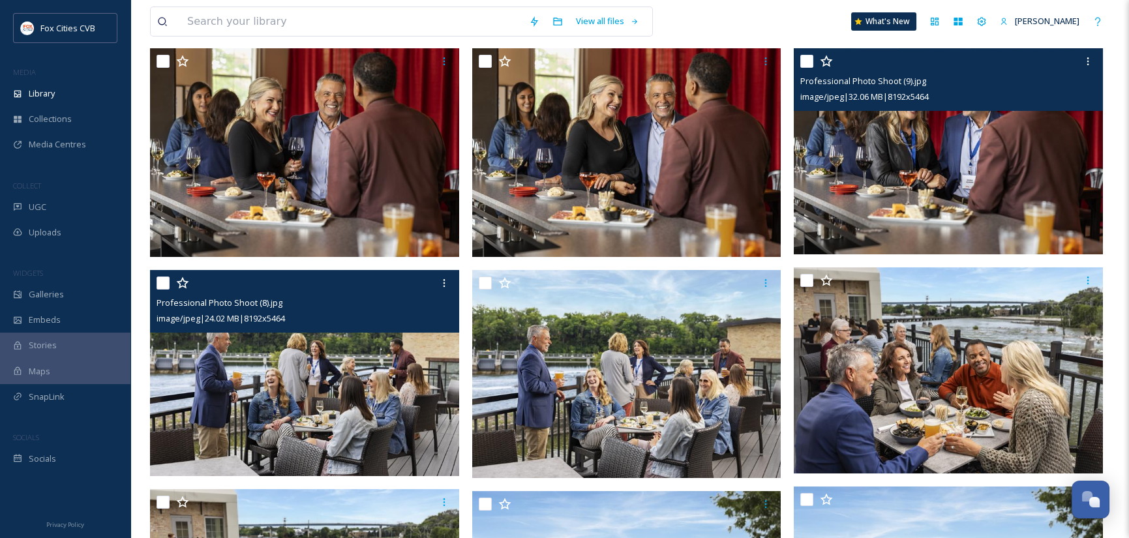
click at [957, 149] on img at bounding box center [948, 151] width 309 height 206
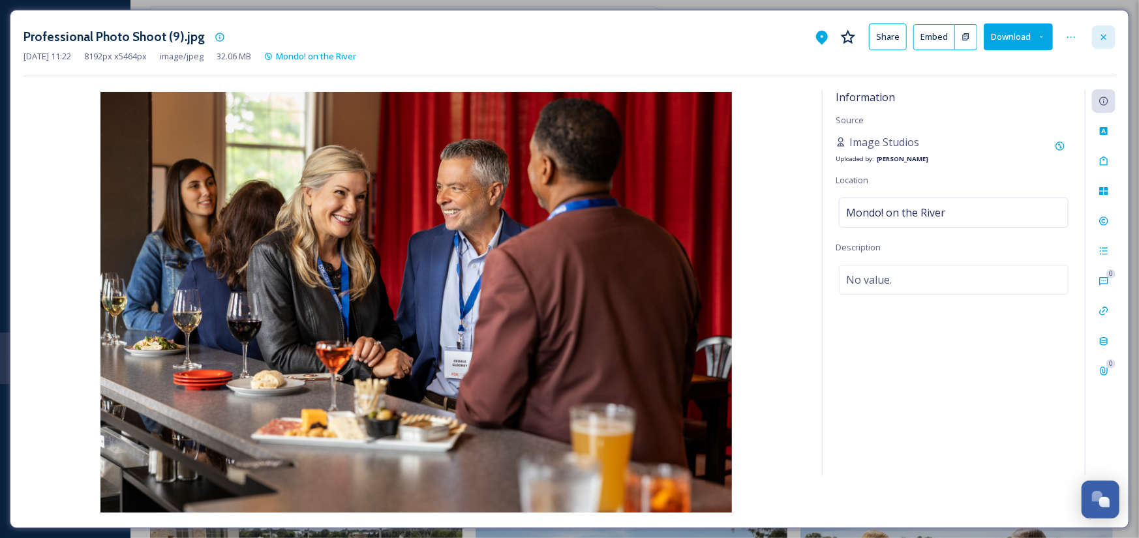
click at [1106, 32] on icon at bounding box center [1103, 37] width 10 height 10
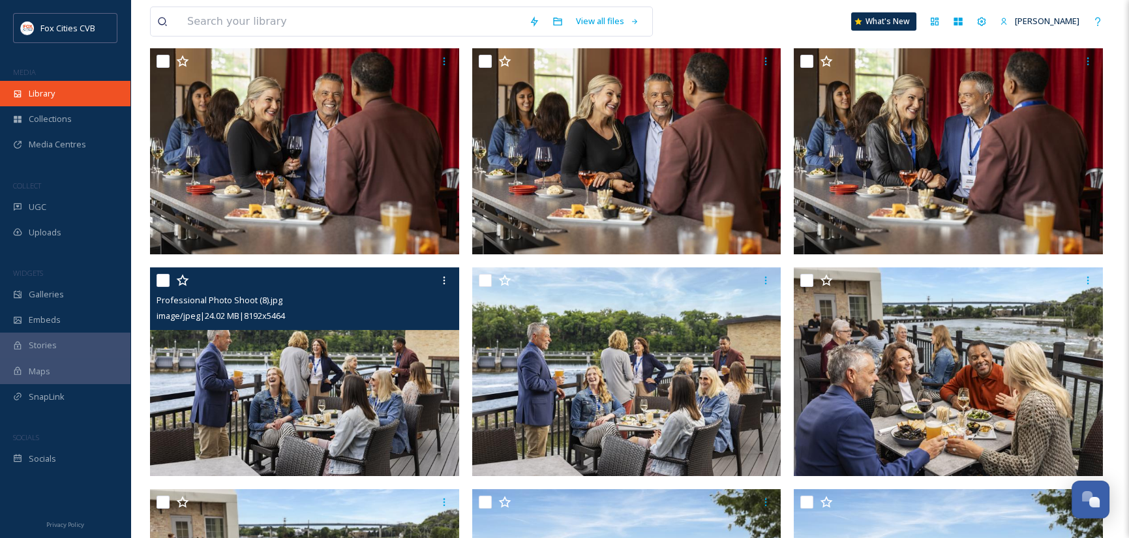
click at [52, 85] on div "Library" at bounding box center [65, 93] width 130 height 25
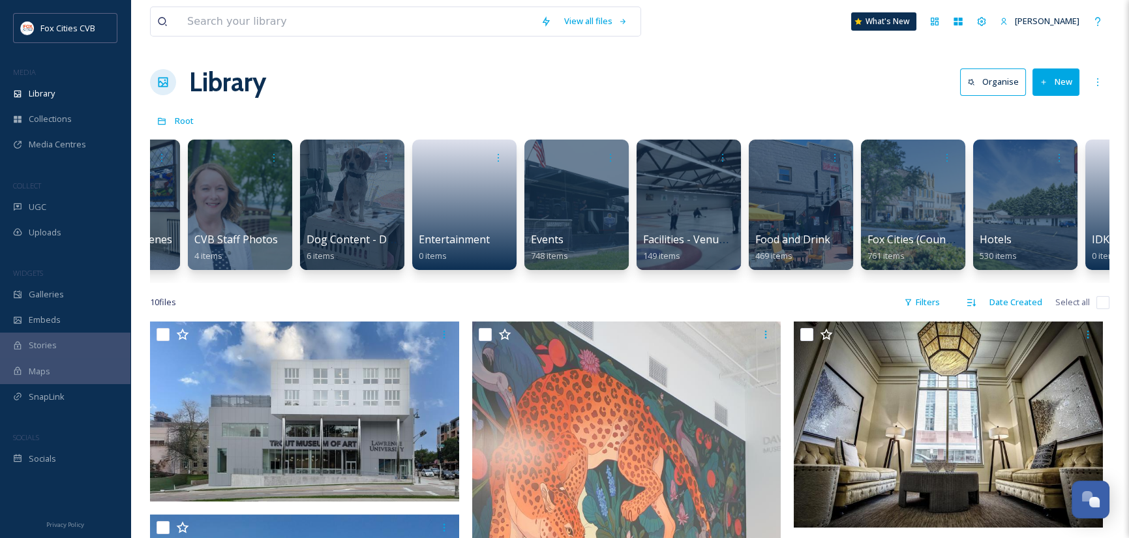
scroll to position [0, 193]
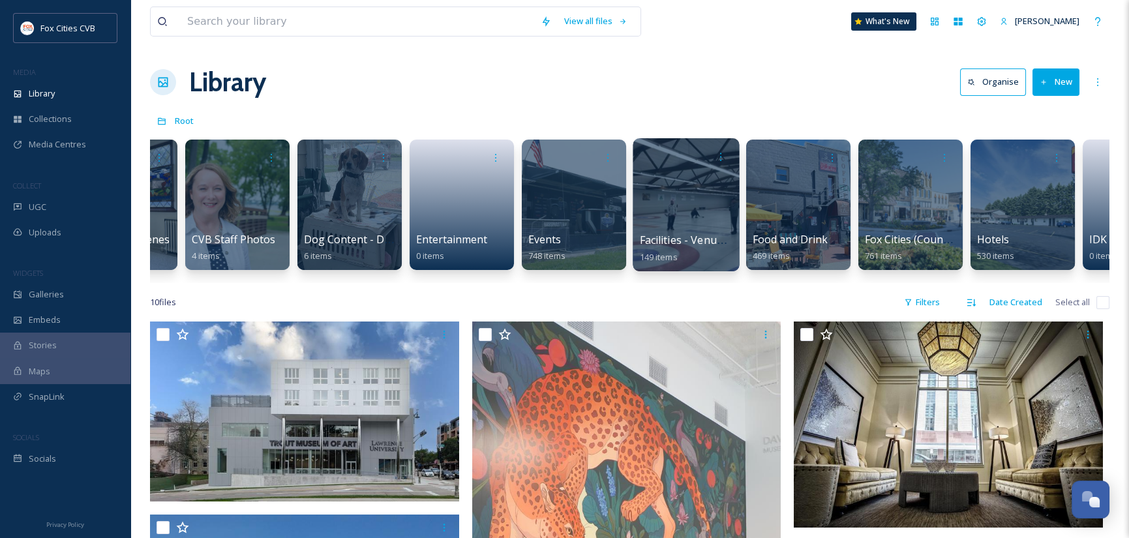
click at [651, 204] on div at bounding box center [686, 204] width 106 height 133
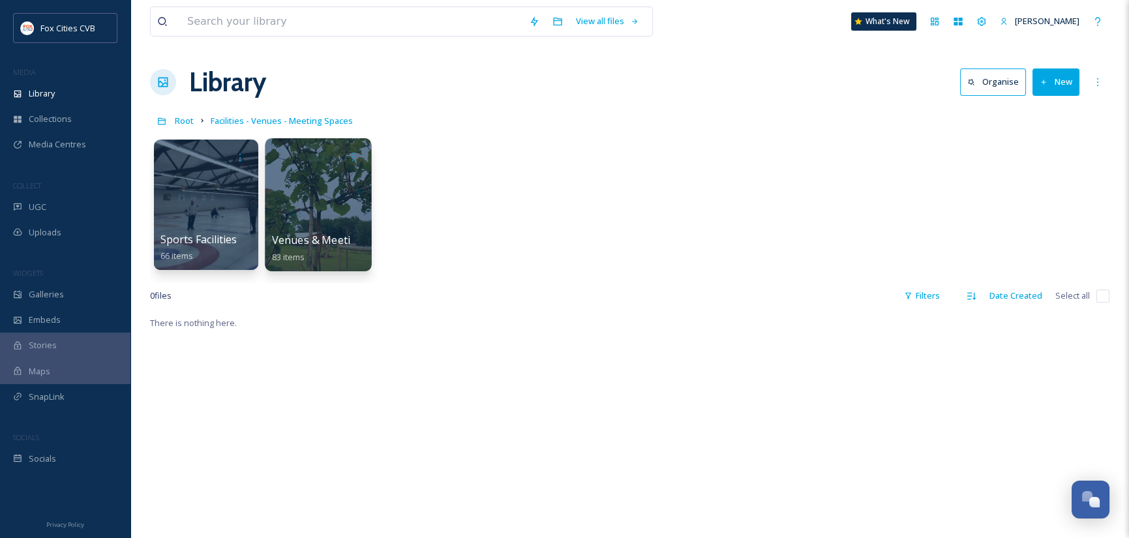
click at [348, 204] on div at bounding box center [318, 204] width 106 height 133
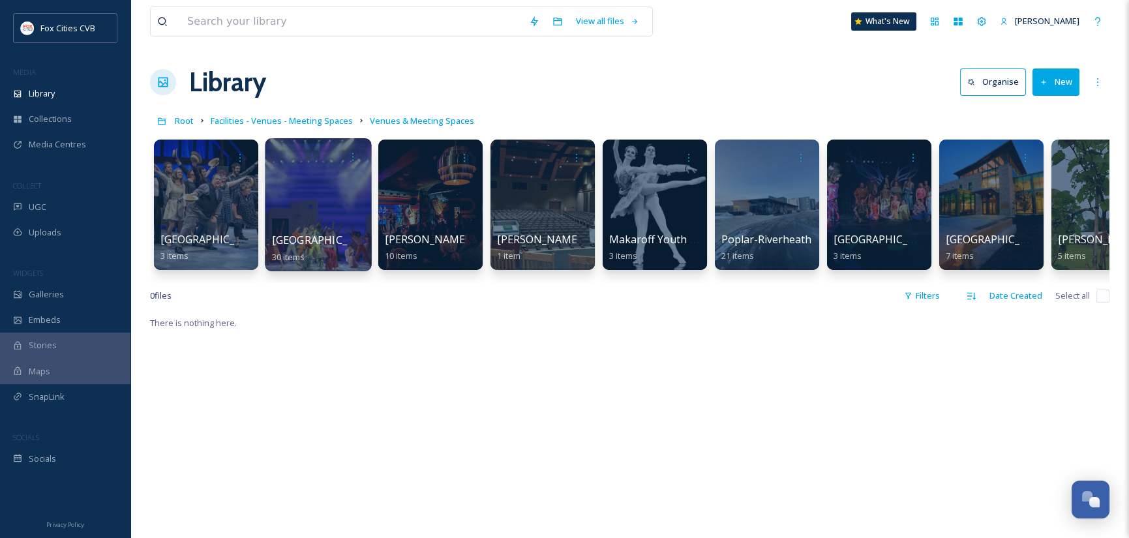
click at [348, 207] on div at bounding box center [318, 204] width 106 height 133
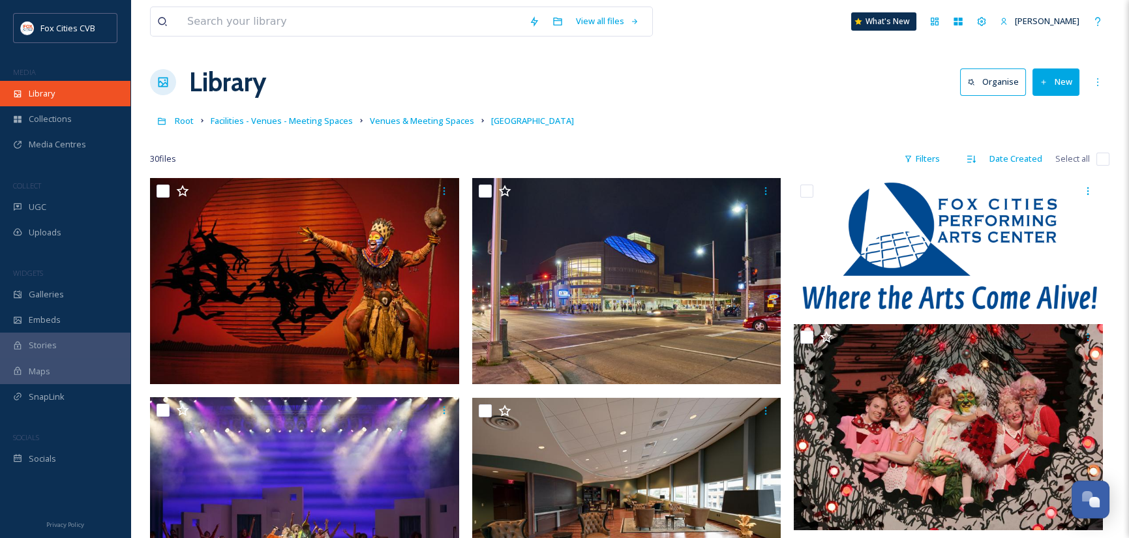
click at [19, 88] on div "Library" at bounding box center [65, 93] width 130 height 25
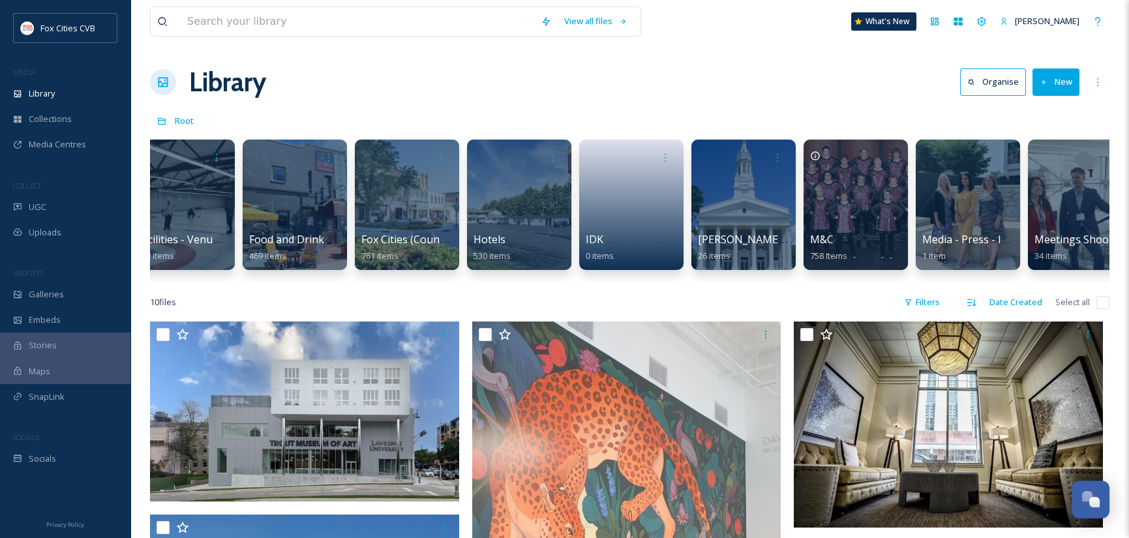
scroll to position [0, 1305]
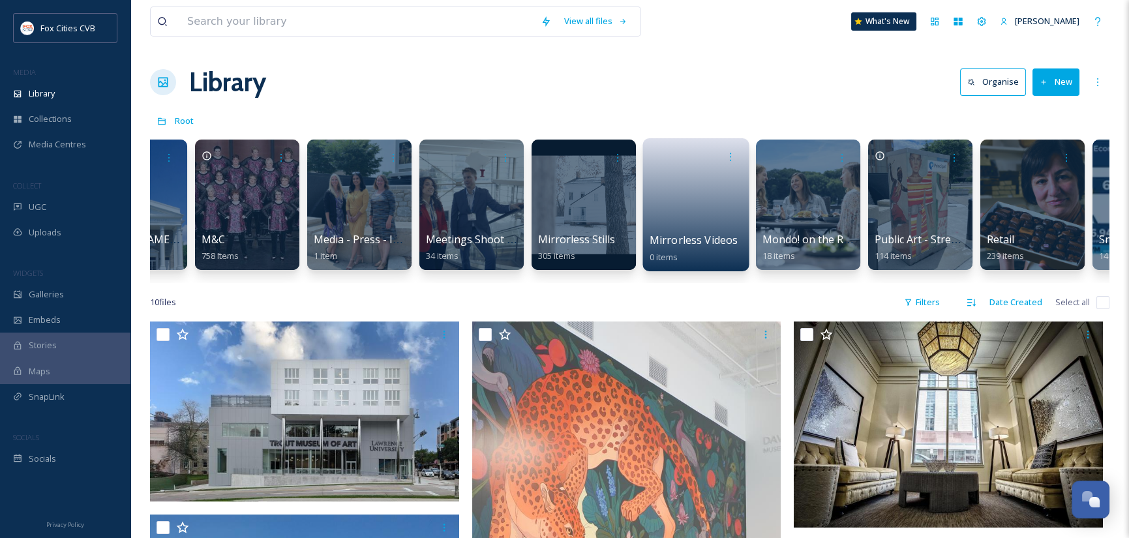
click at [686, 205] on link at bounding box center [696, 200] width 93 height 63
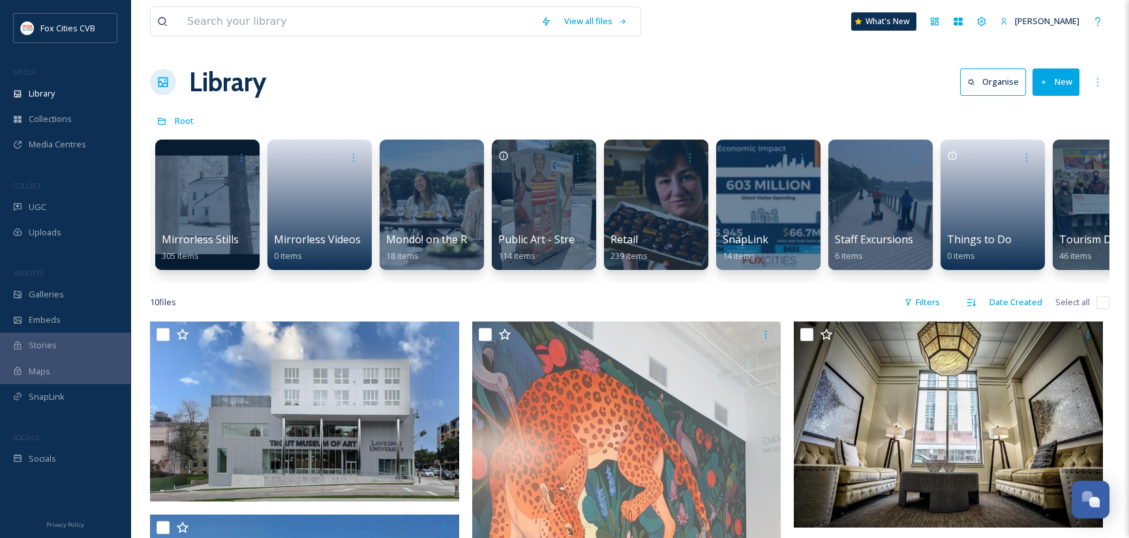
scroll to position [0, 1663]
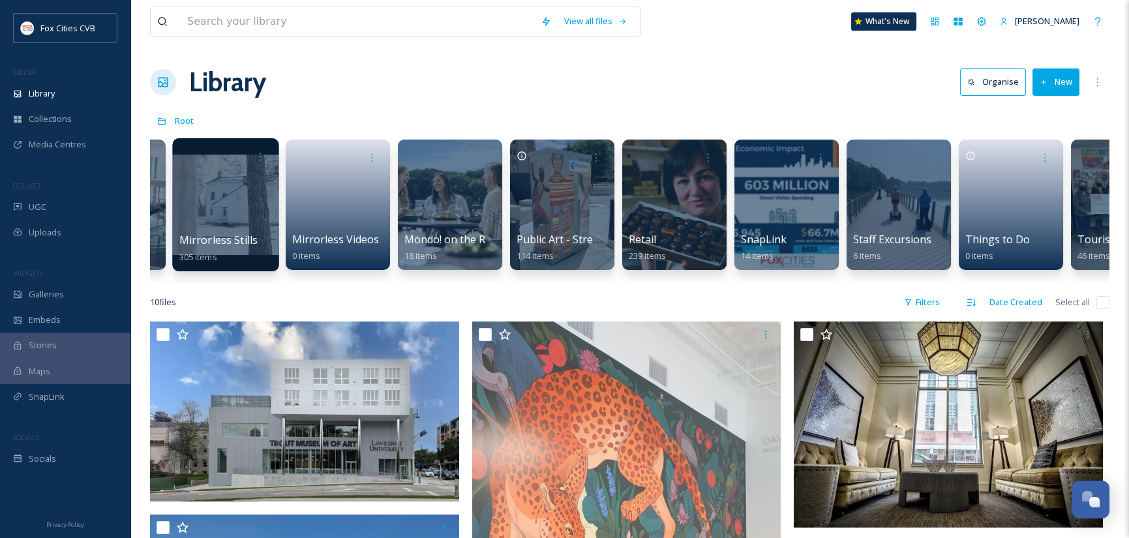
click at [205, 217] on div at bounding box center [225, 204] width 106 height 133
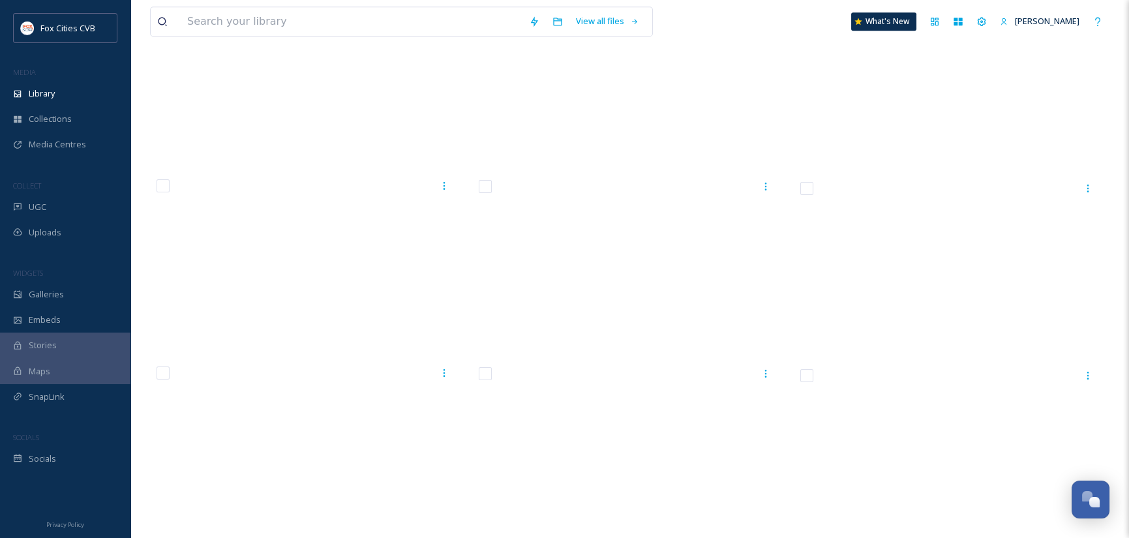
scroll to position [15588, 0]
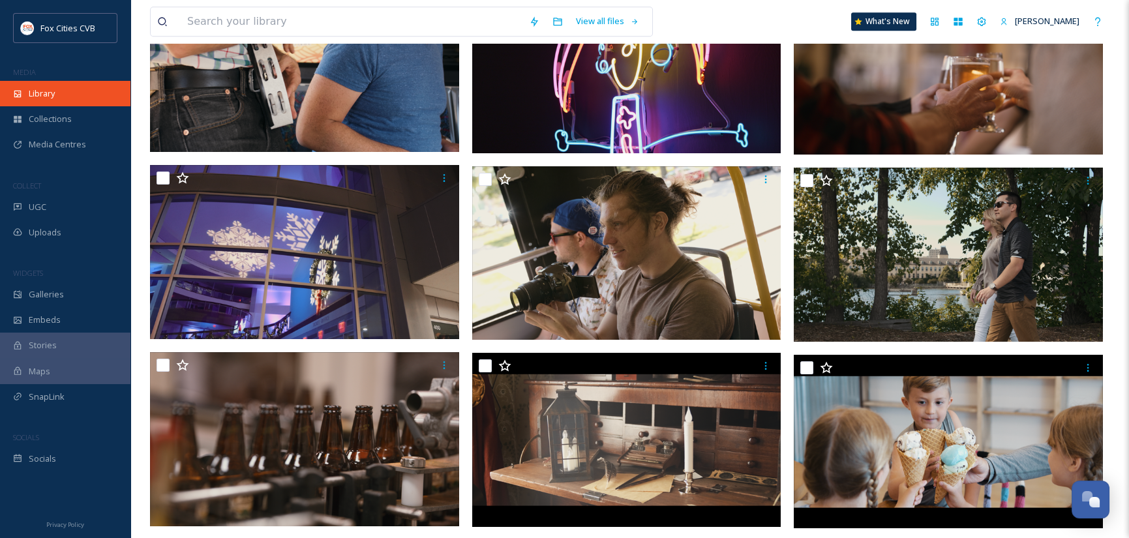
click at [53, 92] on span "Library" at bounding box center [42, 93] width 26 height 12
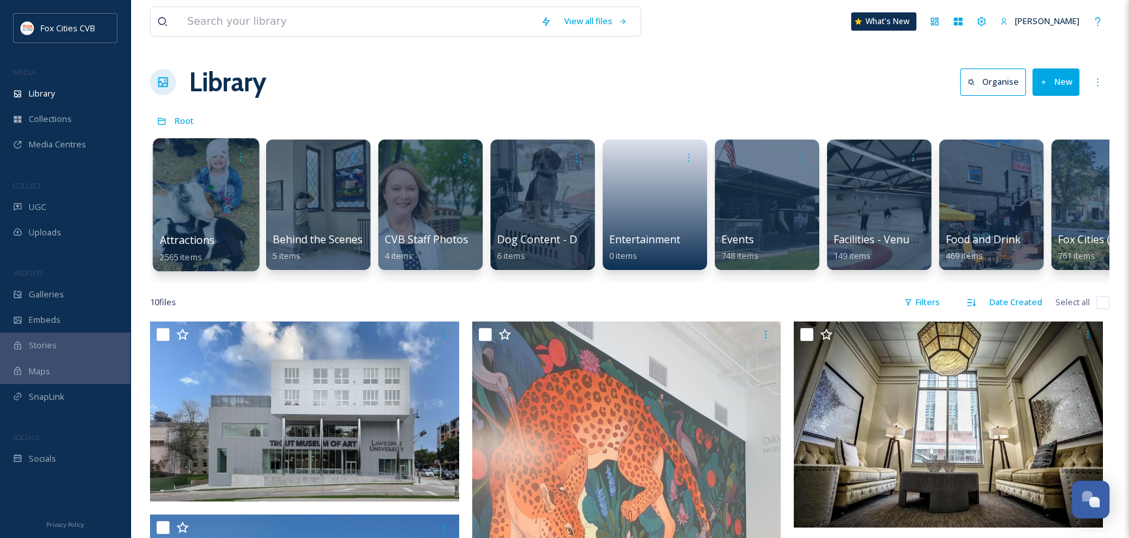
click at [209, 217] on div at bounding box center [206, 204] width 106 height 133
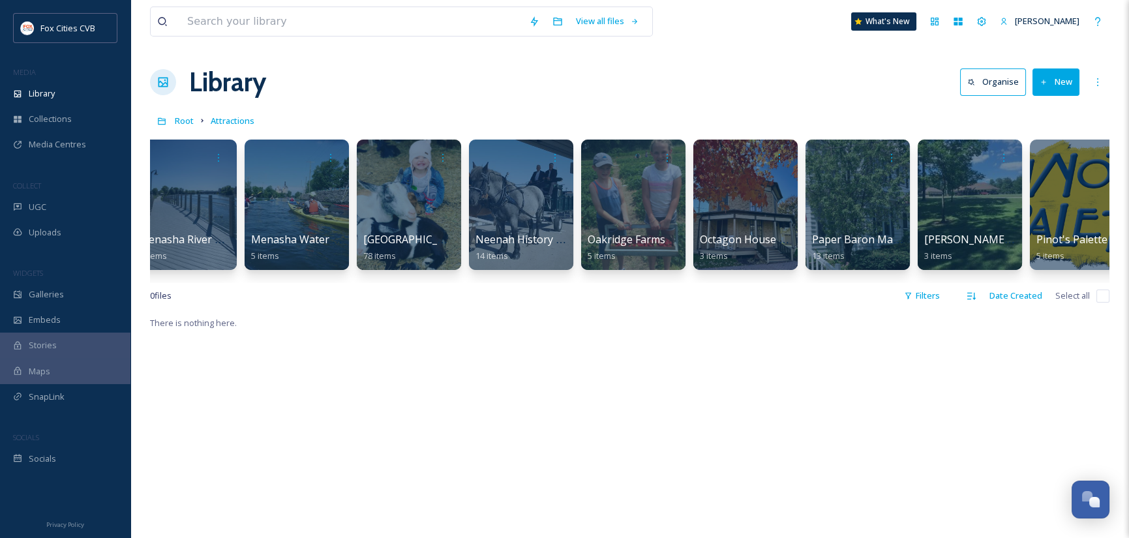
scroll to position [0, 5198]
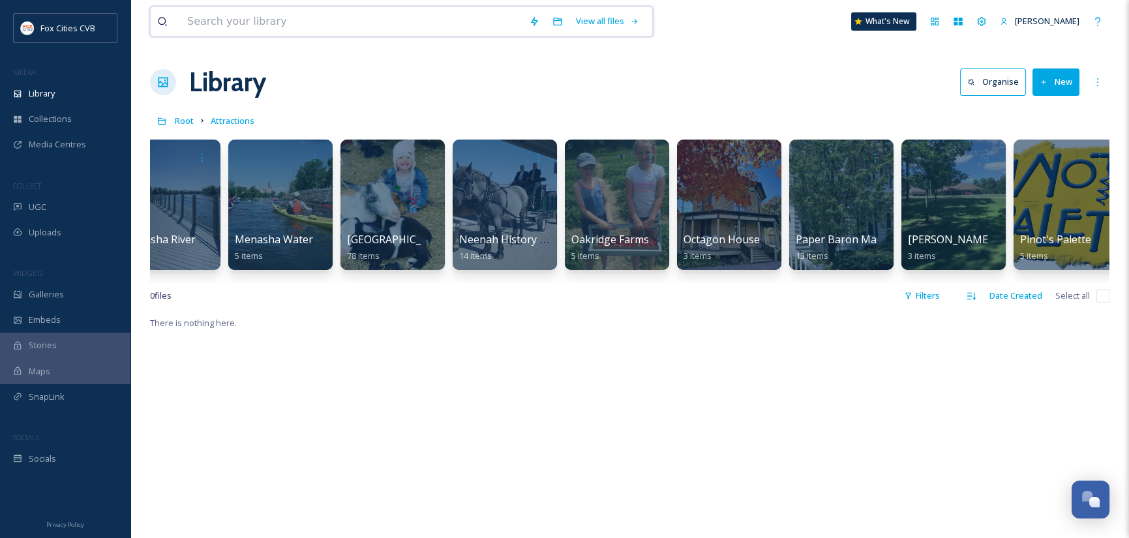
click at [258, 29] on input at bounding box center [352, 21] width 342 height 29
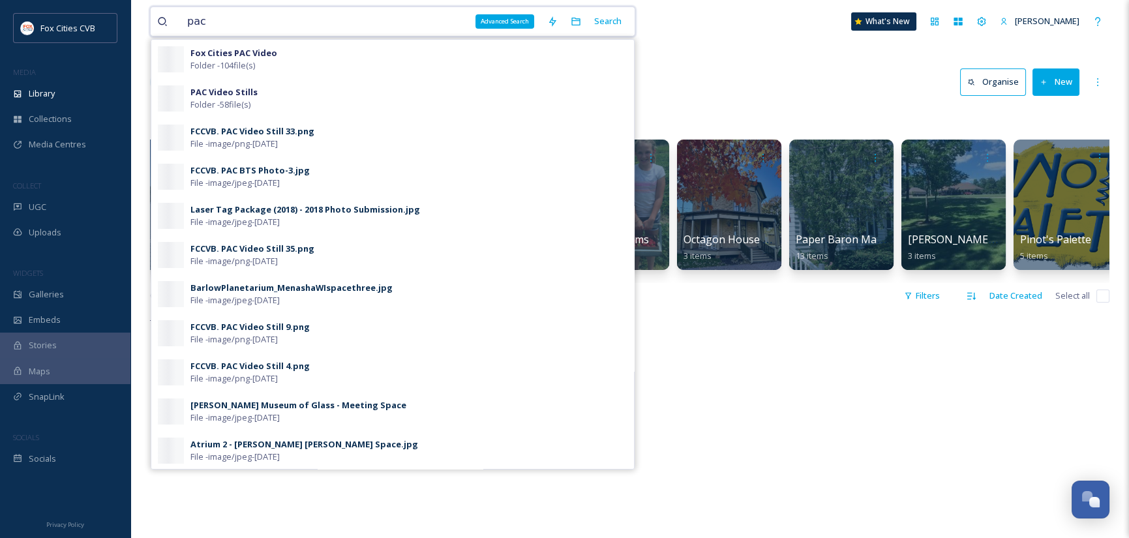
type input "pac"
click at [621, 16] on div "pac Advanced Search Search Fox Cities PAC Video Folder - 104 file(s) PAC Video …" at bounding box center [392, 22] width 485 height 30
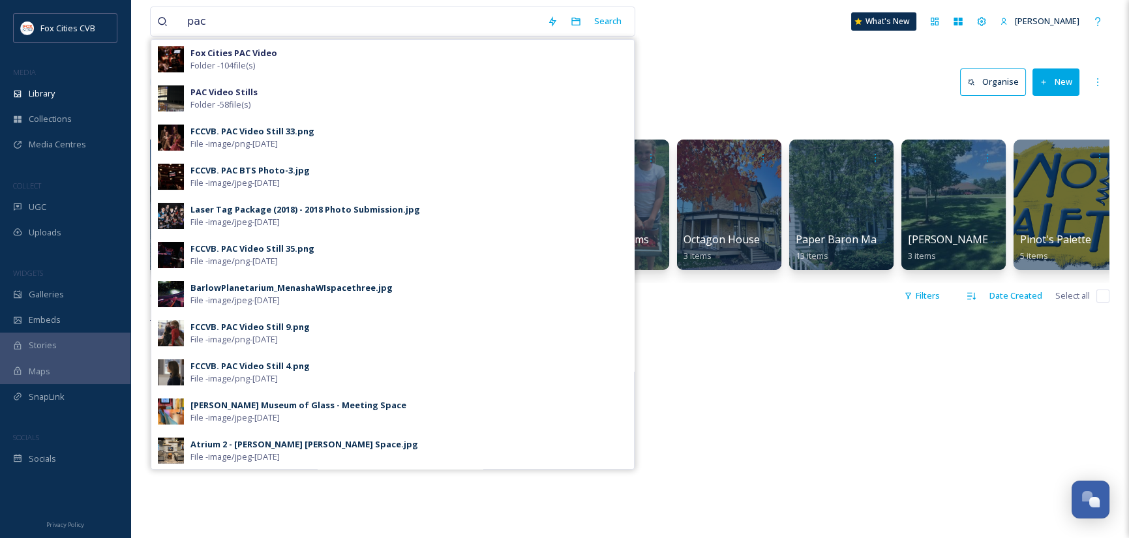
click at [612, 20] on div "Search" at bounding box center [608, 20] width 40 height 25
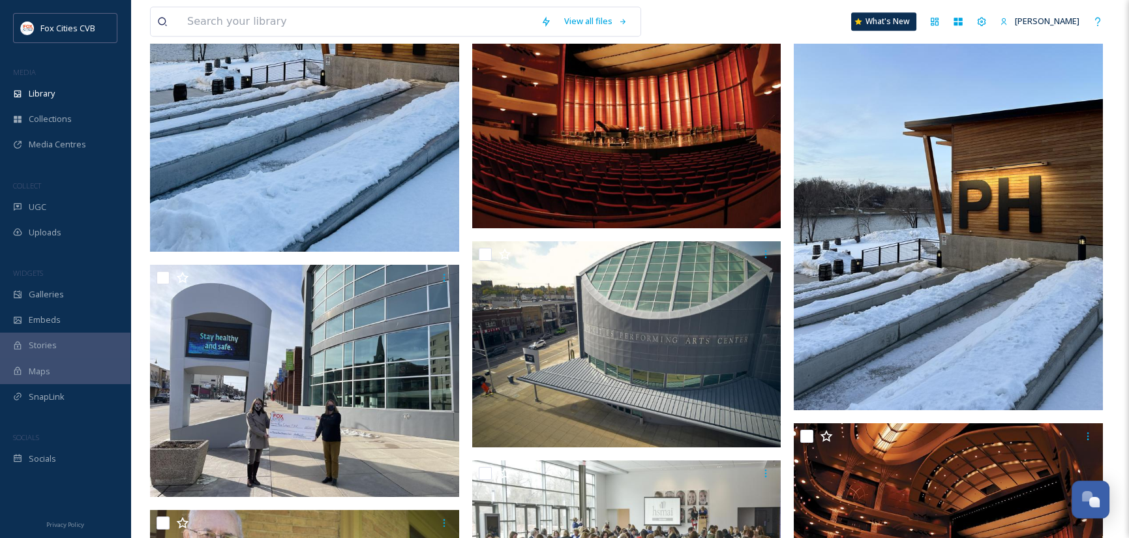
scroll to position [3131, 0]
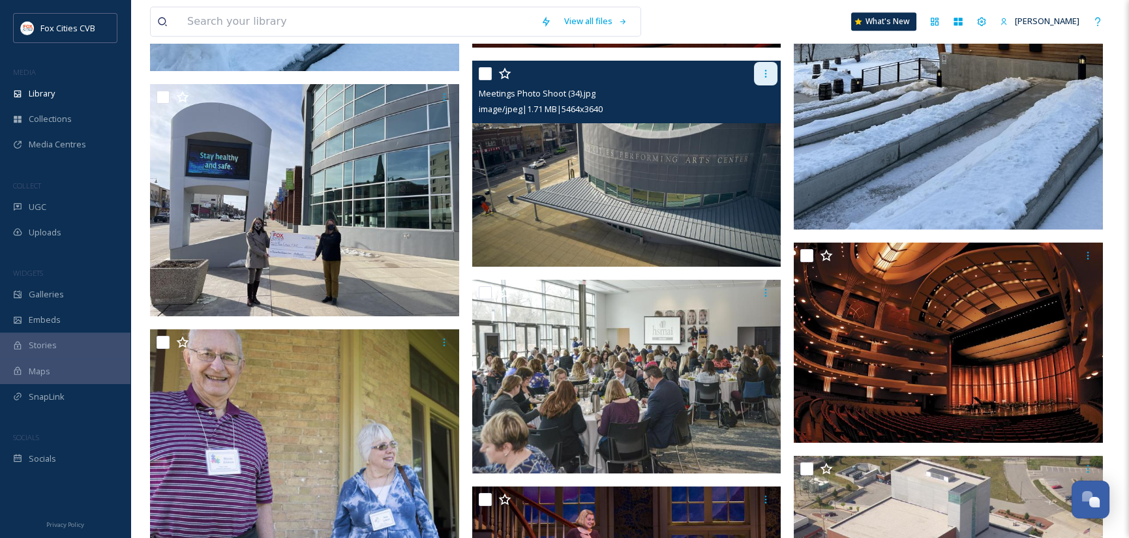
click at [762, 72] on icon at bounding box center [766, 73] width 10 height 10
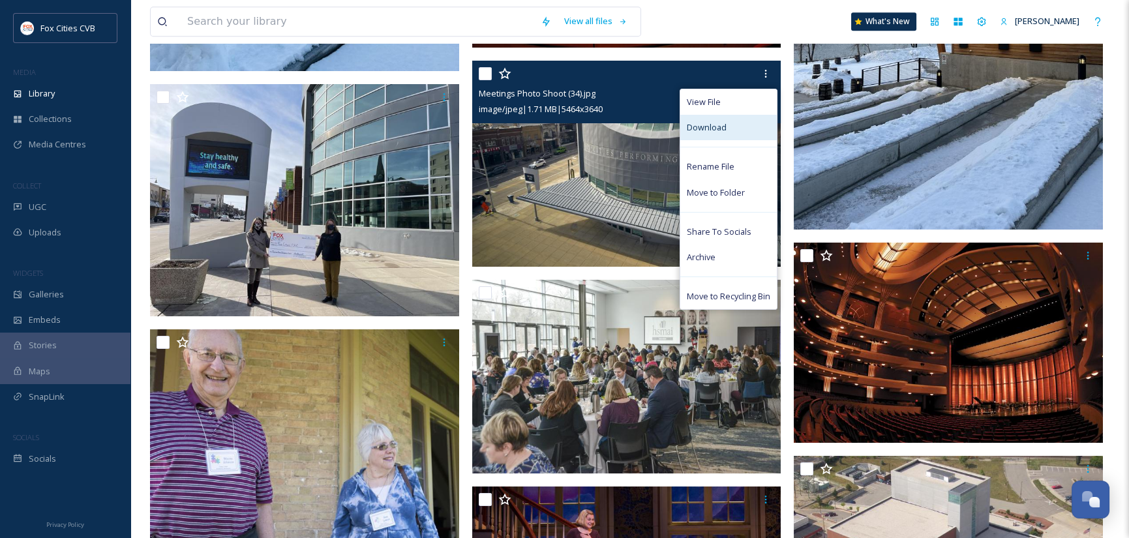
click at [717, 121] on span "Download" at bounding box center [707, 127] width 40 height 12
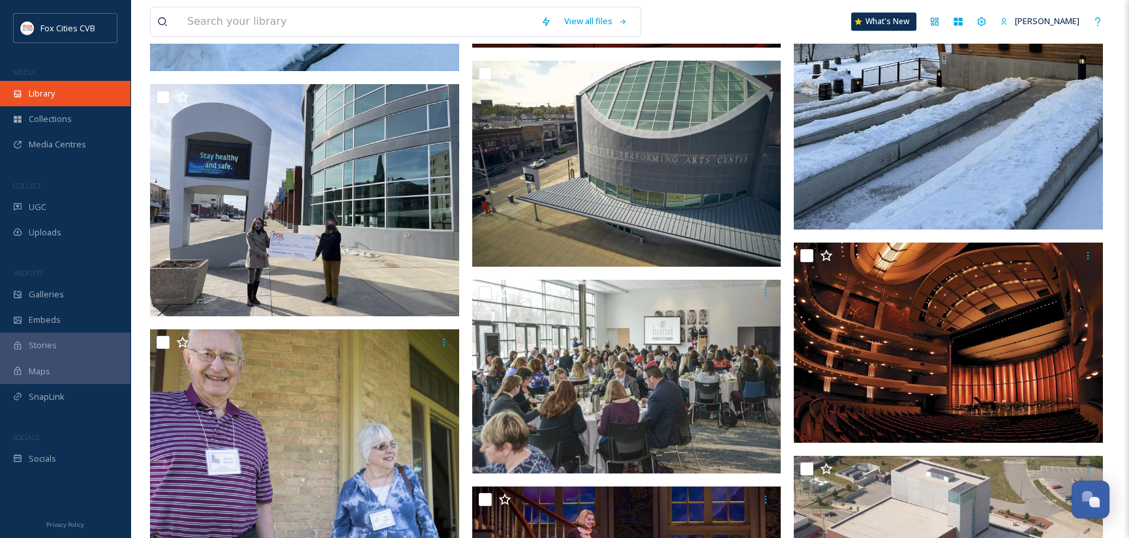
click at [46, 92] on span "Library" at bounding box center [42, 93] width 26 height 12
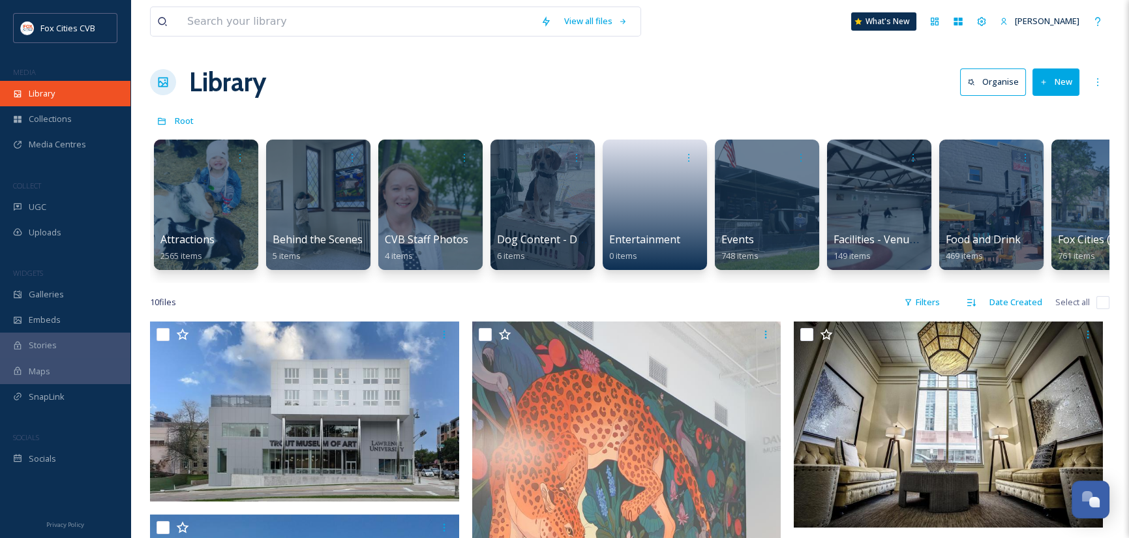
click at [52, 91] on span "Library" at bounding box center [42, 93] width 26 height 12
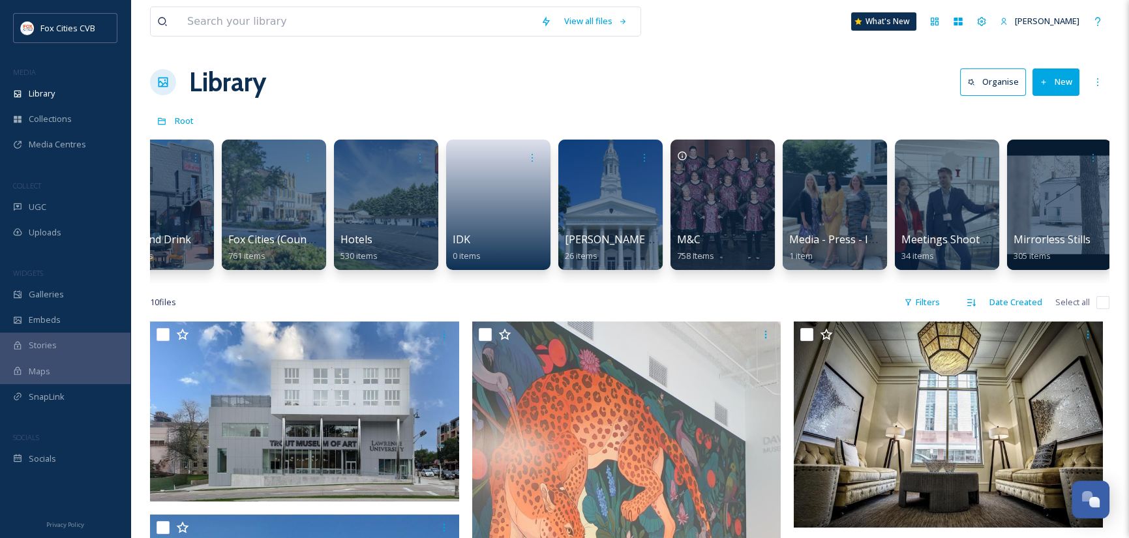
scroll to position [0, 1228]
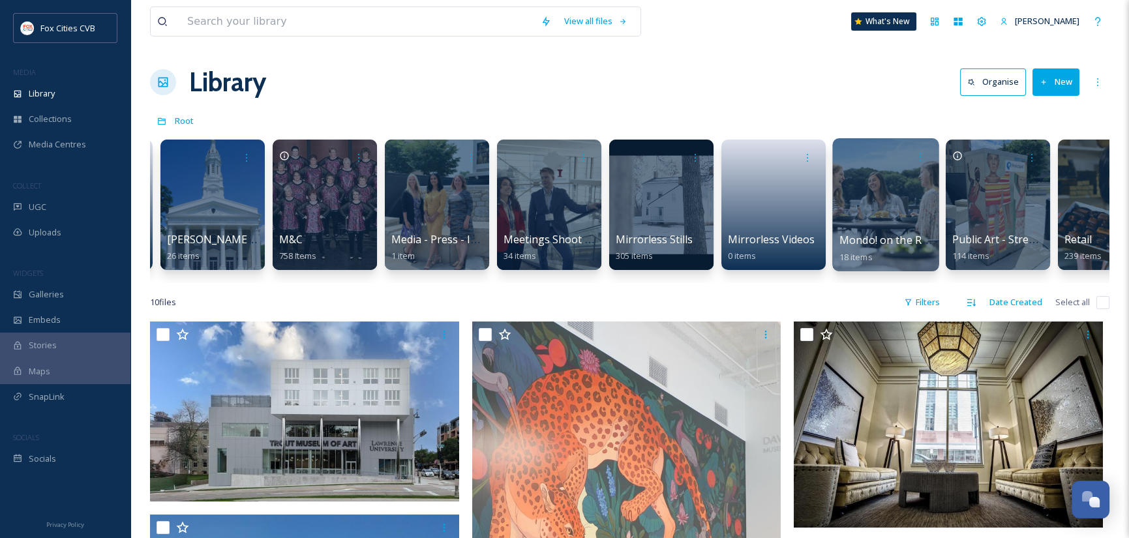
click at [881, 188] on div at bounding box center [885, 204] width 106 height 133
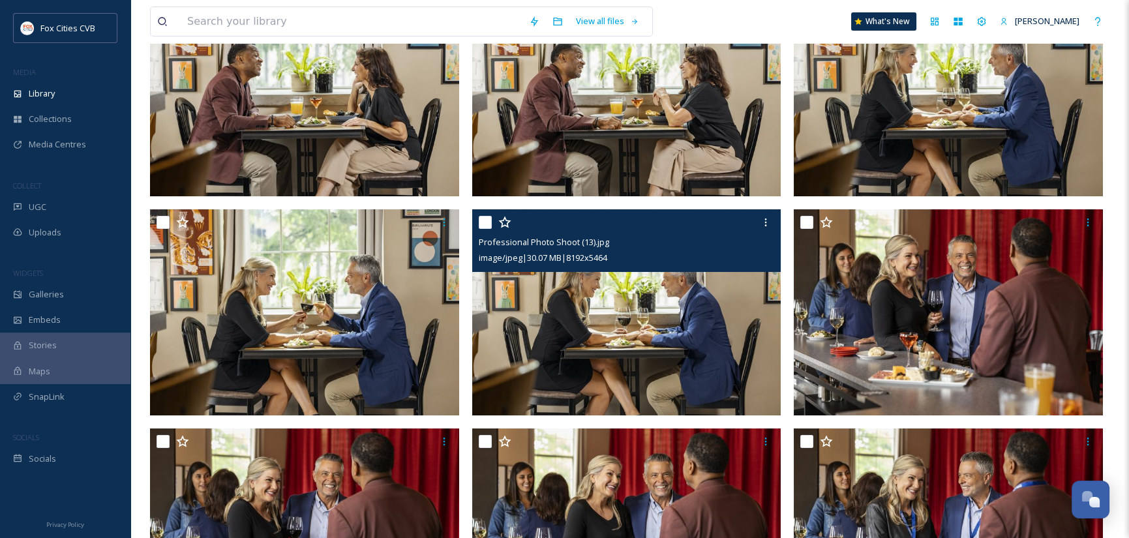
scroll to position [326, 0]
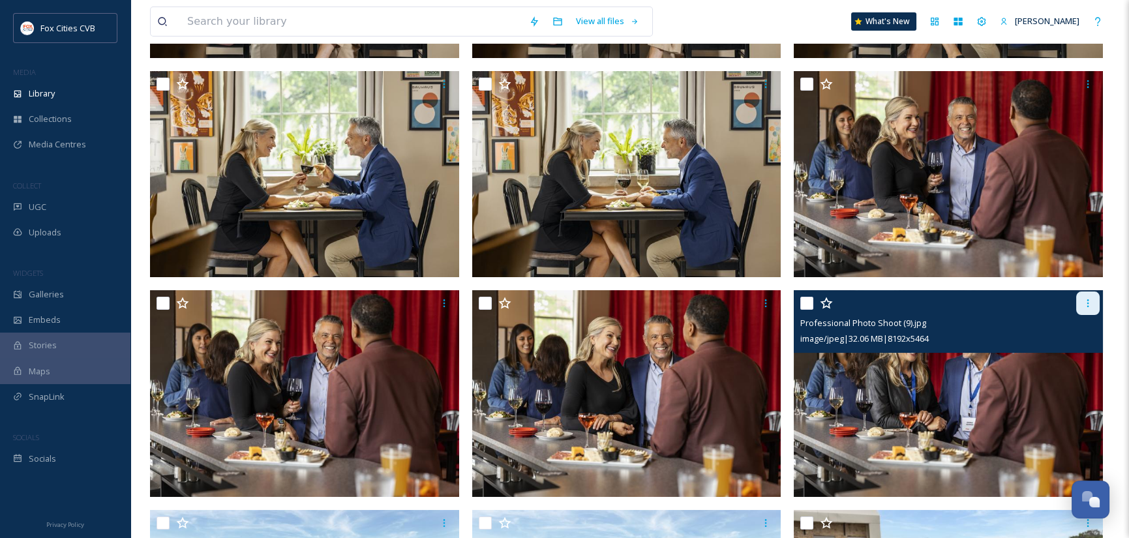
click at [1086, 305] on icon at bounding box center [1088, 303] width 10 height 10
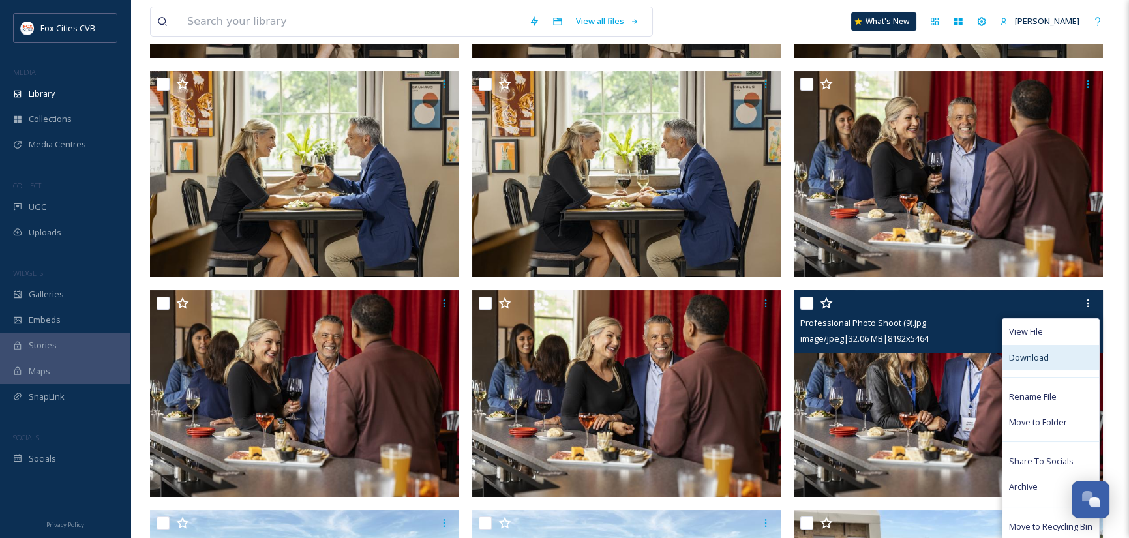
click at [1041, 356] on span "Download" at bounding box center [1029, 358] width 40 height 12
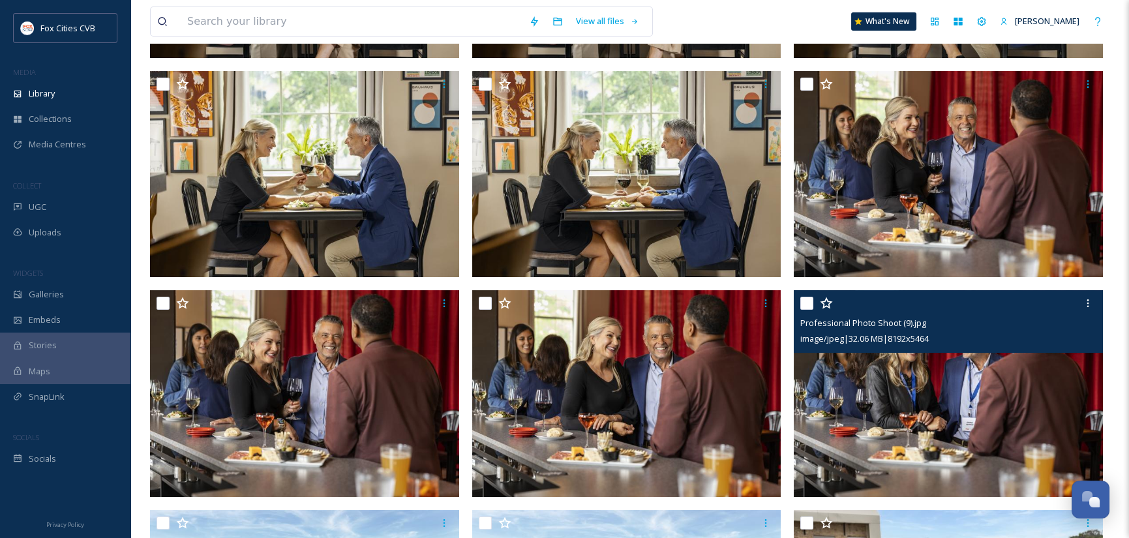
scroll to position [261, 0]
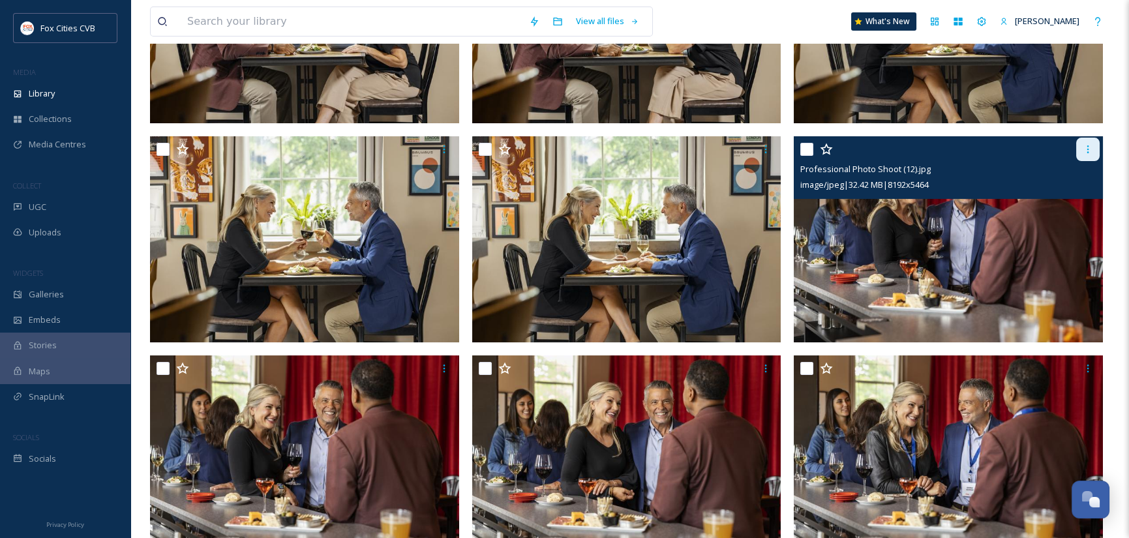
click at [1091, 153] on icon at bounding box center [1088, 149] width 10 height 10
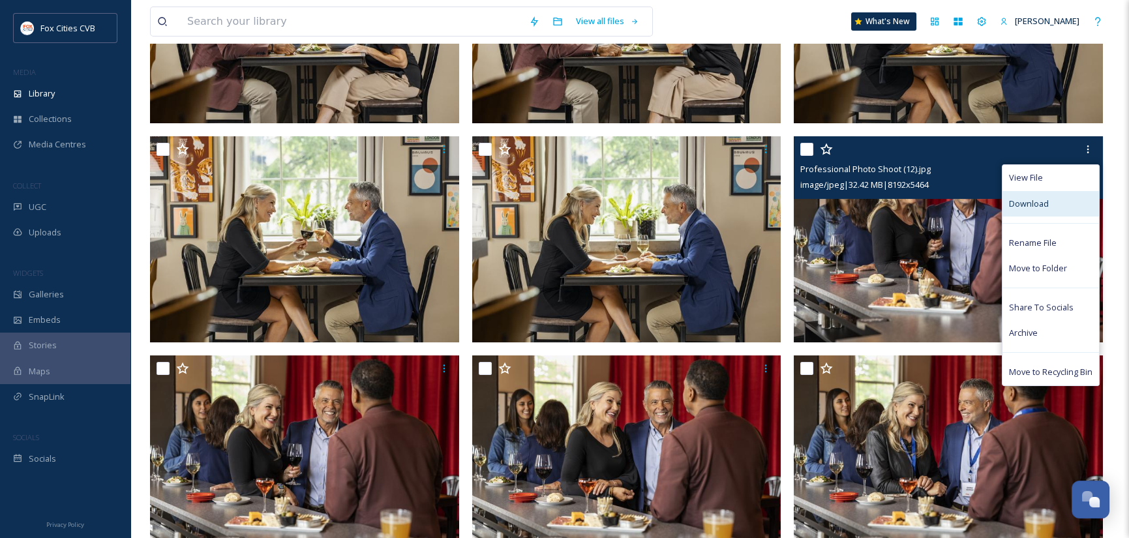
click at [1049, 201] on div "Download" at bounding box center [1050, 203] width 97 height 25
